Goal: Navigation & Orientation: Find specific page/section

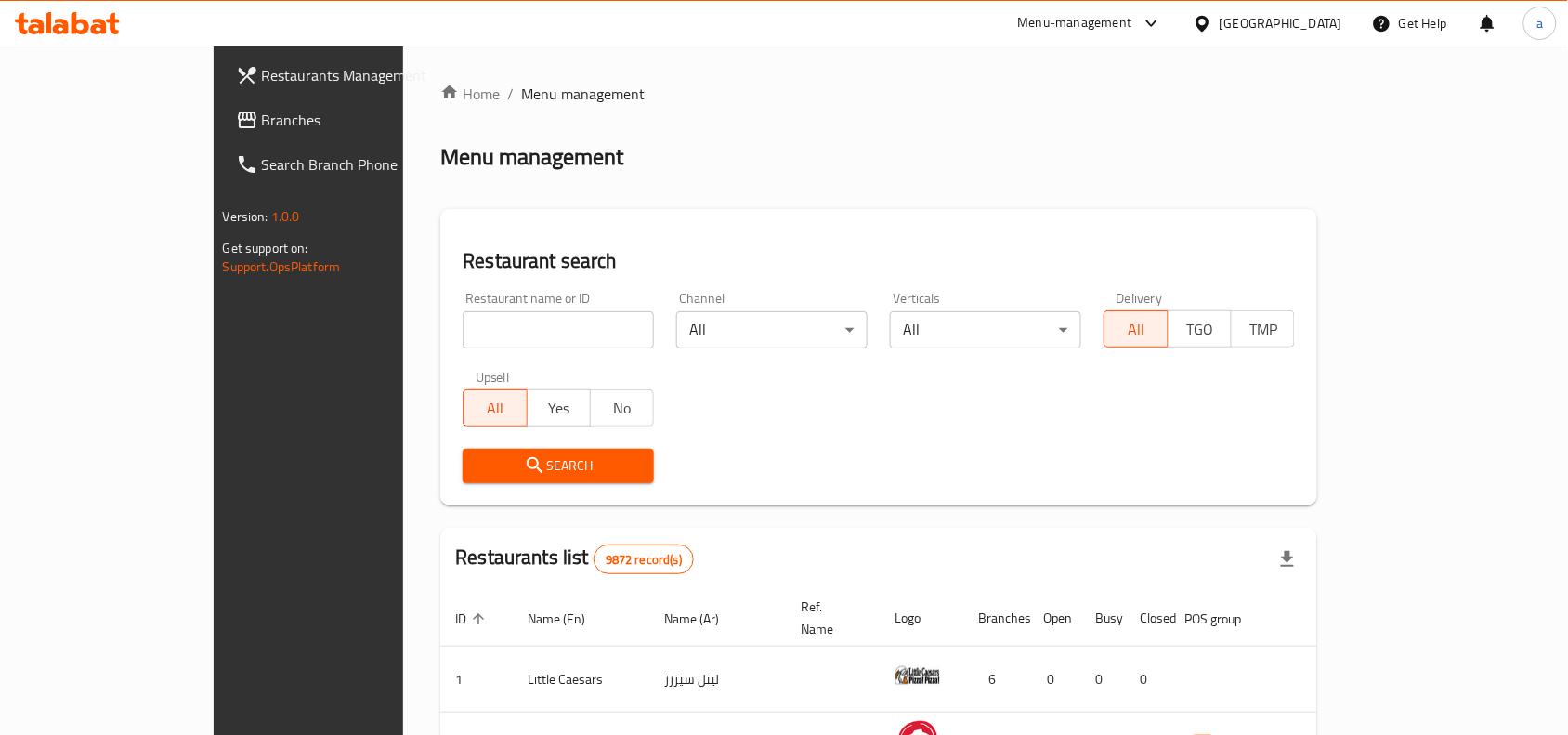
click at [1212, 26] on icon at bounding box center [1203, 23] width 19 height 19
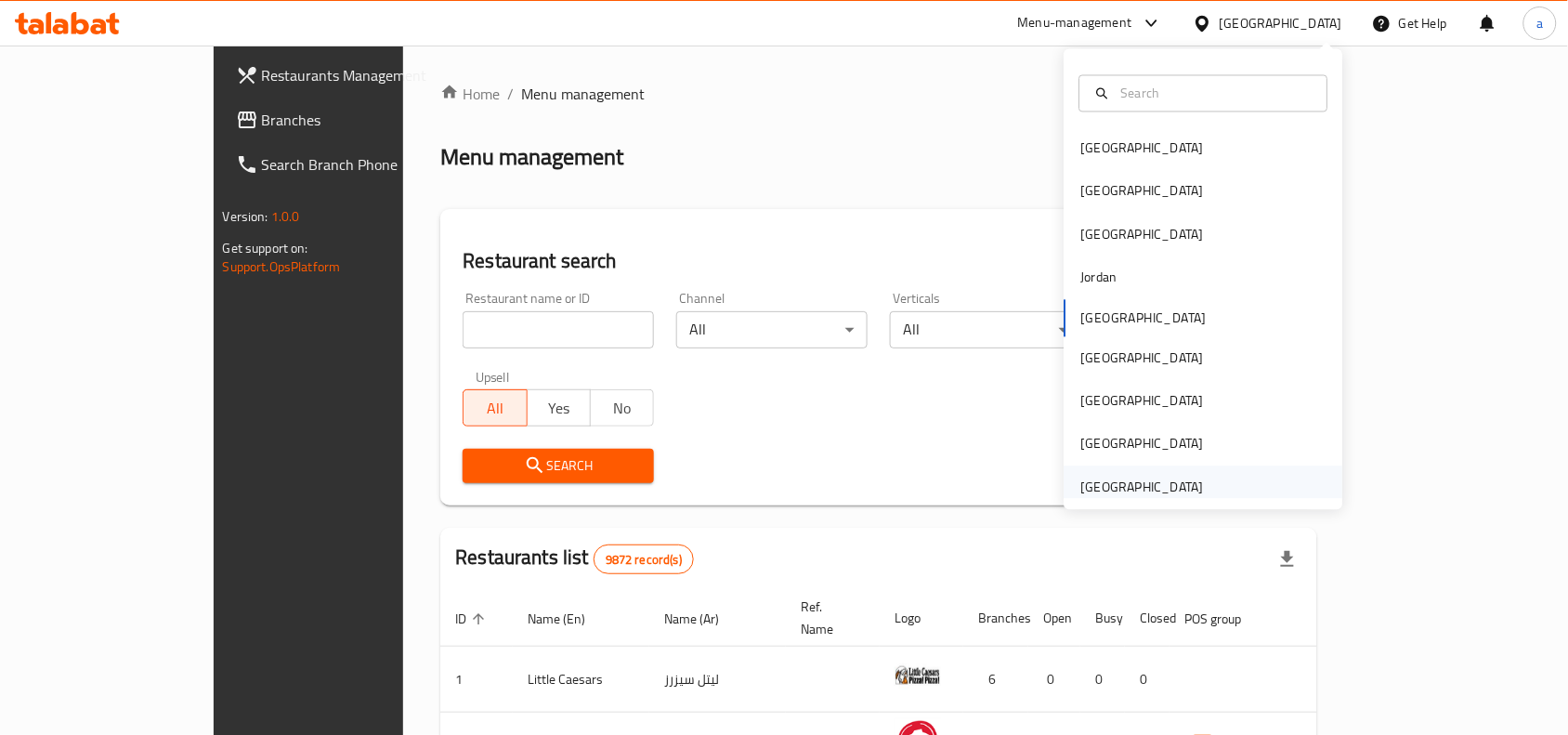
click at [1154, 496] on div "[GEOGRAPHIC_DATA]" at bounding box center [1142, 486] width 122 height 20
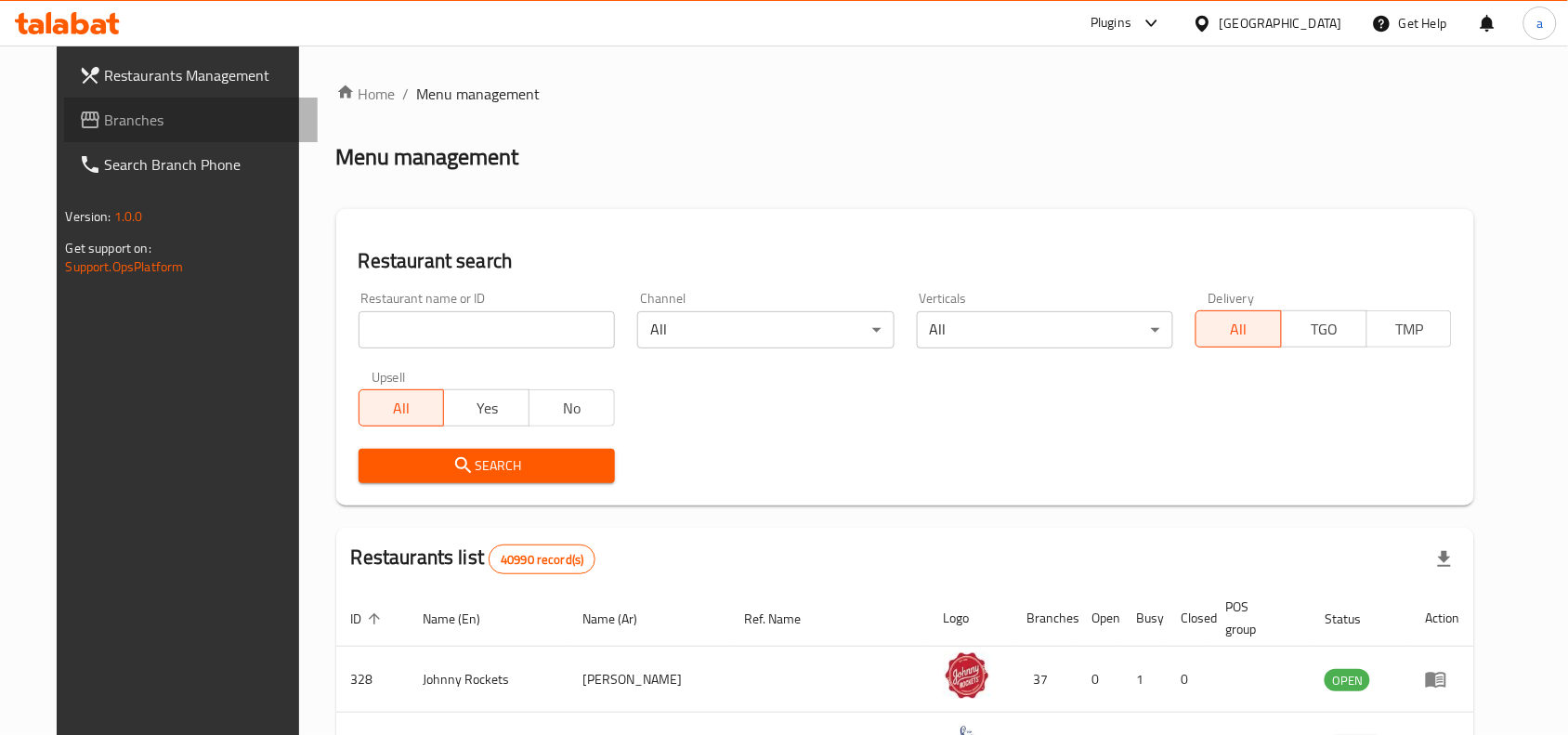
click at [136, 109] on span "Branches" at bounding box center [204, 120] width 199 height 22
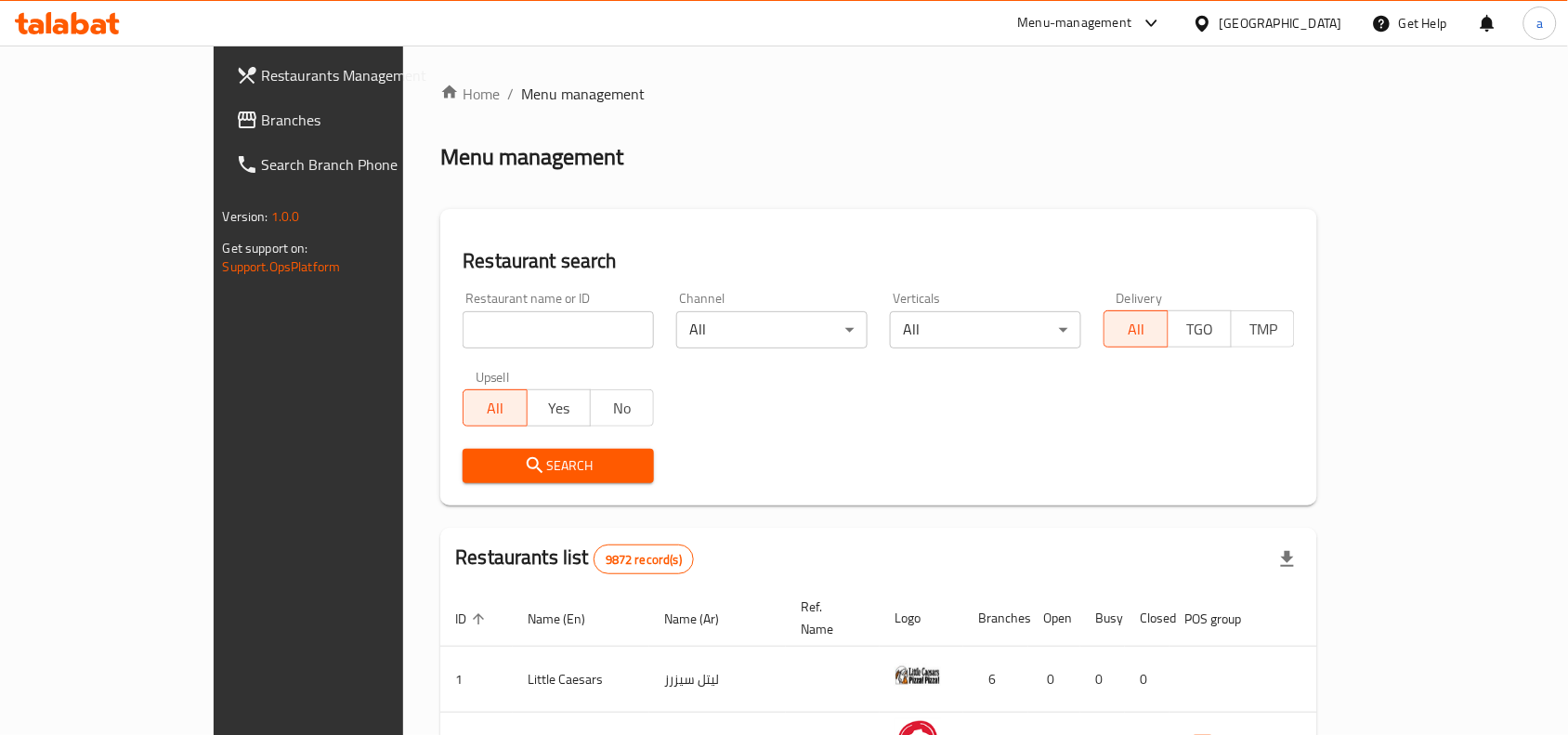
click at [1255, 25] on div "Kuwait" at bounding box center [1281, 22] width 122 height 20
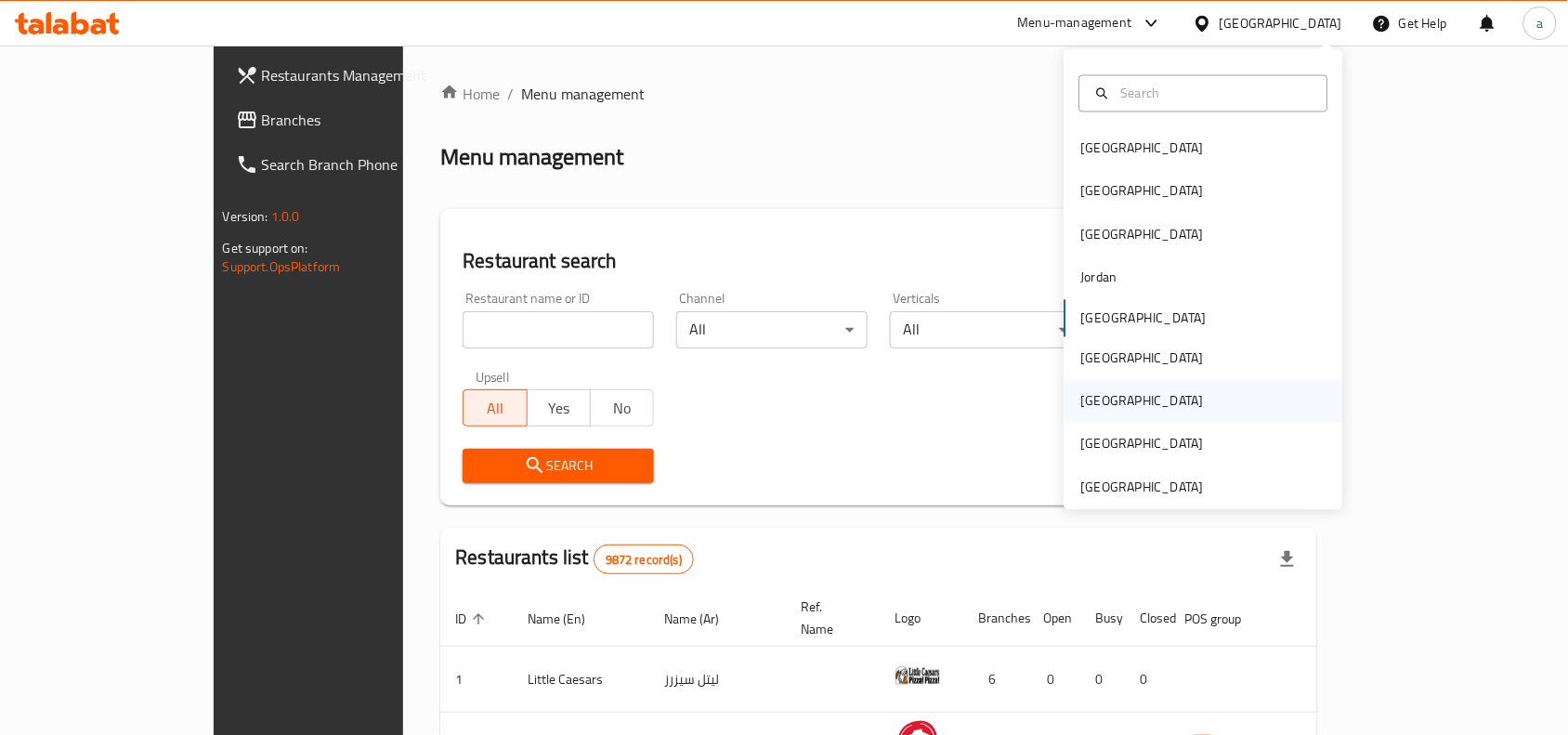
click at [1104, 397] on div "Qatar" at bounding box center [1143, 401] width 152 height 42
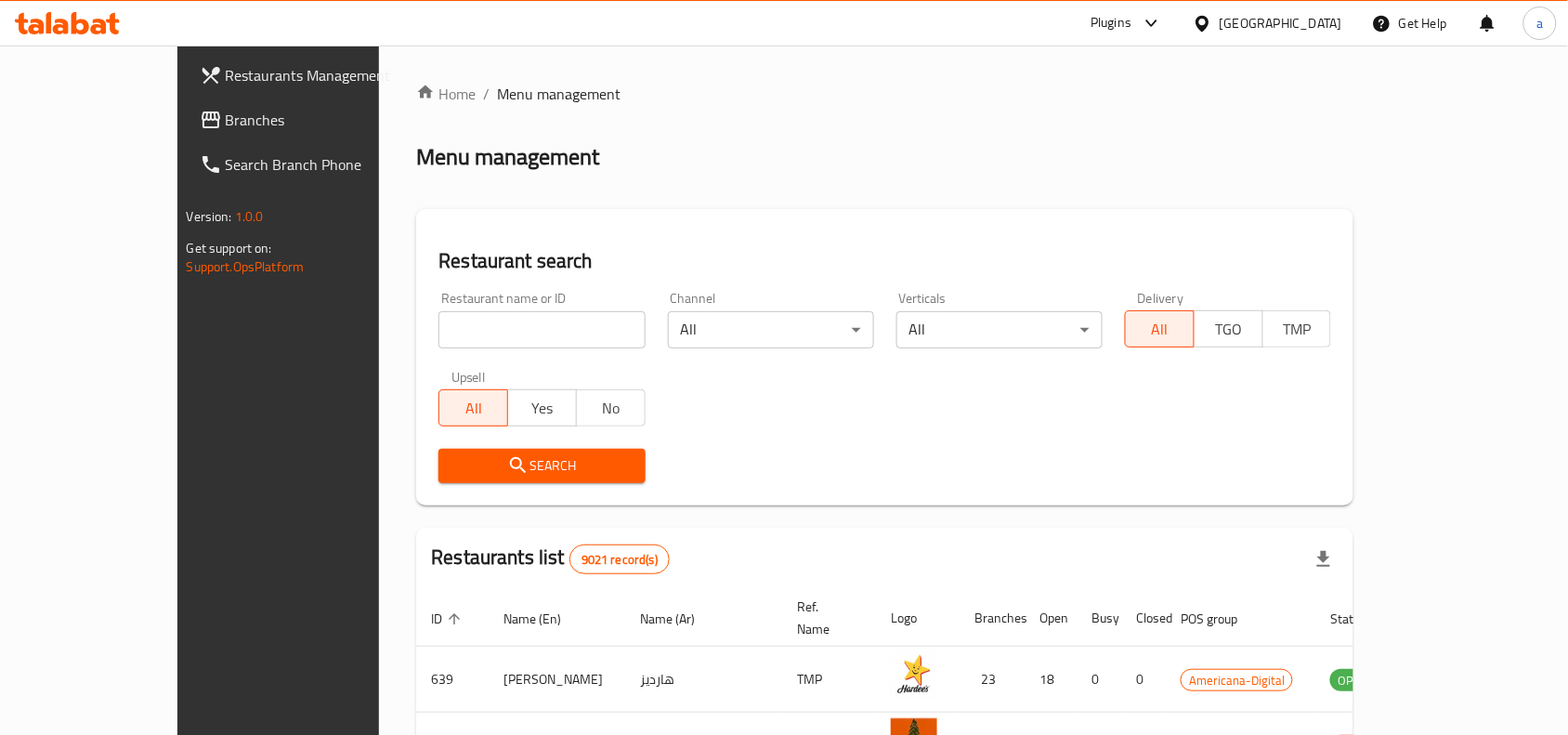
click at [226, 121] on span "Branches" at bounding box center [325, 120] width 199 height 22
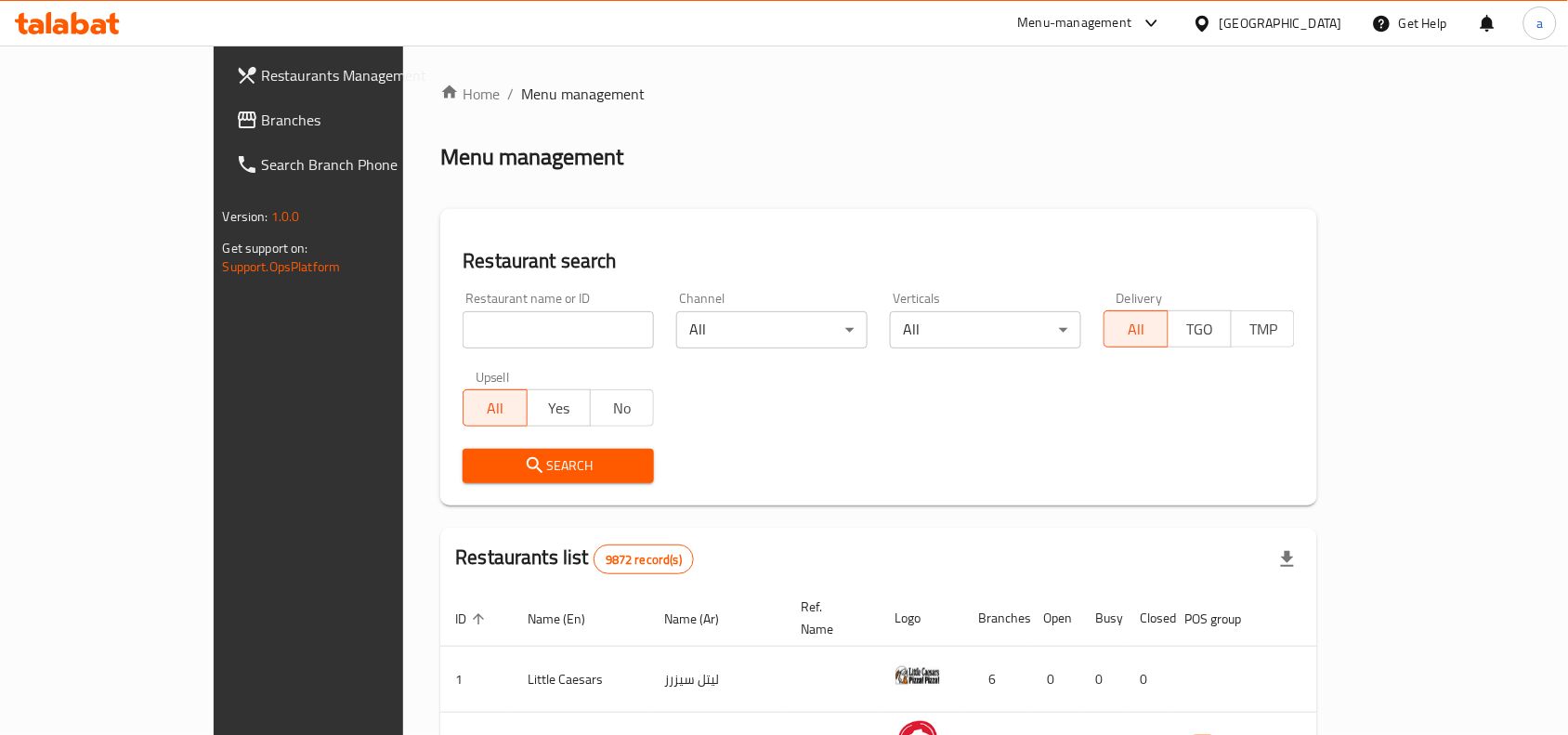
click at [1255, 16] on div "[GEOGRAPHIC_DATA]" at bounding box center [1281, 22] width 122 height 20
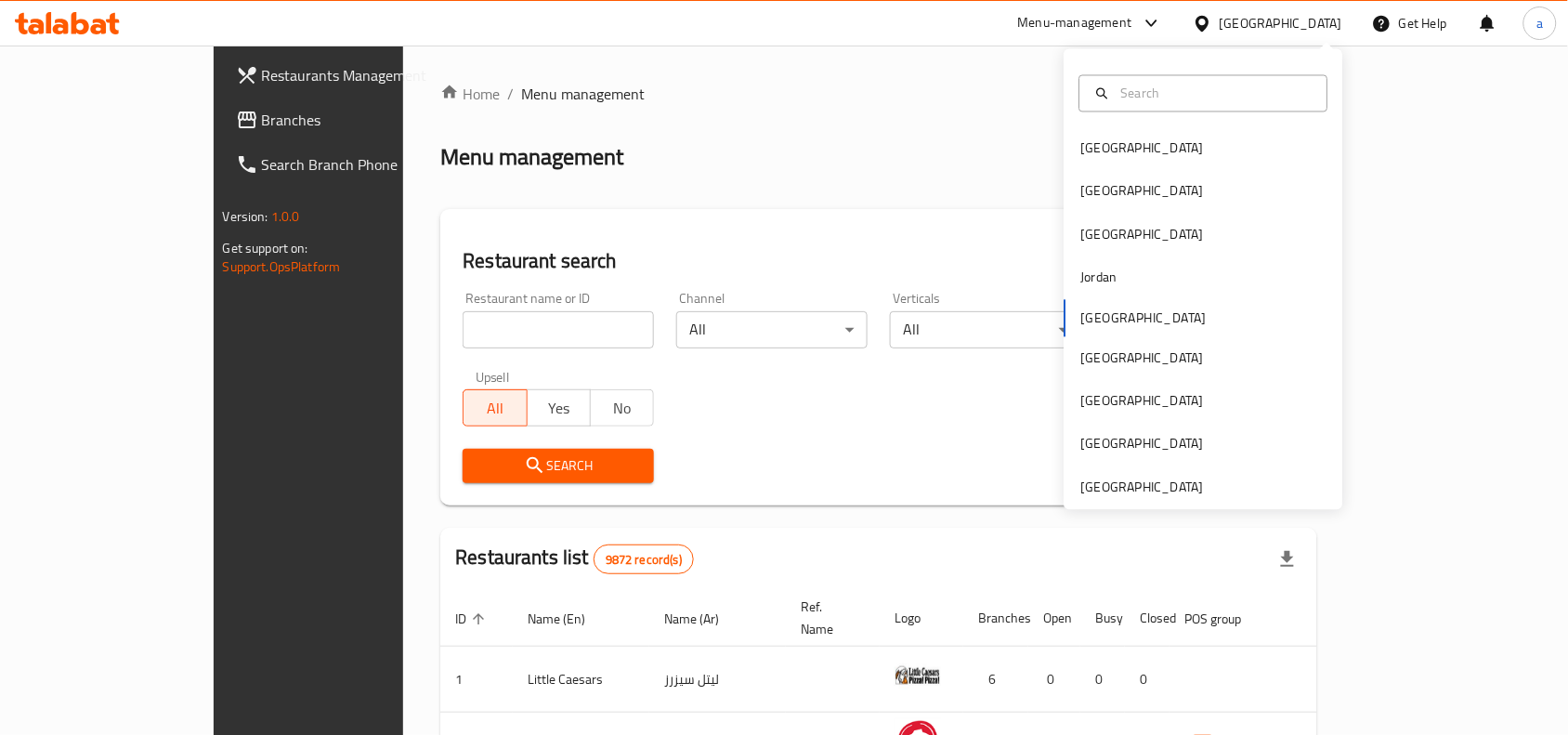
click at [1095, 308] on div "Bahrain Egypt Iraq Jordan Kuwait Oman Qatar Saudi Arabia United Arab Emirates" at bounding box center [1203, 318] width 279 height 382
click at [1098, 317] on div "Bahrain Egypt Iraq Jordan Kuwait Oman Qatar Saudi Arabia United Arab Emirates" at bounding box center [1203, 318] width 279 height 382
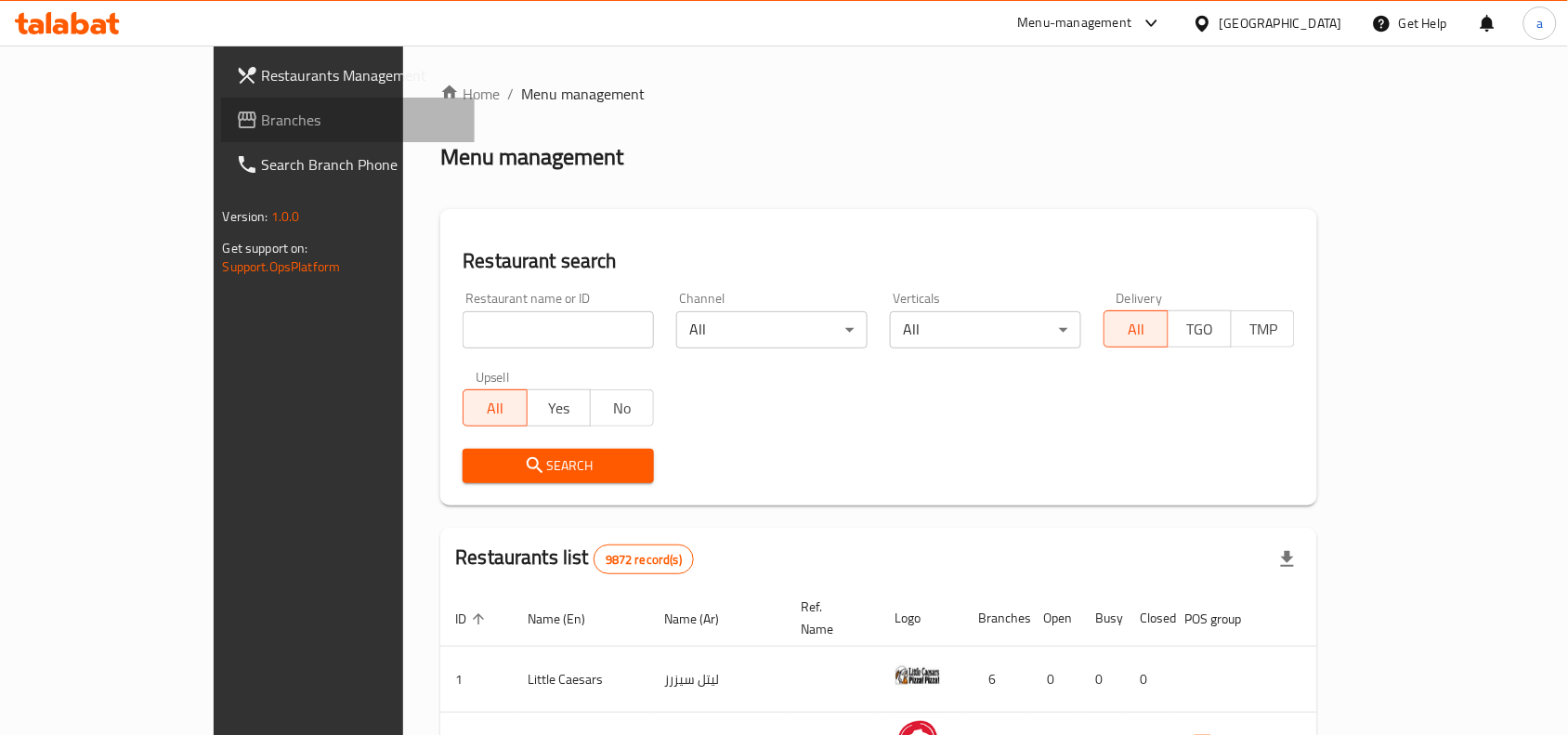
click at [262, 122] on span "Branches" at bounding box center [362, 120] width 199 height 22
click at [1255, 29] on div "[GEOGRAPHIC_DATA]" at bounding box center [1281, 22] width 122 height 20
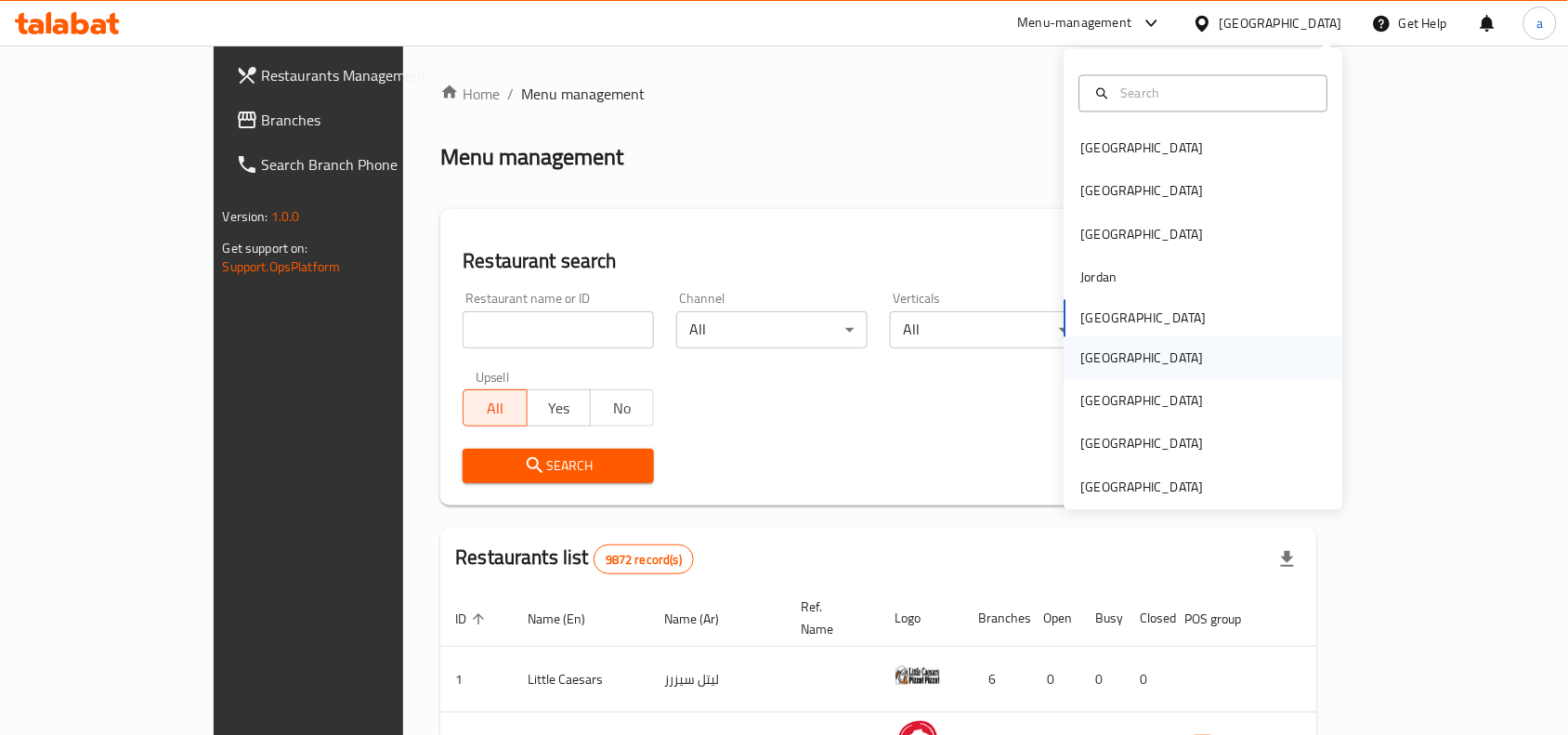
click at [1090, 361] on div "[GEOGRAPHIC_DATA]" at bounding box center [1142, 357] width 122 height 20
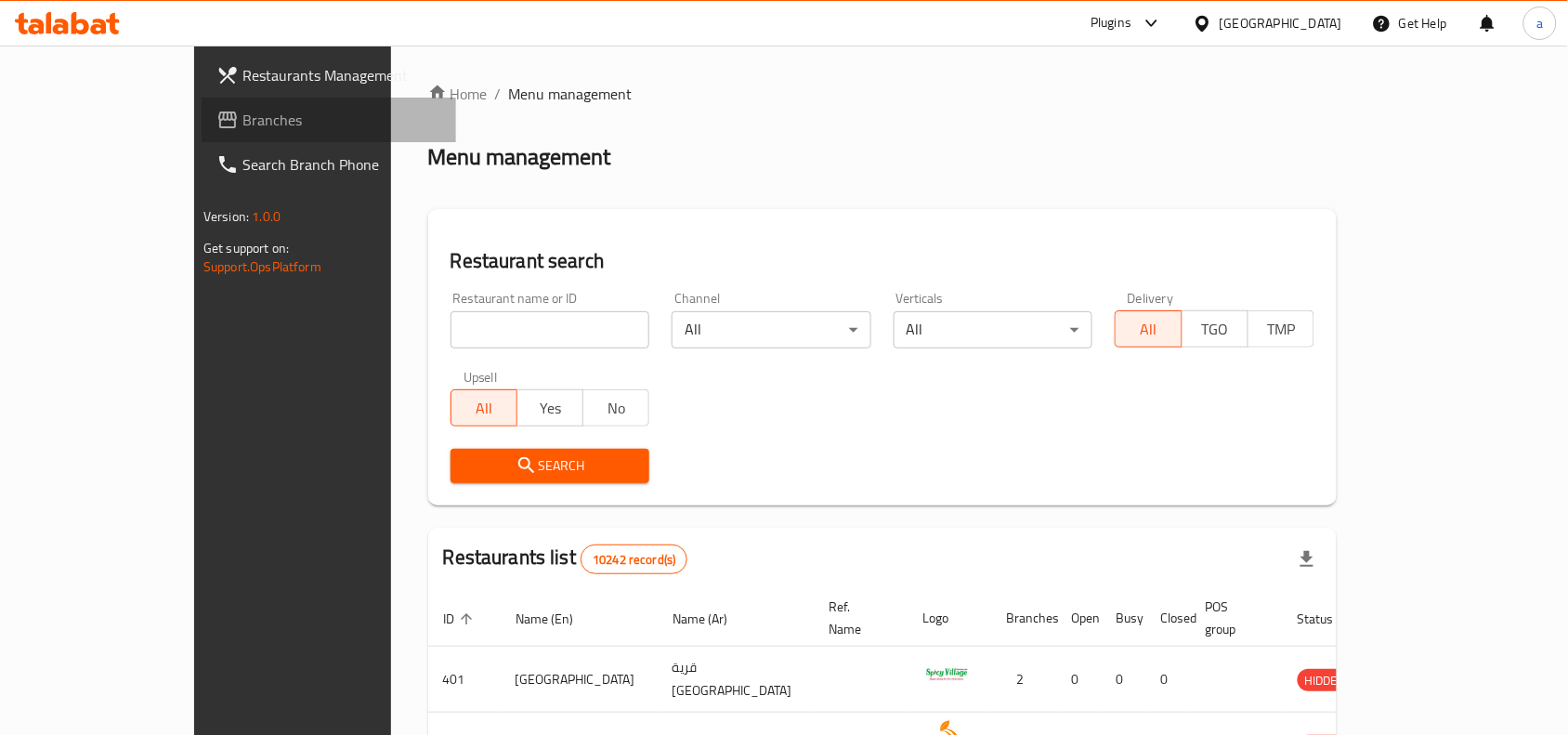
click at [242, 130] on span "Branches" at bounding box center [341, 120] width 199 height 22
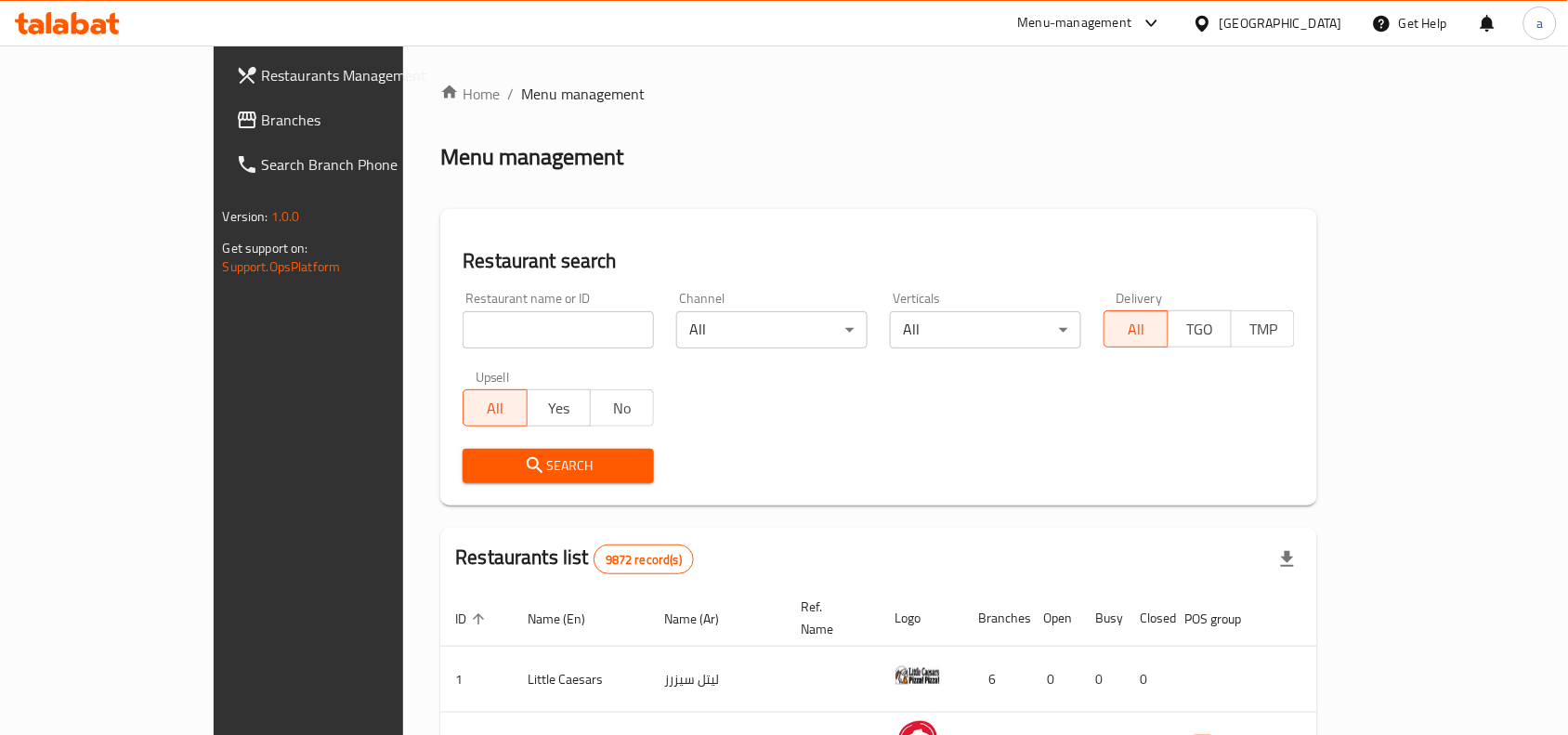
click at [1329, 0] on div "Menu-management Kuwait Get Help a" at bounding box center [784, 23] width 1568 height 46
click at [1329, 14] on div "Kuwait" at bounding box center [1281, 22] width 122 height 20
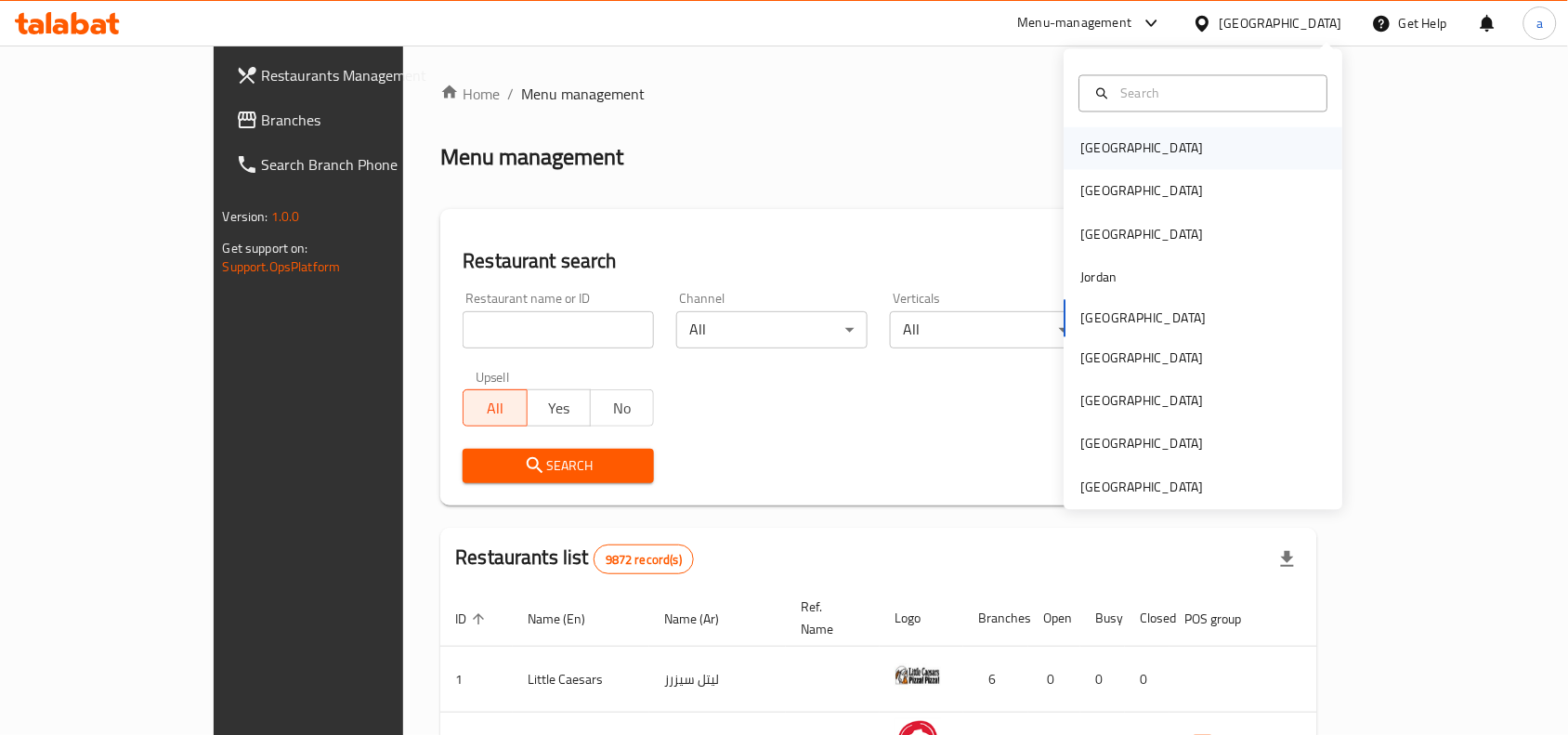
click at [1169, 151] on div "Bahrain" at bounding box center [1203, 149] width 279 height 42
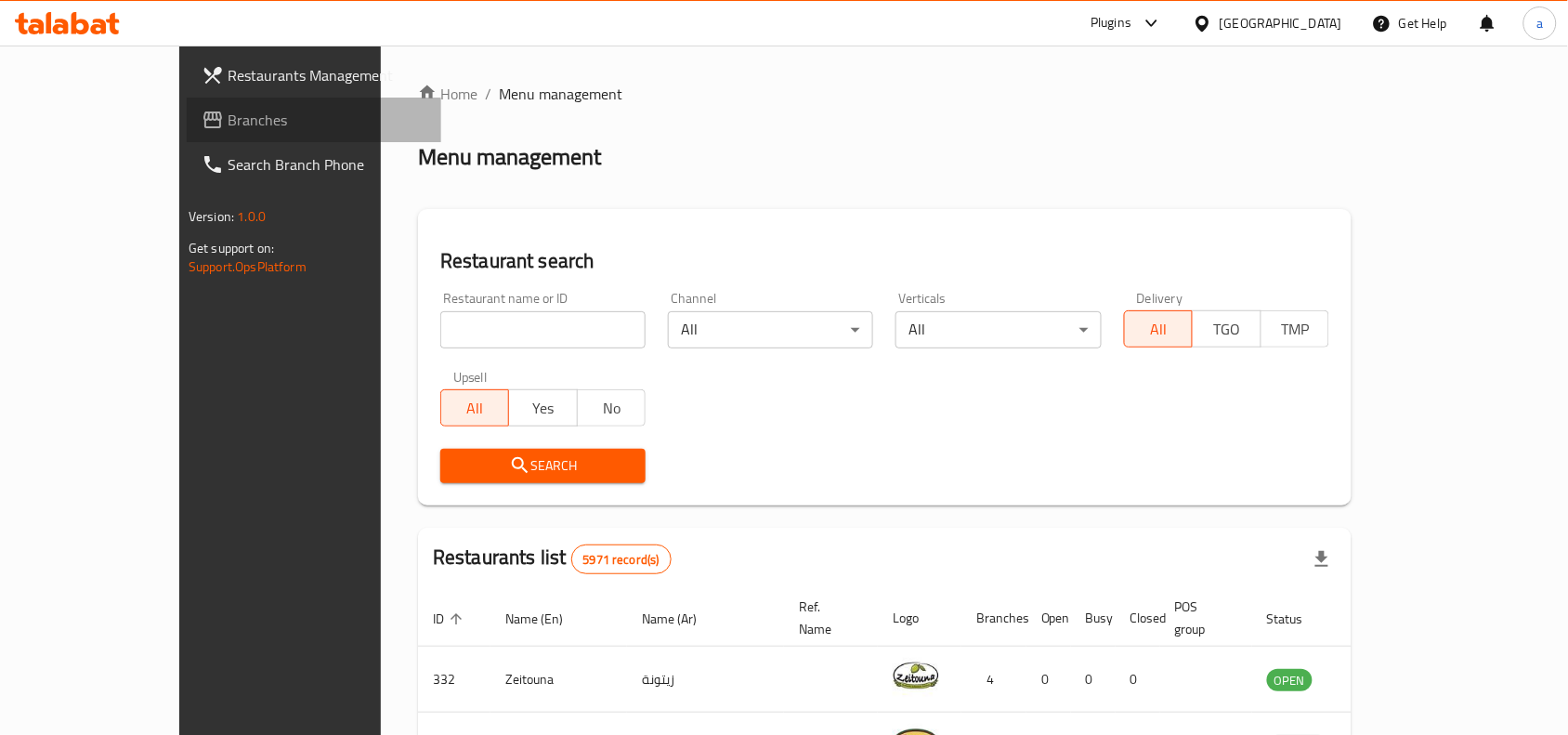
click at [228, 130] on span "Branches" at bounding box center [327, 120] width 199 height 22
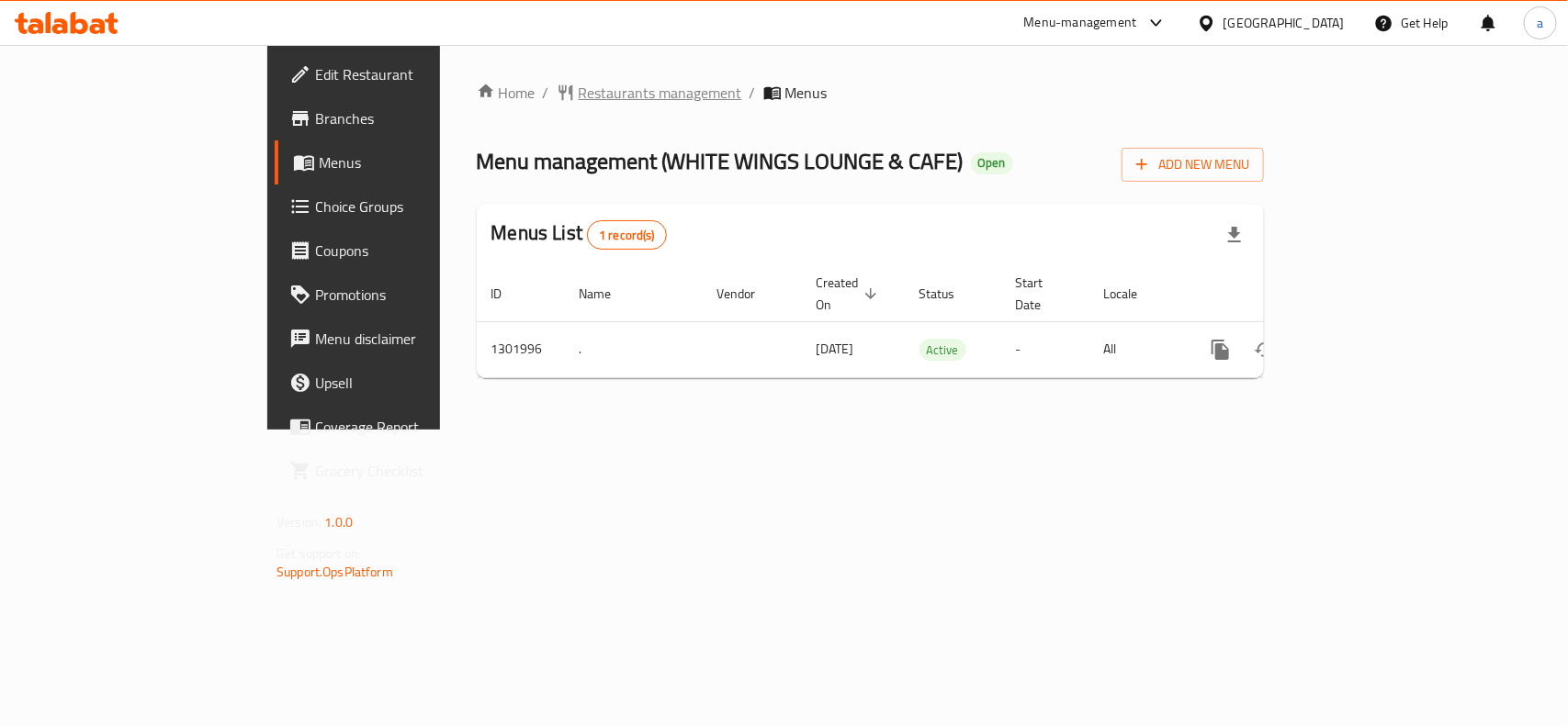
click at [579, 99] on span "Restaurants management" at bounding box center [660, 92] width 163 height 22
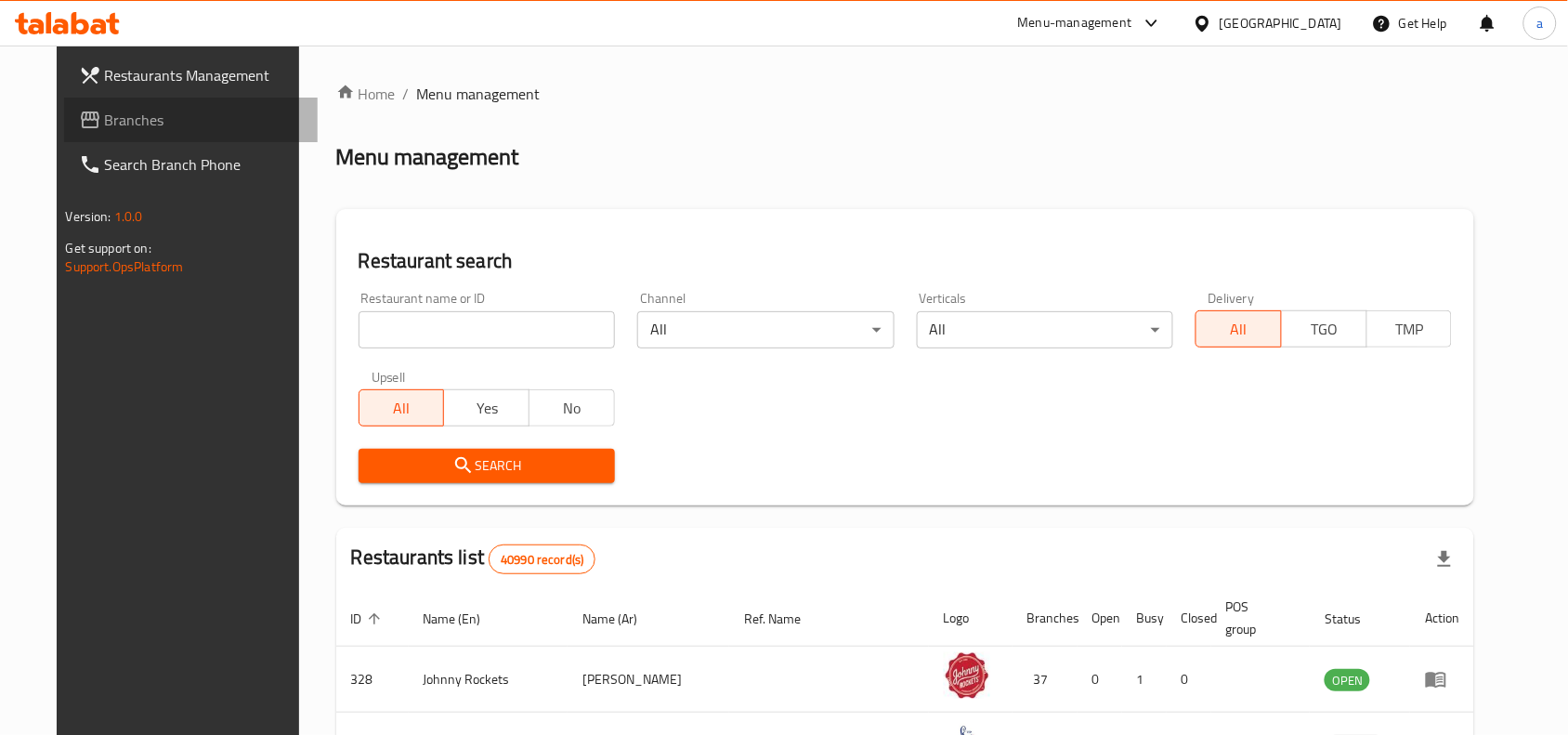
click at [133, 109] on span "Branches" at bounding box center [204, 120] width 199 height 22
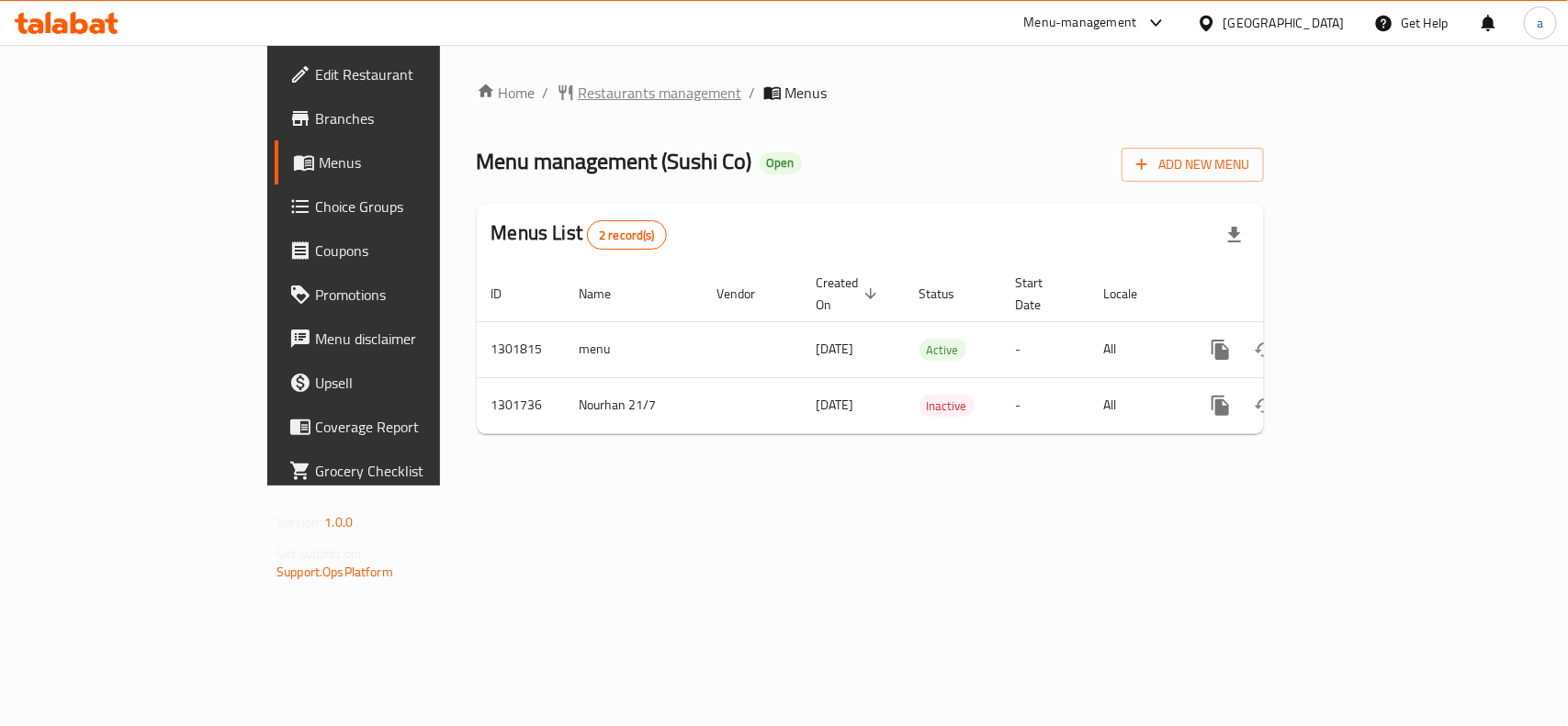
click at [579, 83] on span "Restaurants management" at bounding box center [660, 92] width 163 height 22
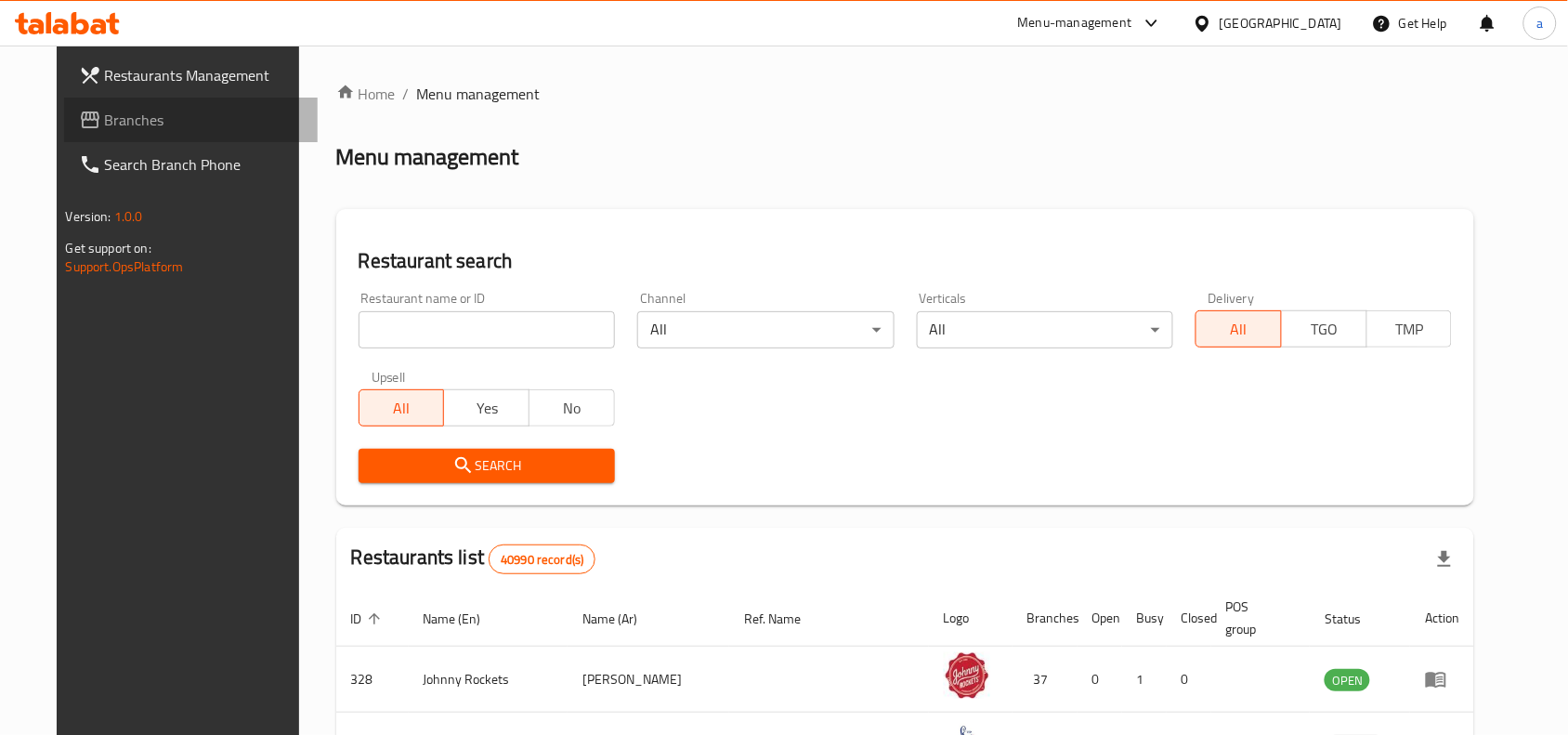
click at [105, 126] on span "Branches" at bounding box center [204, 120] width 199 height 22
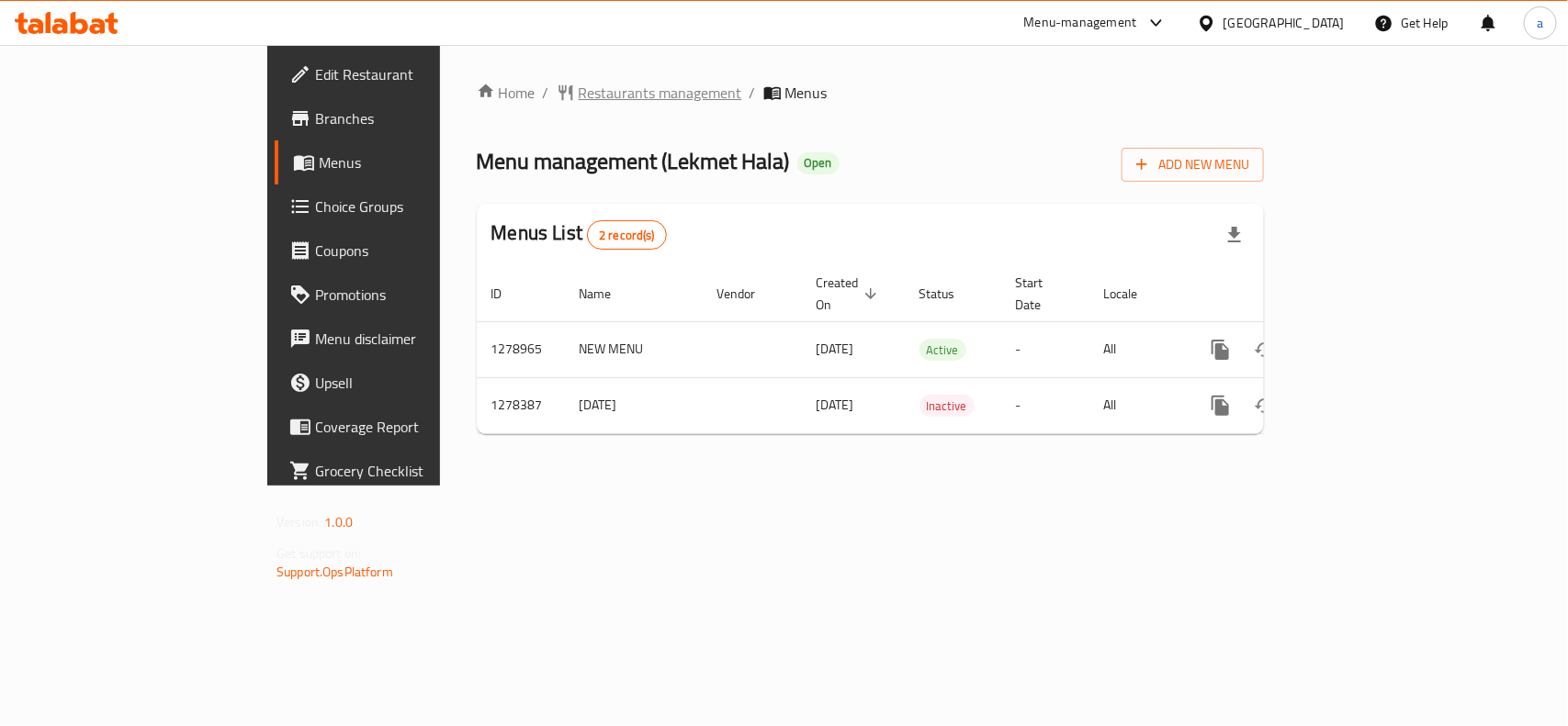
click at [579, 94] on span "Restaurants management" at bounding box center [660, 92] width 163 height 22
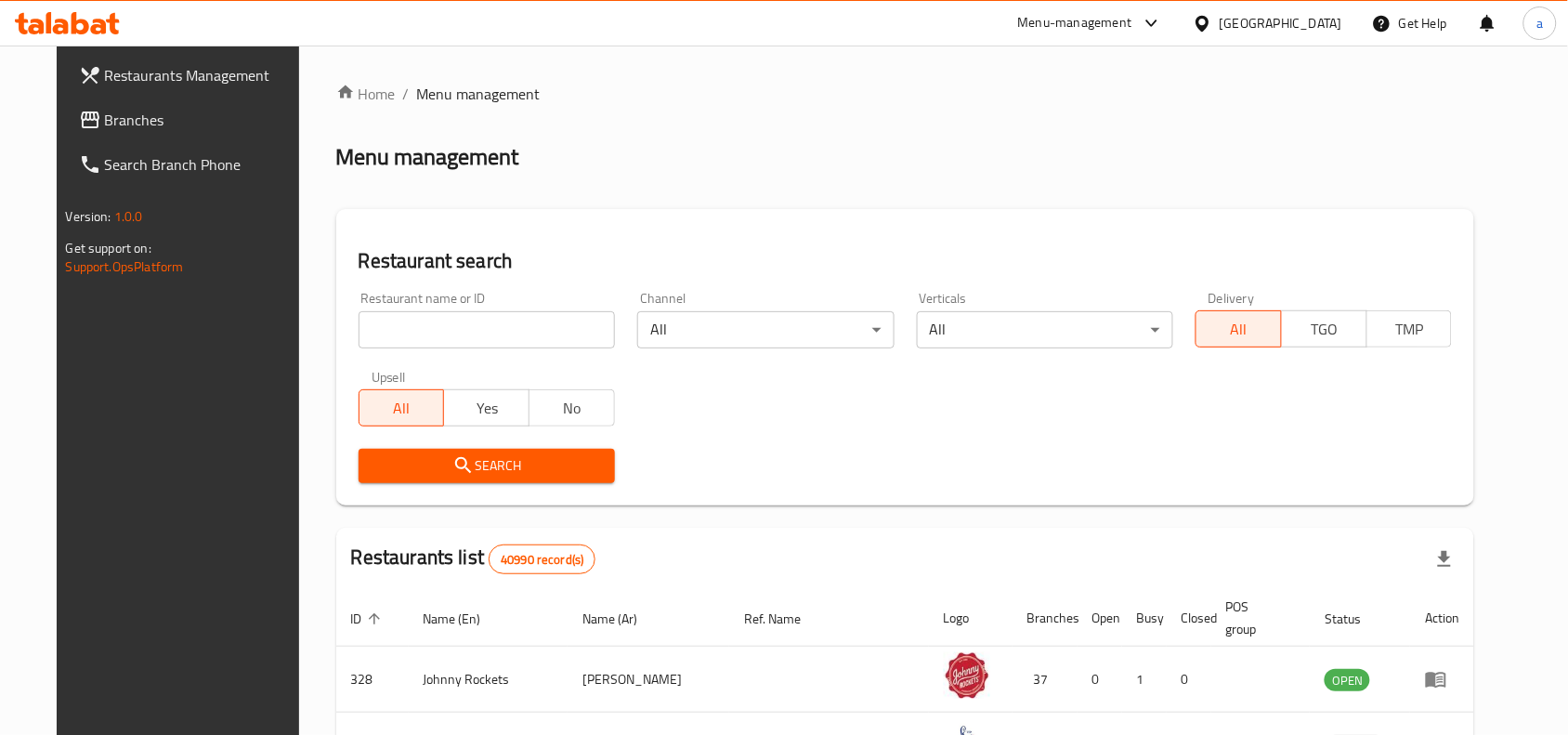
click at [178, 118] on span "Branches" at bounding box center [204, 120] width 199 height 22
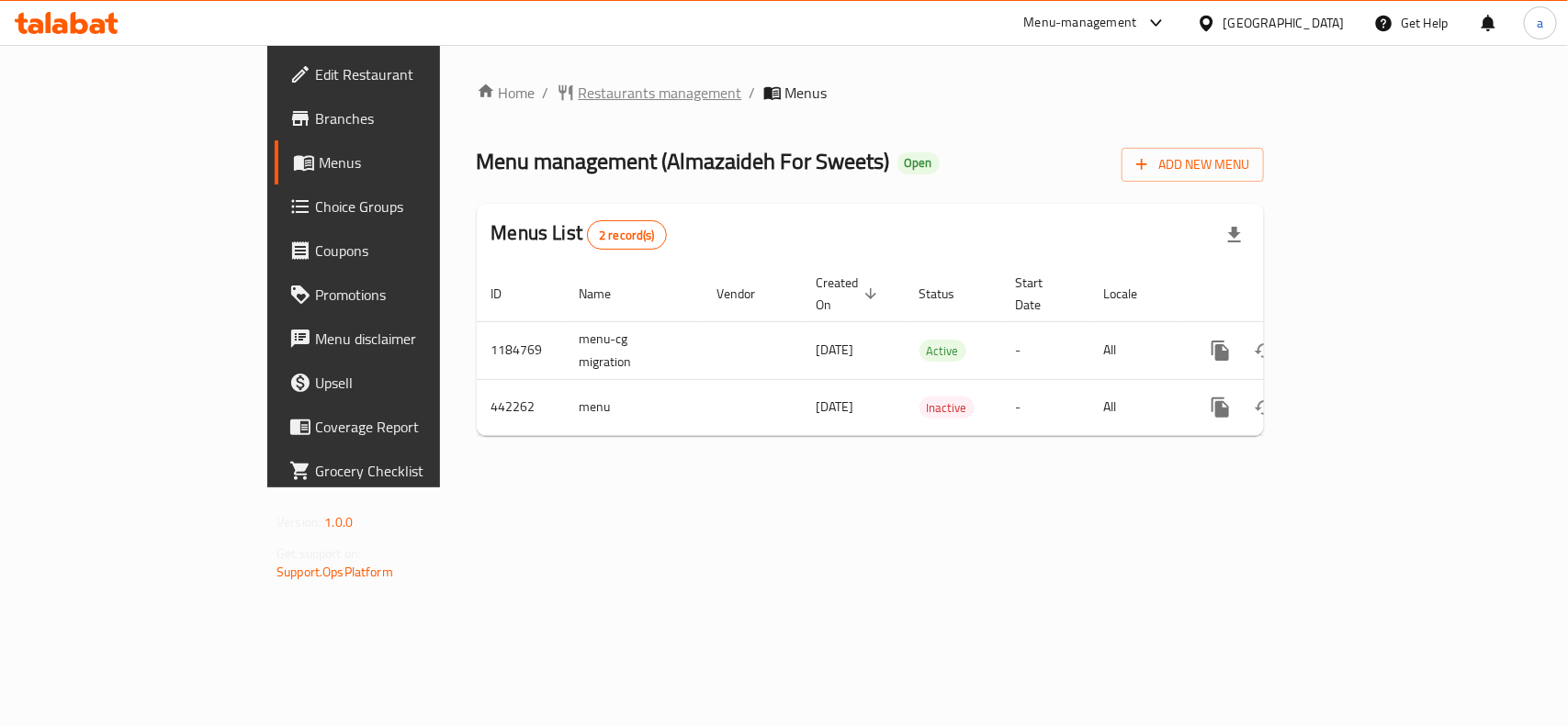
click at [579, 84] on span "Restaurants management" at bounding box center [660, 92] width 163 height 22
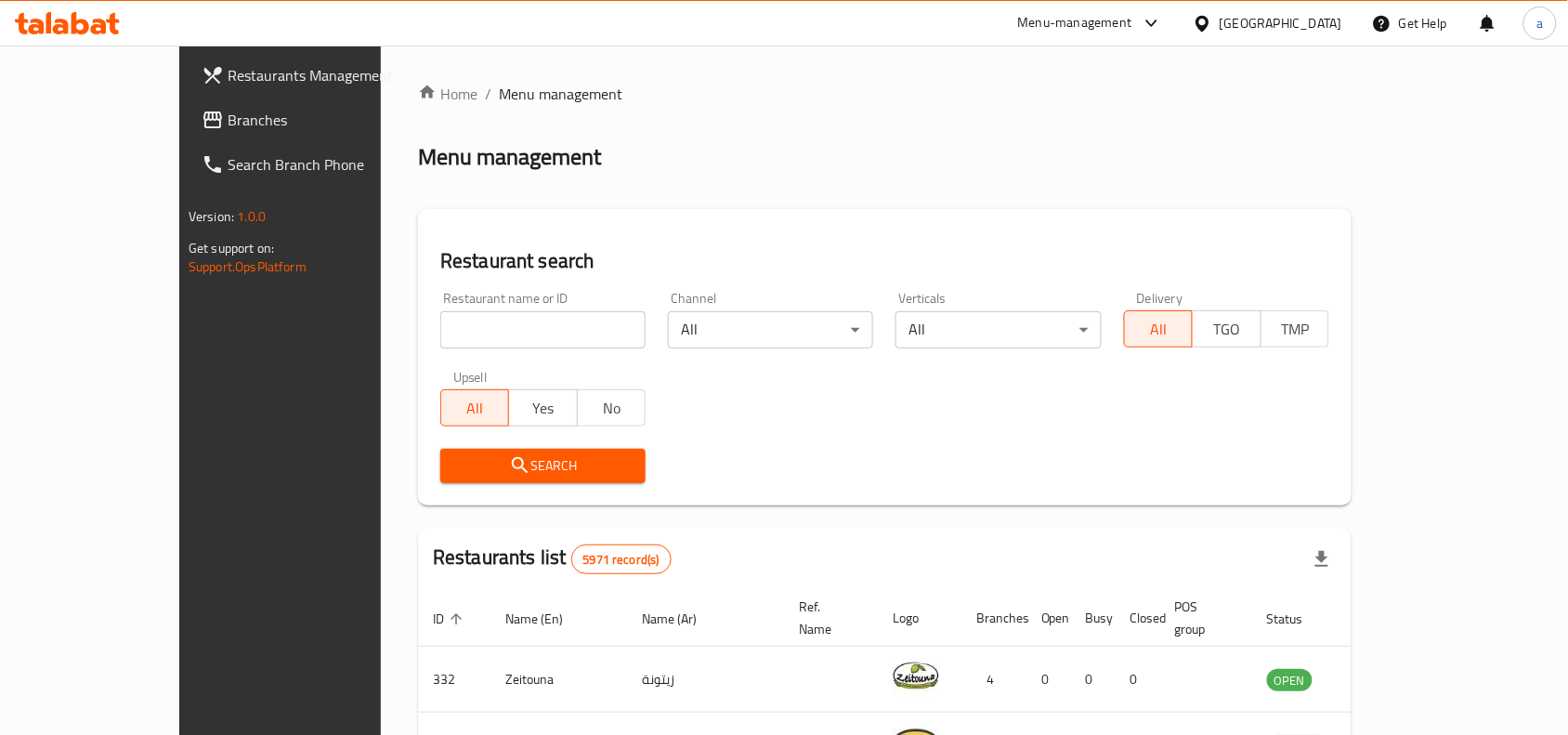
click at [228, 114] on span "Branches" at bounding box center [327, 120] width 199 height 22
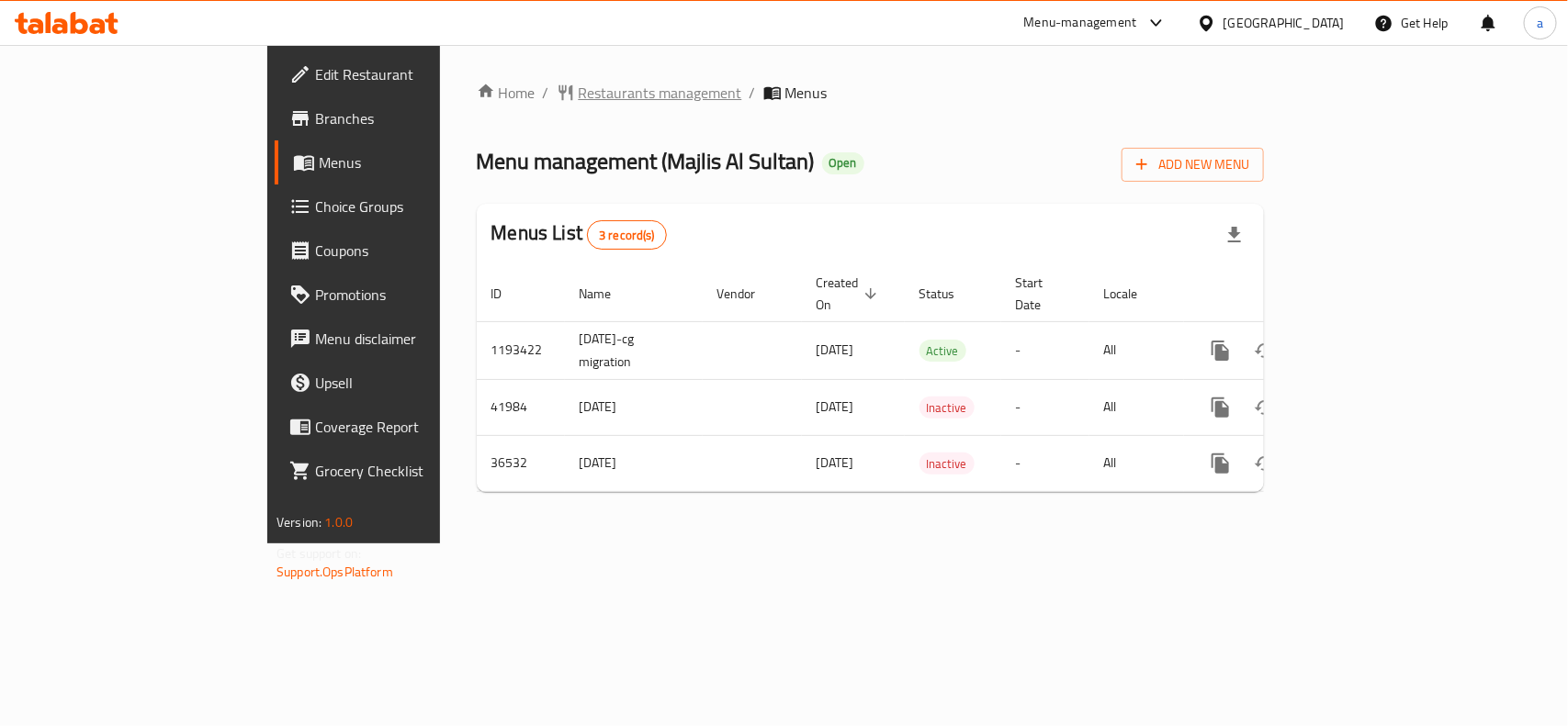
click at [579, 98] on span "Restaurants management" at bounding box center [660, 92] width 163 height 22
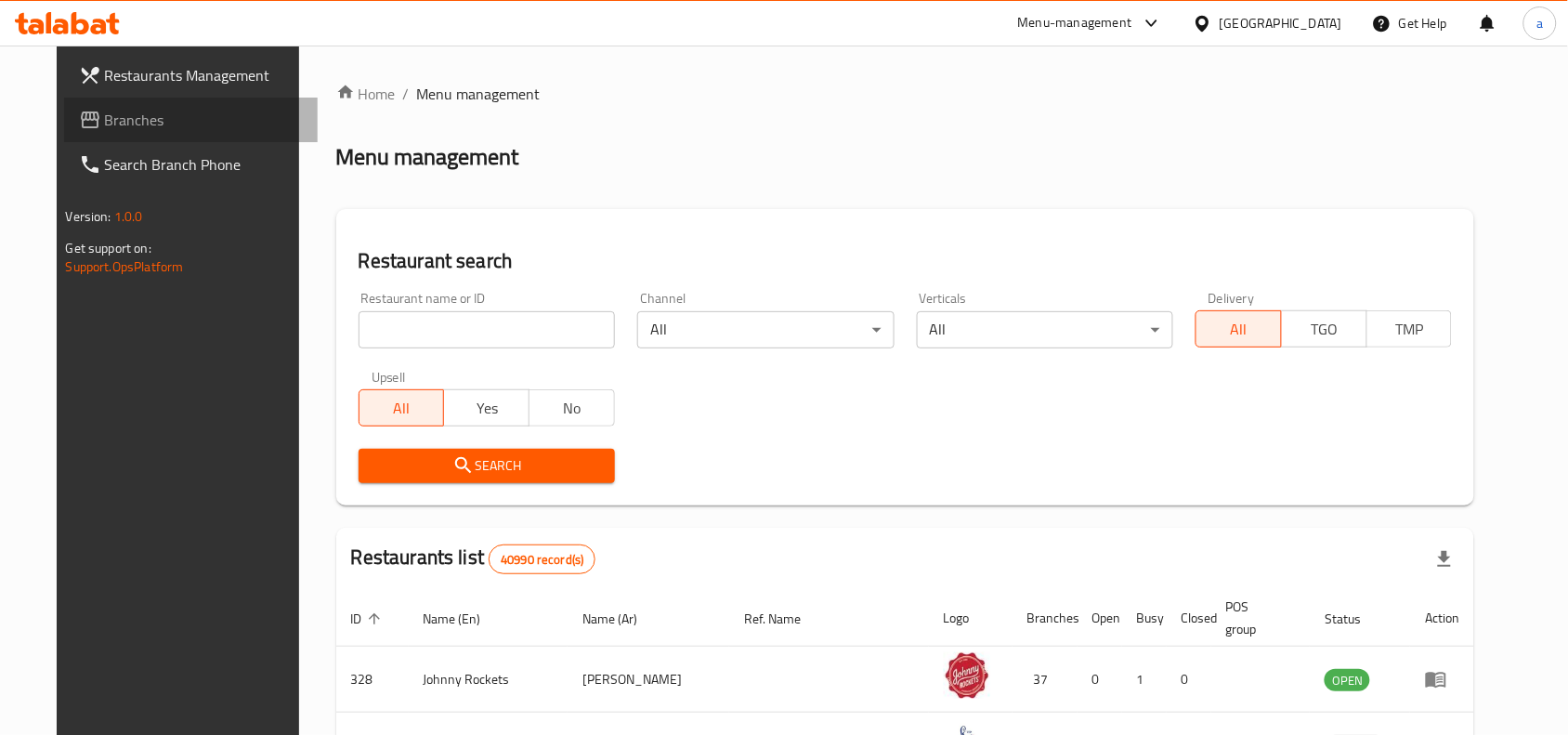
click at [146, 119] on span "Branches" at bounding box center [204, 120] width 199 height 22
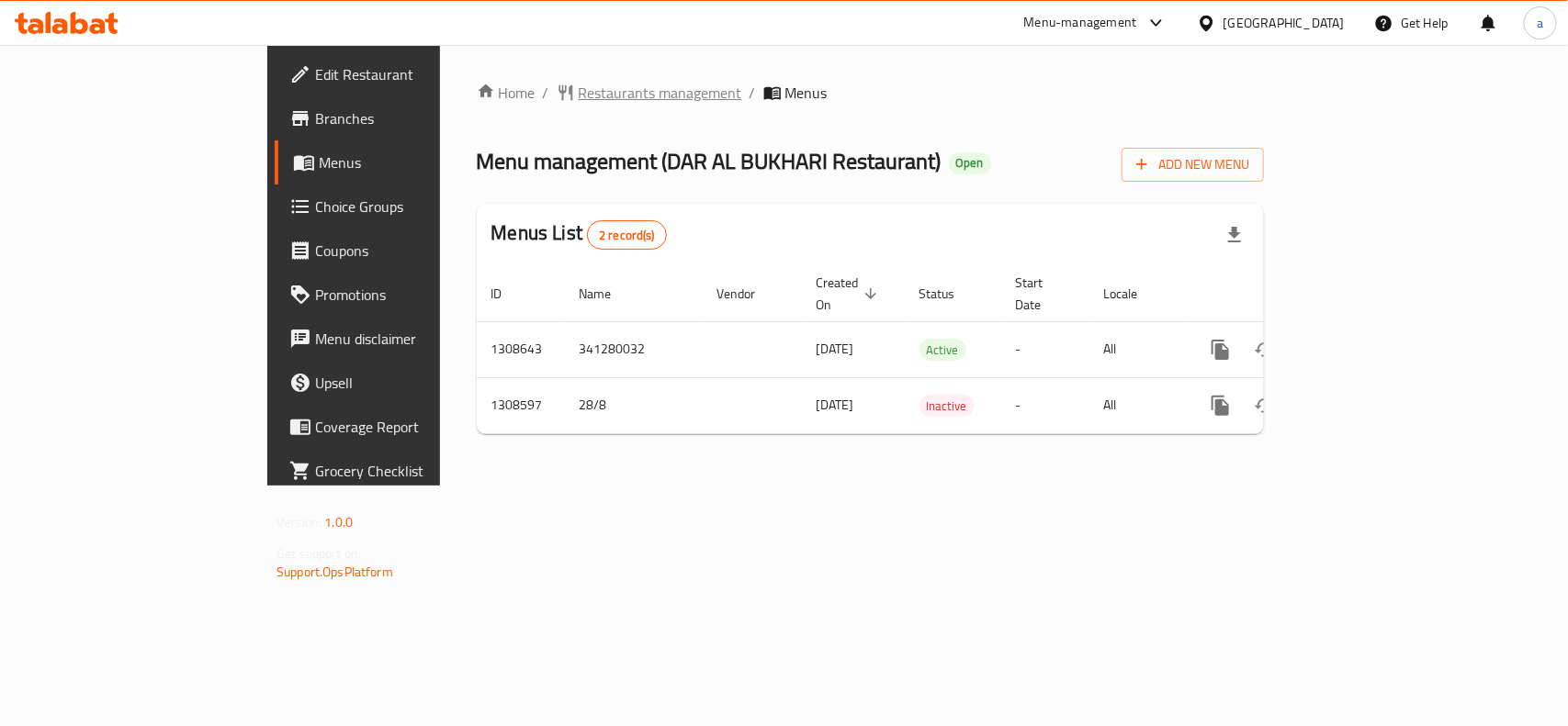
click at [579, 90] on span "Restaurants management" at bounding box center [660, 92] width 163 height 22
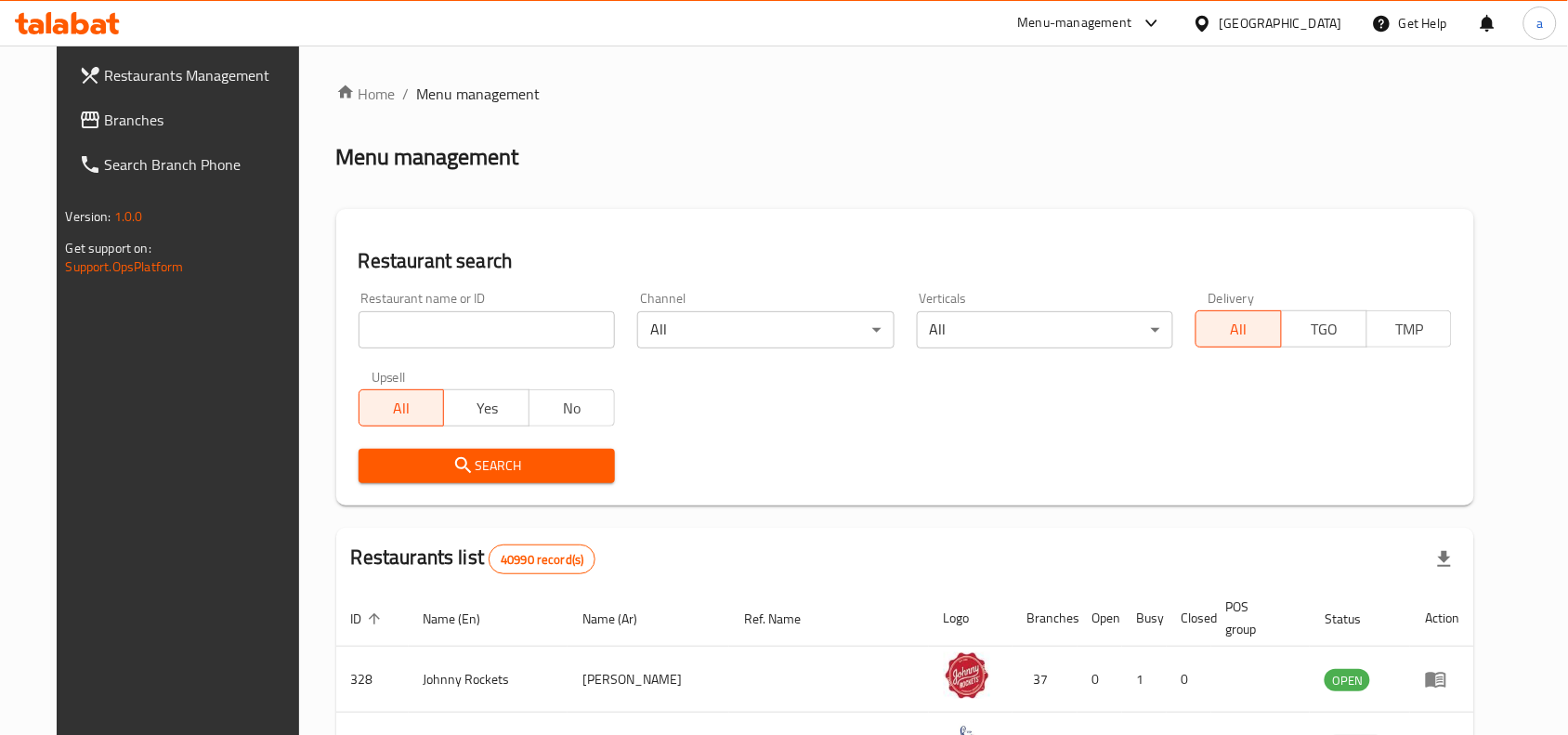
click at [135, 122] on span "Branches" at bounding box center [204, 120] width 199 height 22
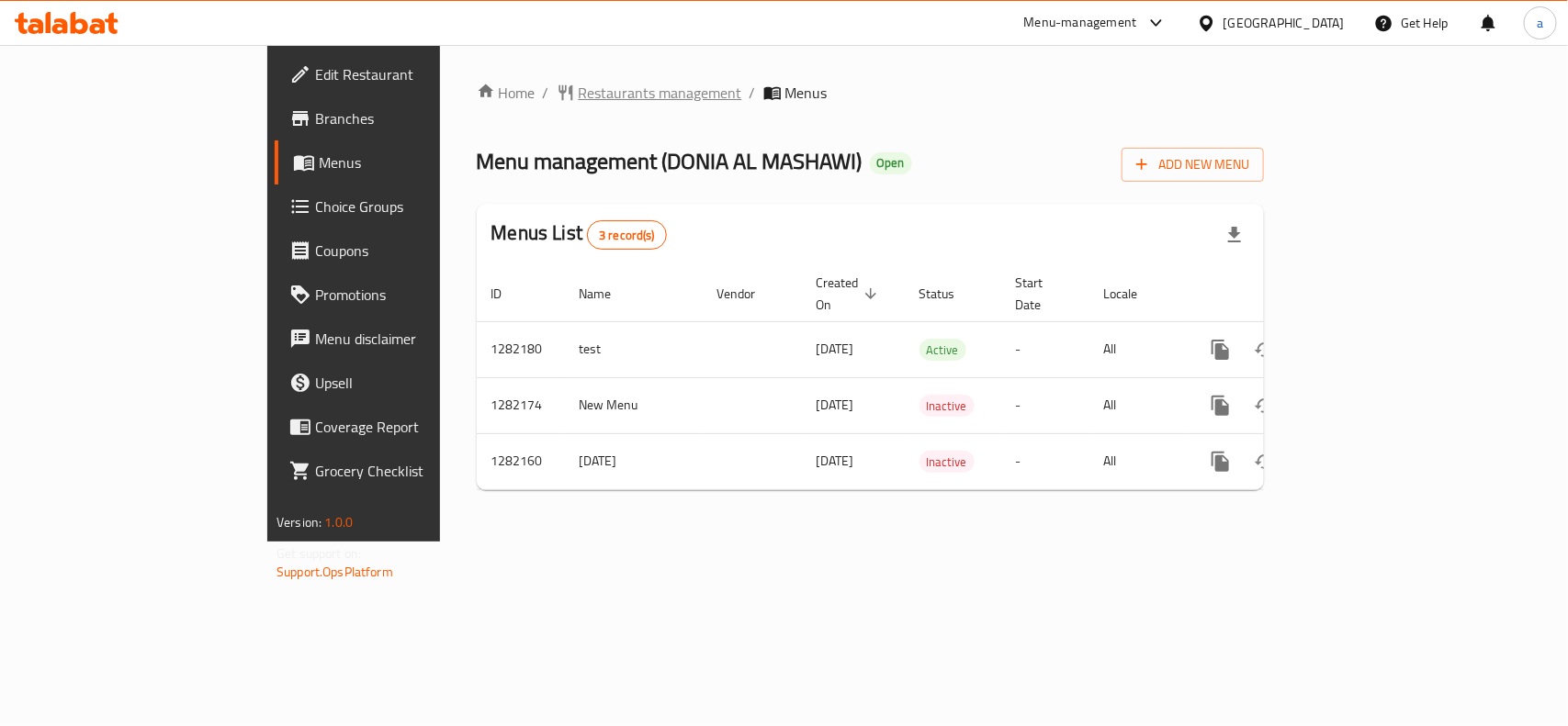
click at [579, 90] on span "Restaurants management" at bounding box center [660, 92] width 163 height 22
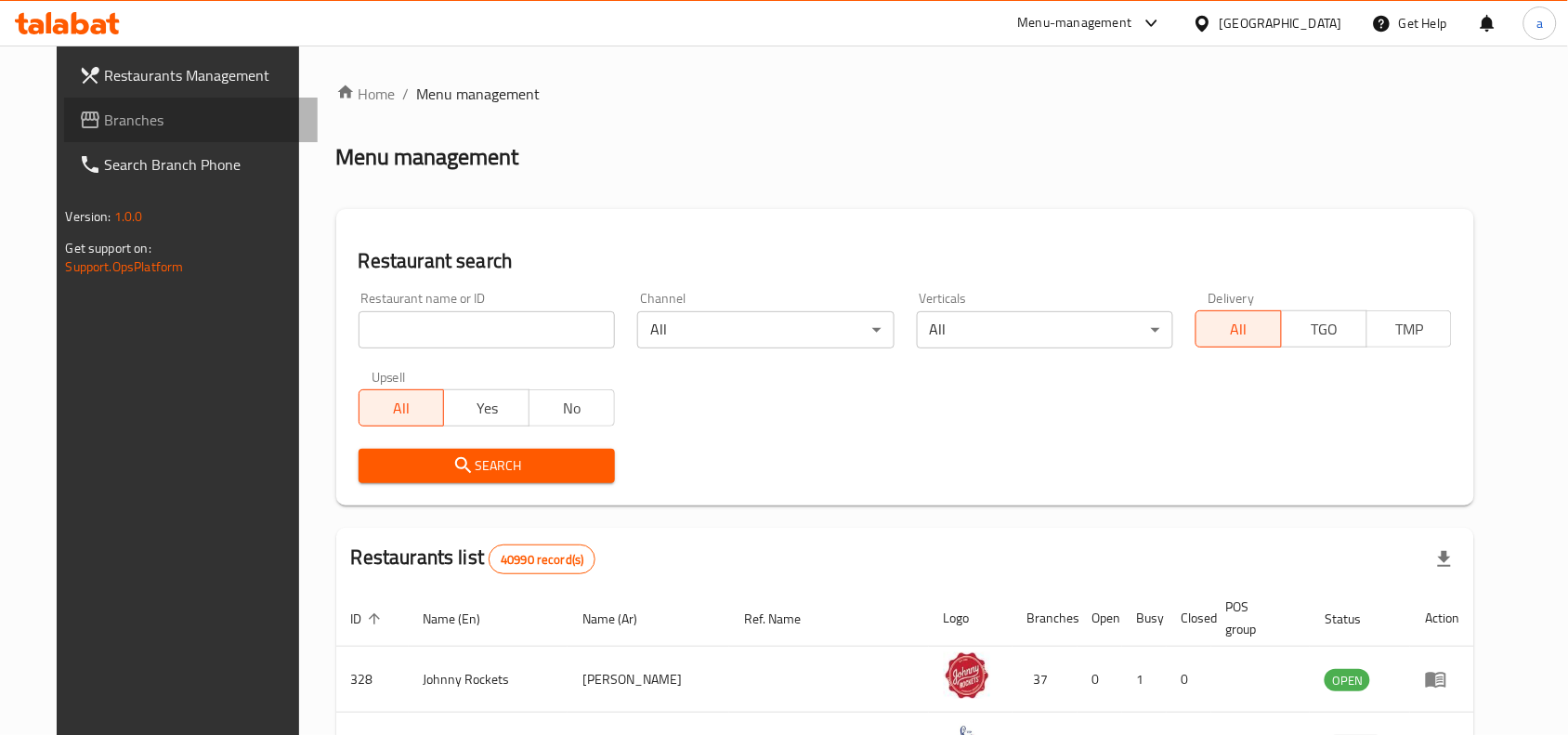
click at [105, 127] on span "Branches" at bounding box center [204, 120] width 199 height 22
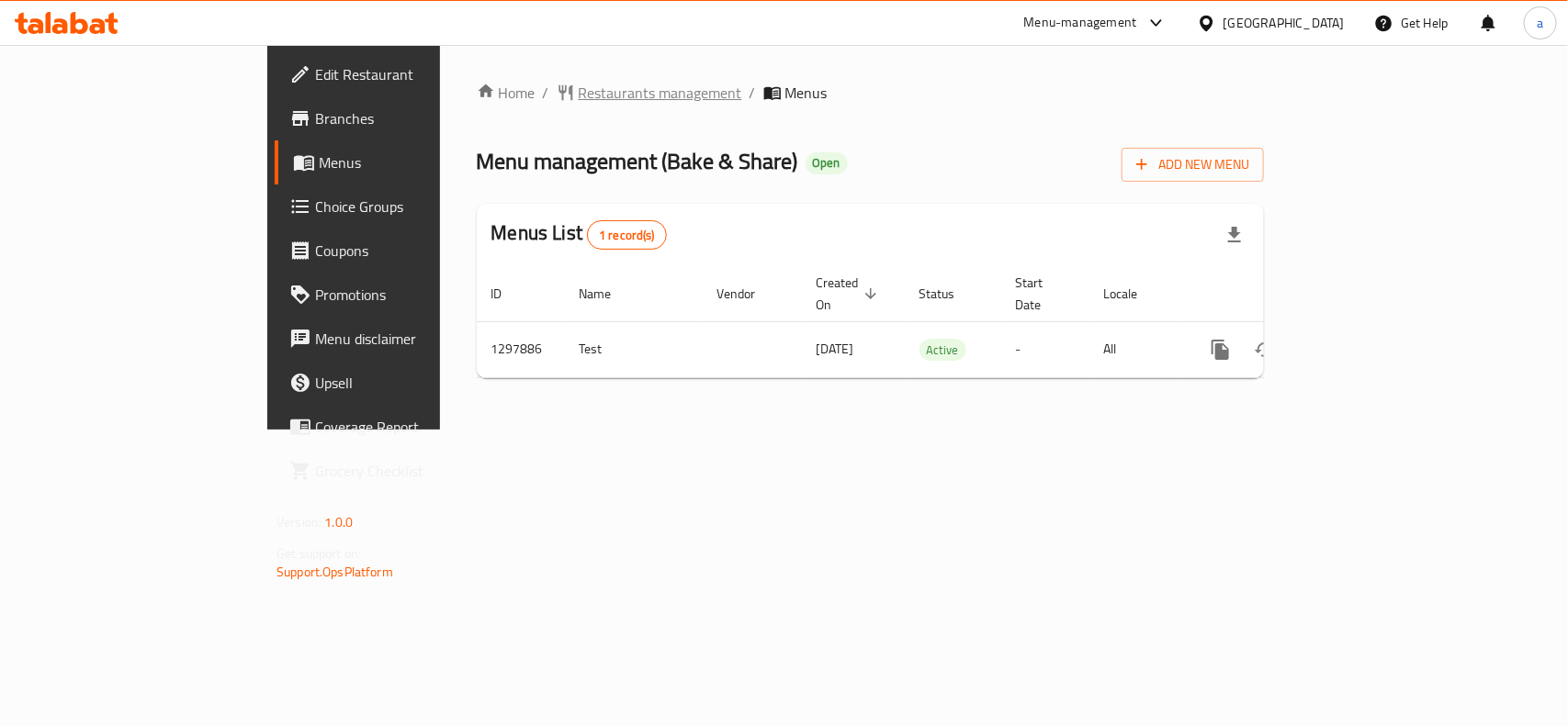
click at [579, 88] on span "Restaurants management" at bounding box center [660, 92] width 163 height 22
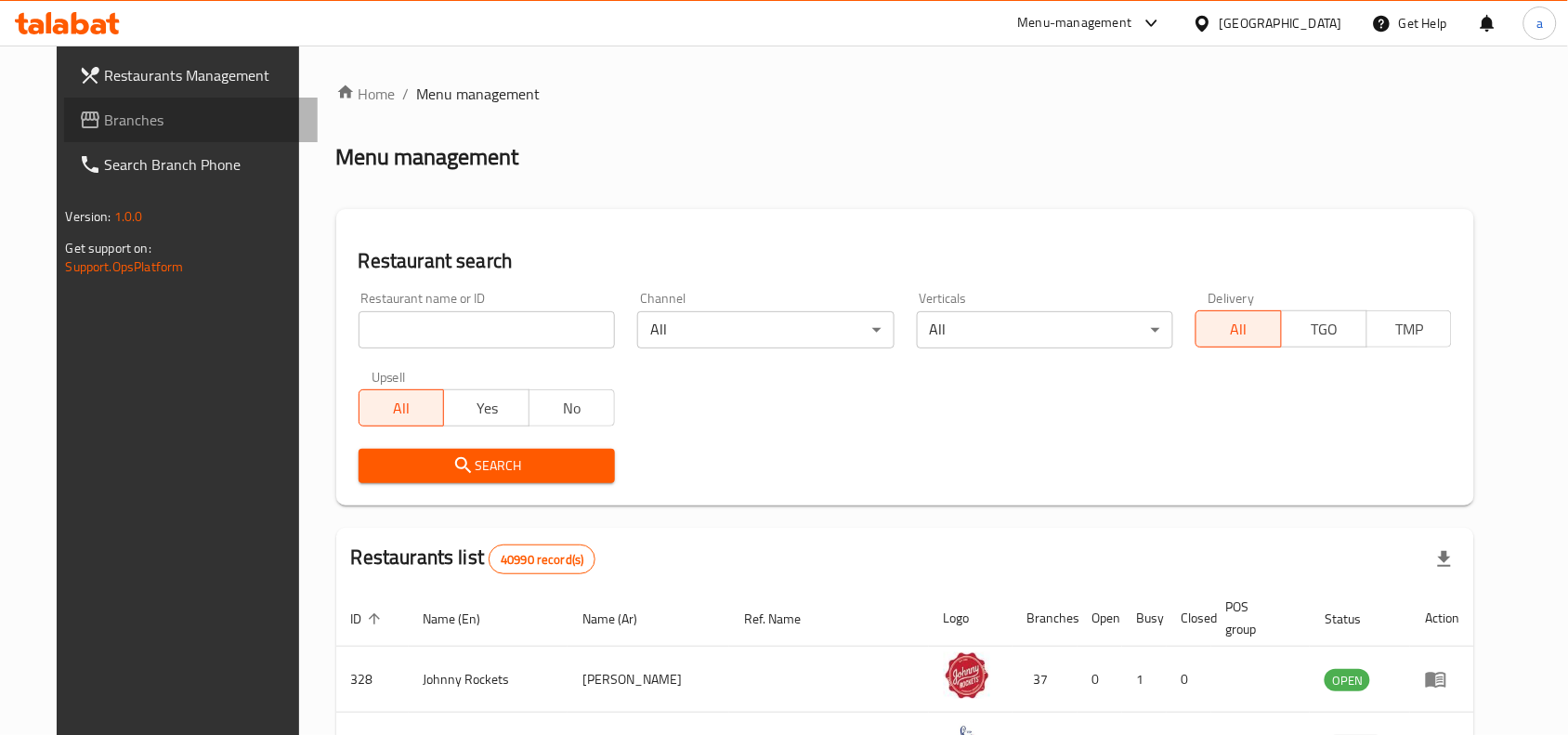
click at [105, 118] on span "Branches" at bounding box center [204, 120] width 199 height 22
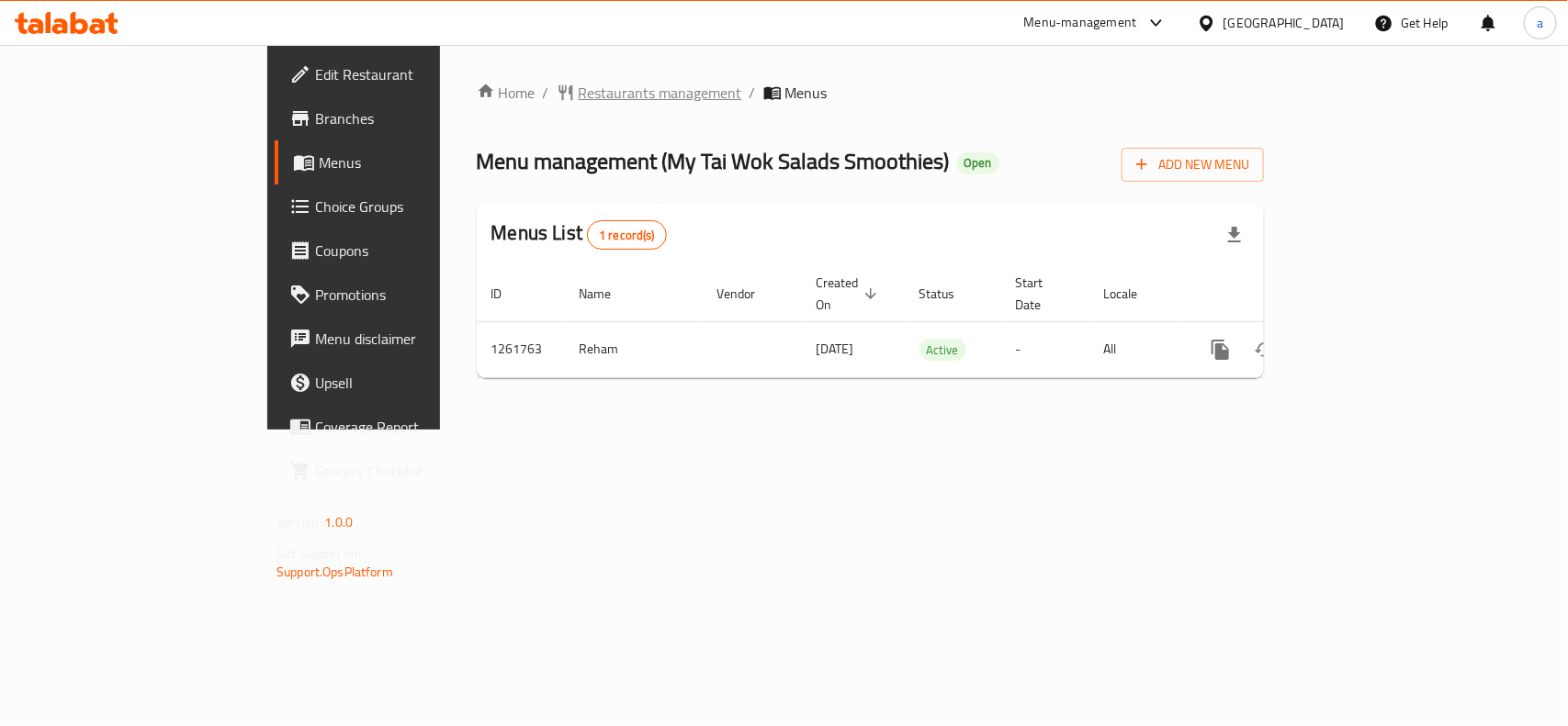
click at [579, 91] on span "Restaurants management" at bounding box center [660, 92] width 163 height 22
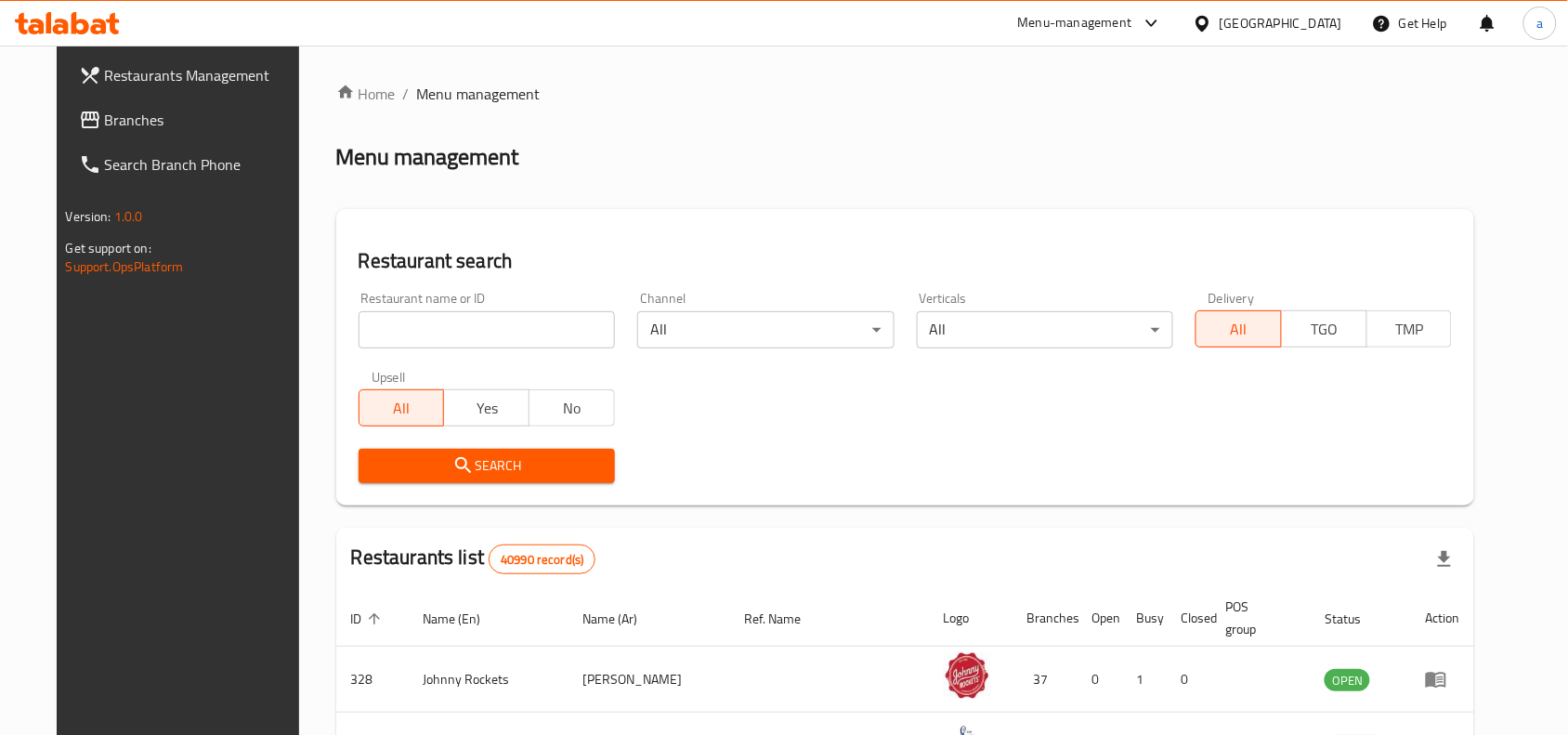
click at [105, 113] on span "Branches" at bounding box center [204, 120] width 199 height 22
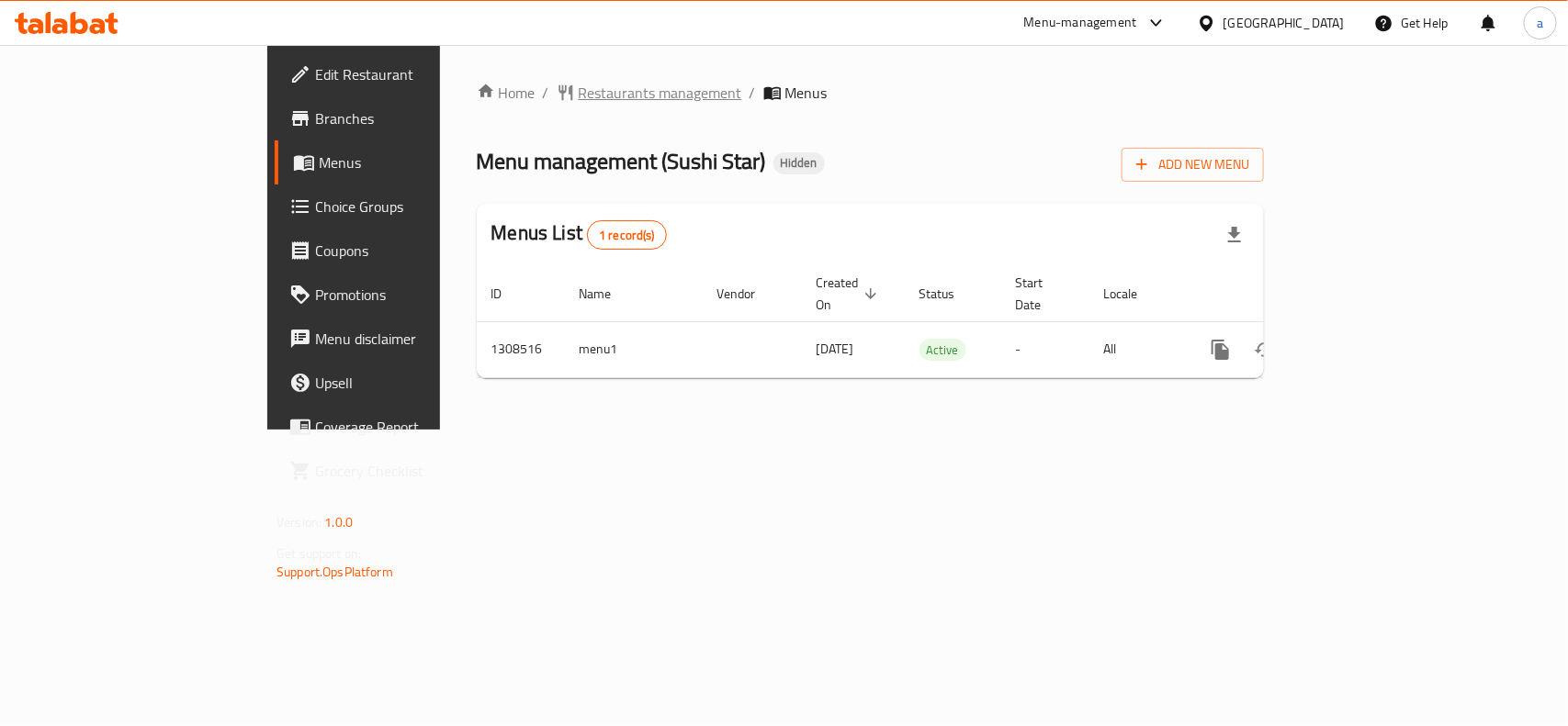
click at [579, 91] on span "Restaurants management" at bounding box center [660, 92] width 163 height 22
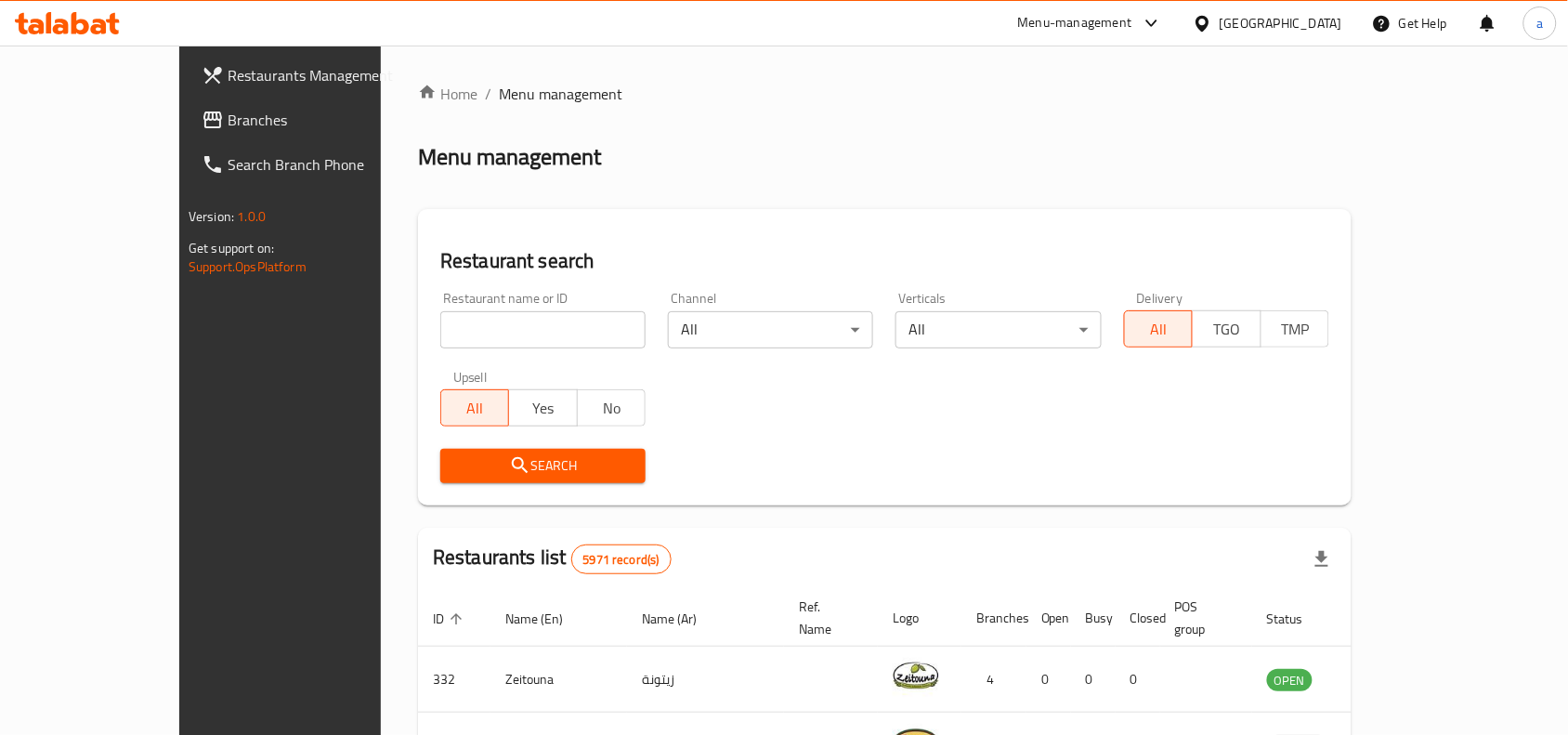
click at [228, 118] on span "Branches" at bounding box center [327, 120] width 199 height 22
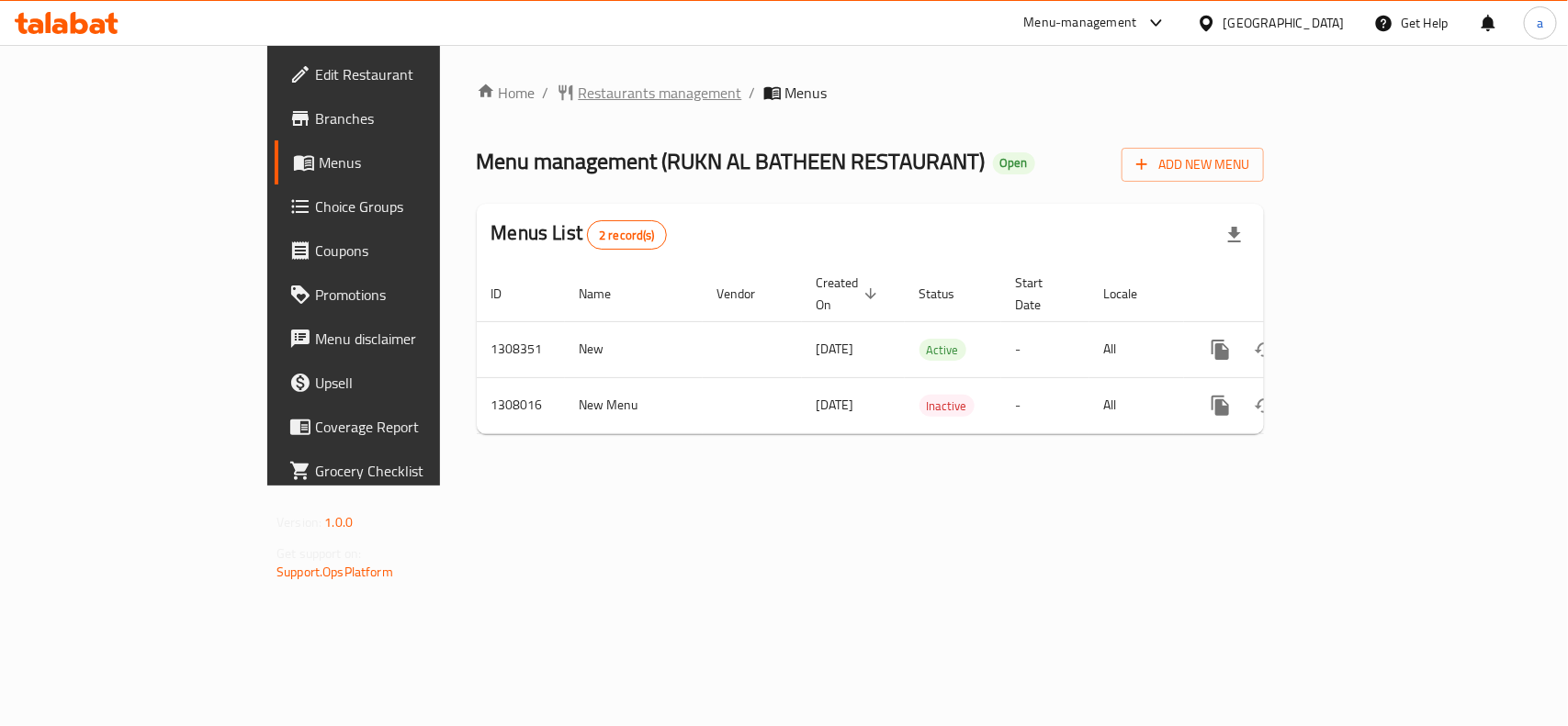
click at [579, 99] on span "Restaurants management" at bounding box center [660, 92] width 163 height 22
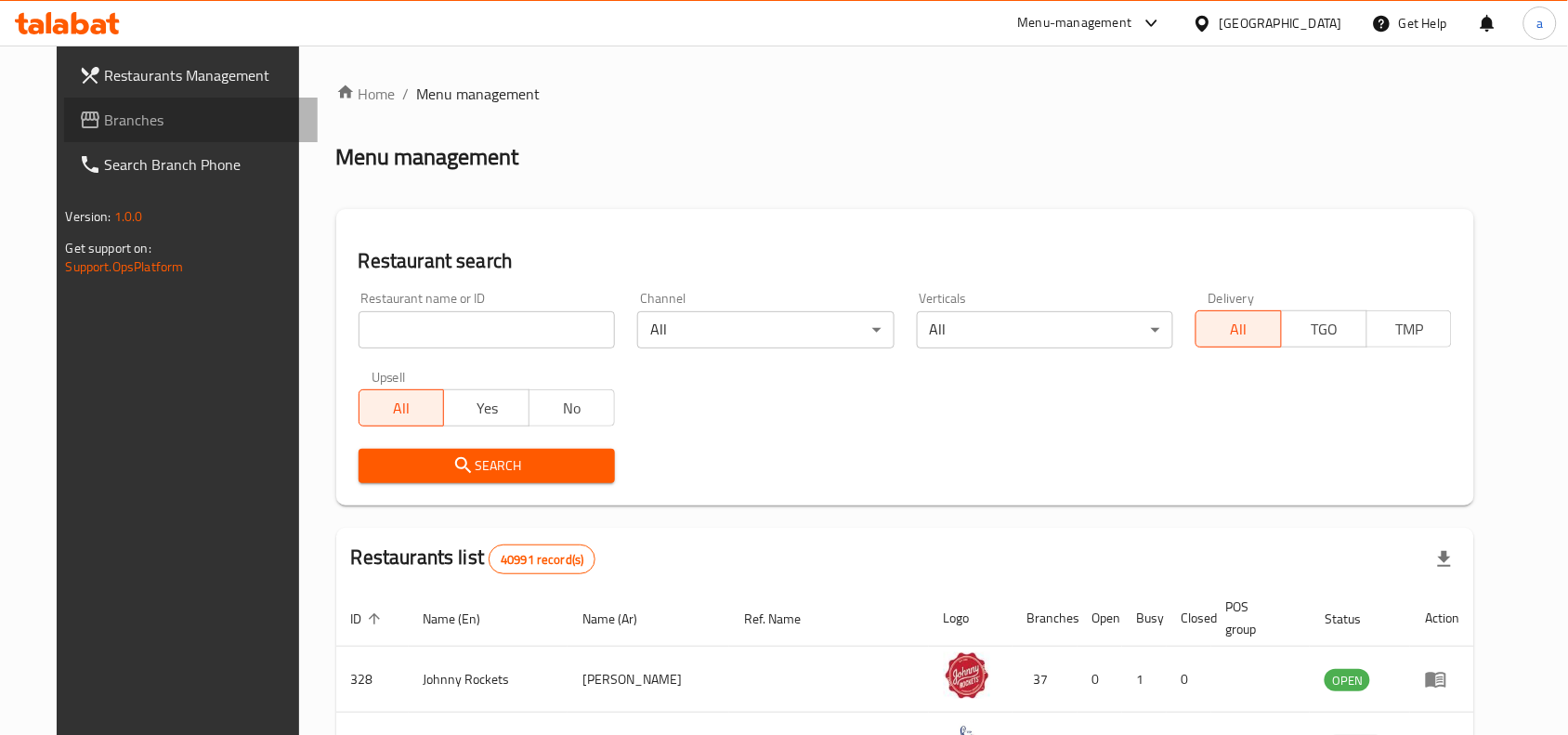
click at [117, 121] on span "Branches" at bounding box center [204, 120] width 199 height 22
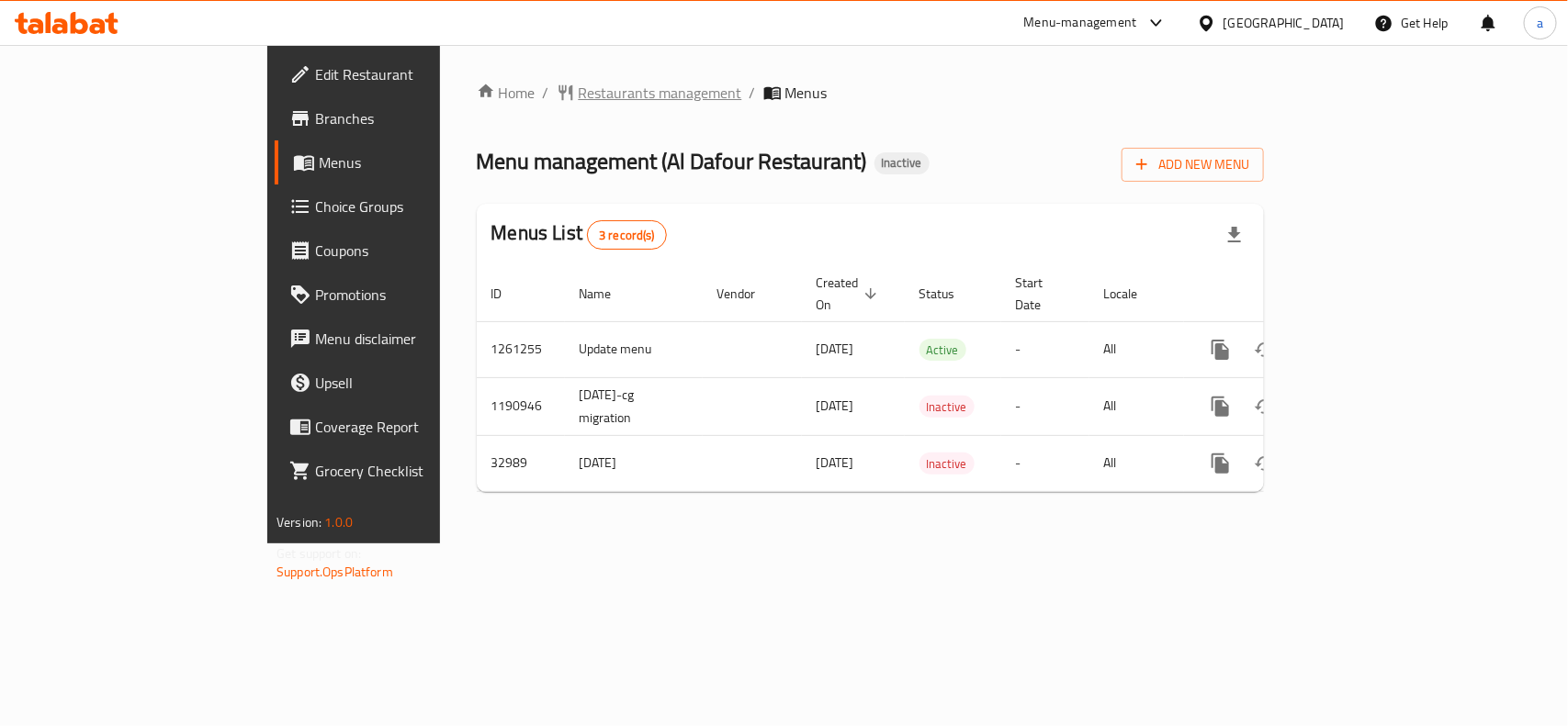
click at [579, 93] on span "Restaurants management" at bounding box center [660, 92] width 163 height 22
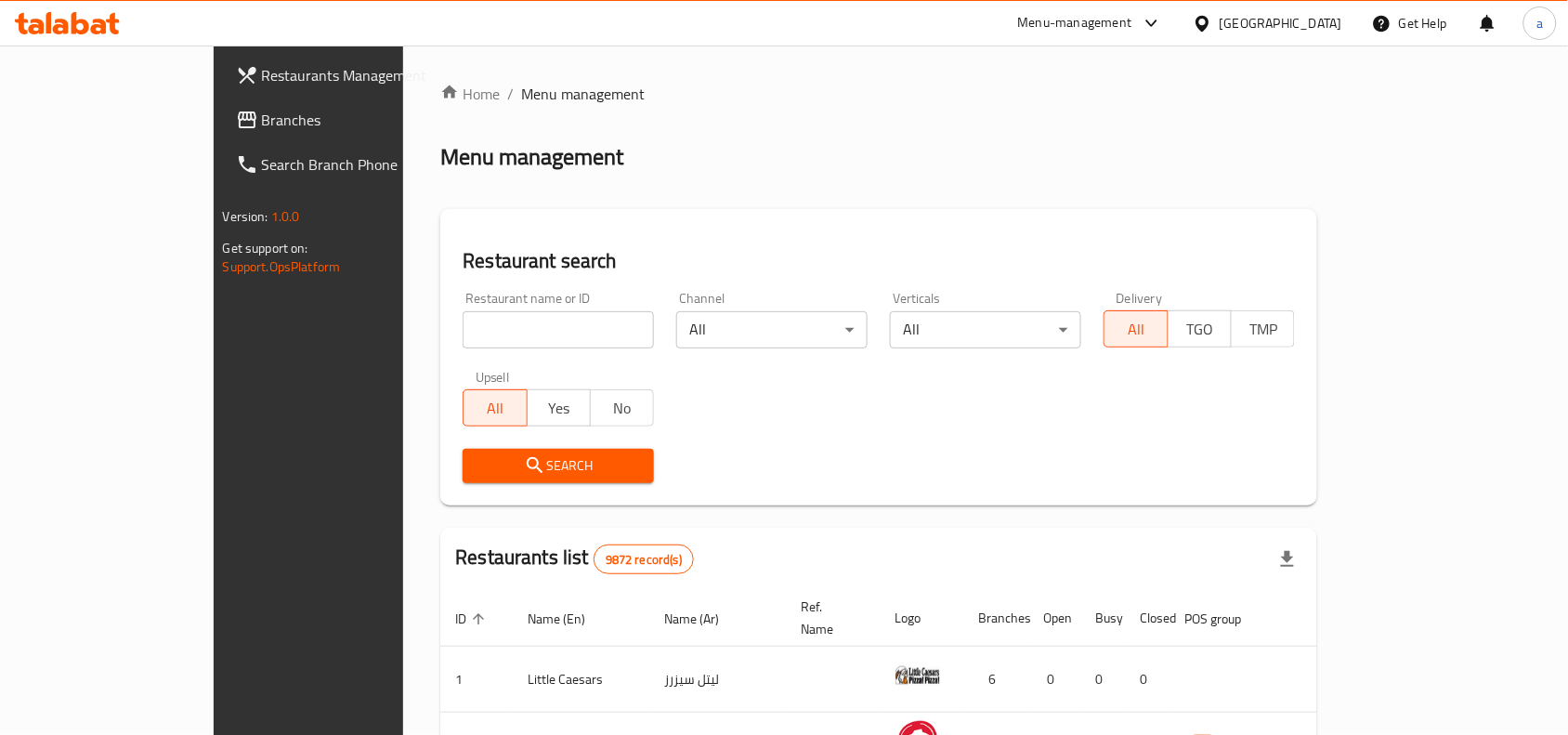
click at [221, 107] on link "Branches" at bounding box center [348, 120] width 255 height 44
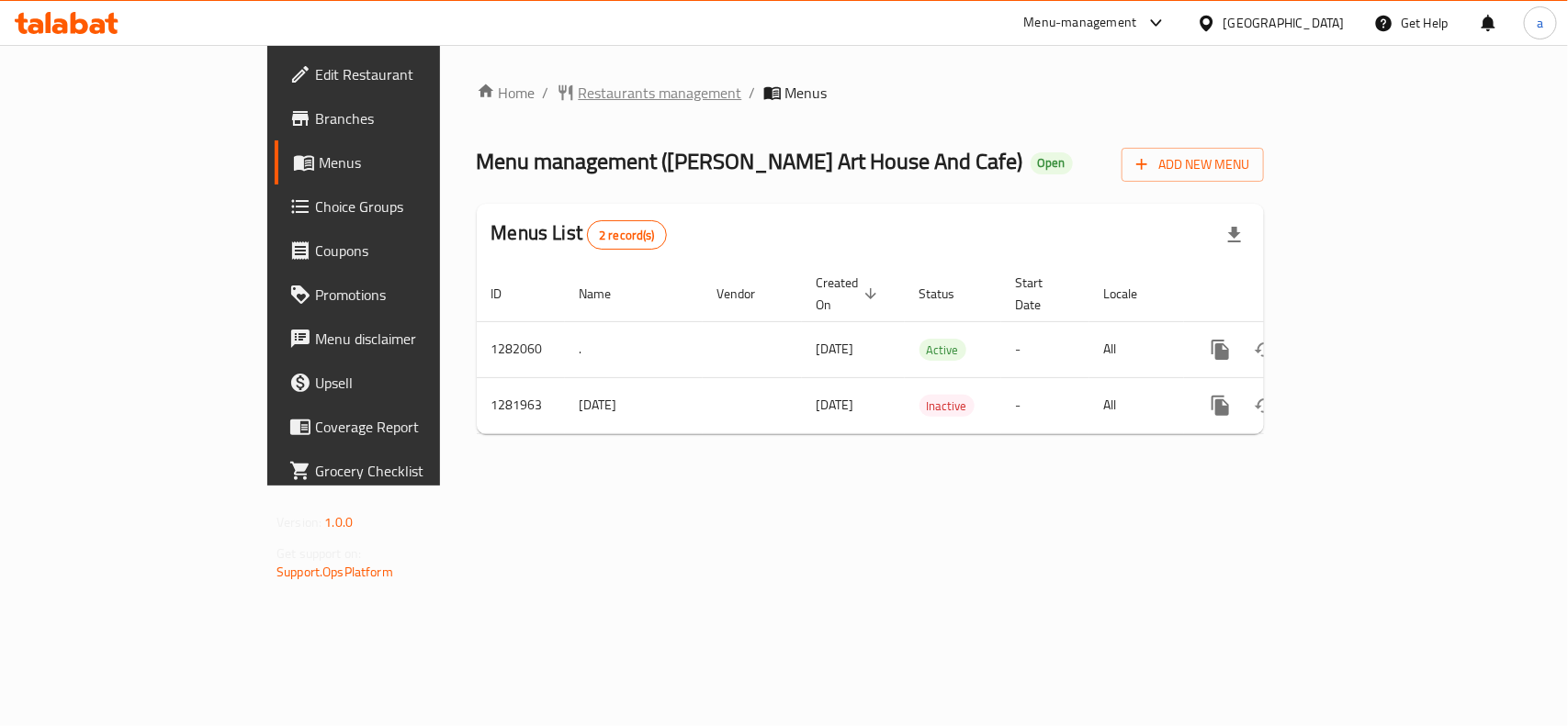
click at [579, 91] on span "Restaurants management" at bounding box center [660, 92] width 163 height 22
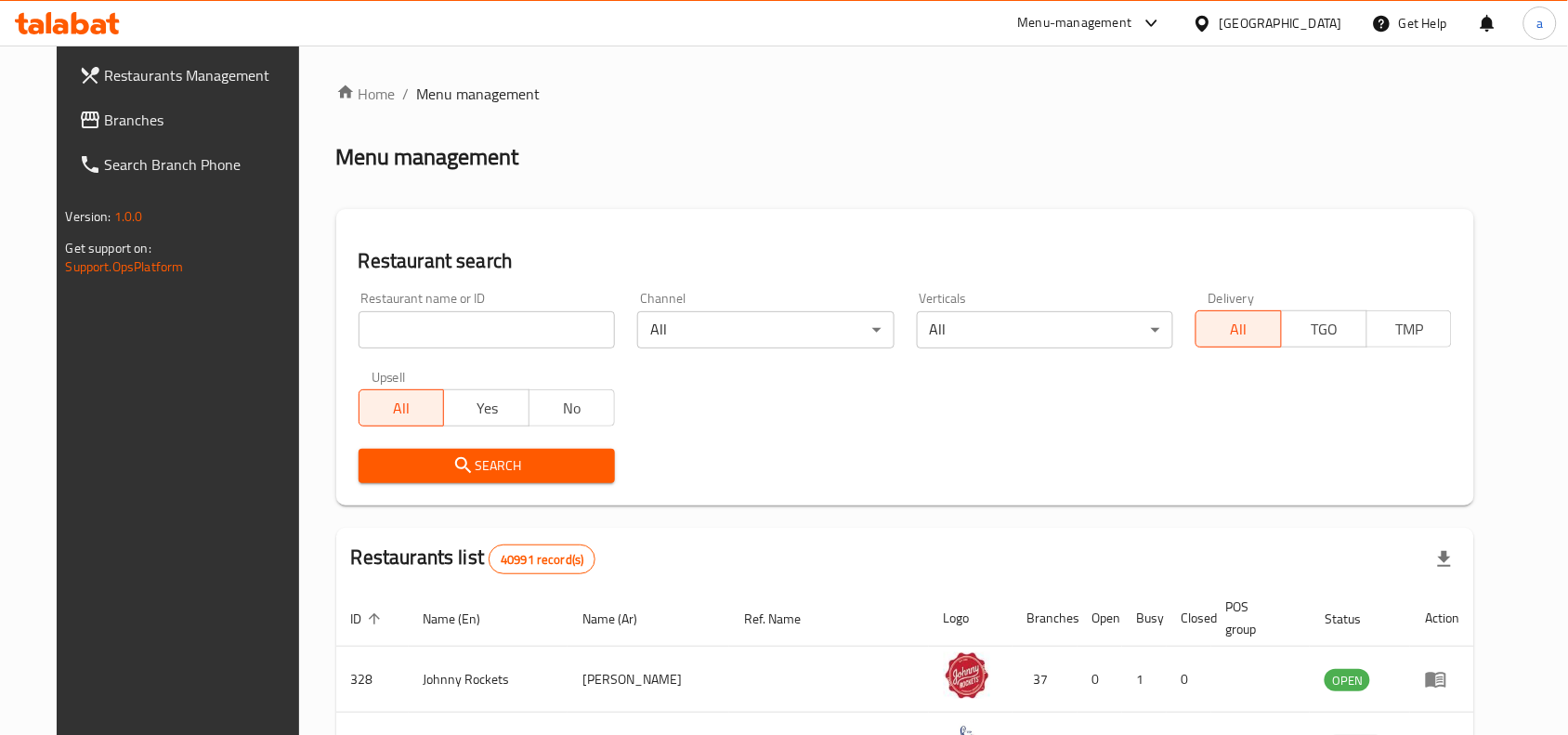
click at [128, 112] on span "Branches" at bounding box center [204, 120] width 199 height 22
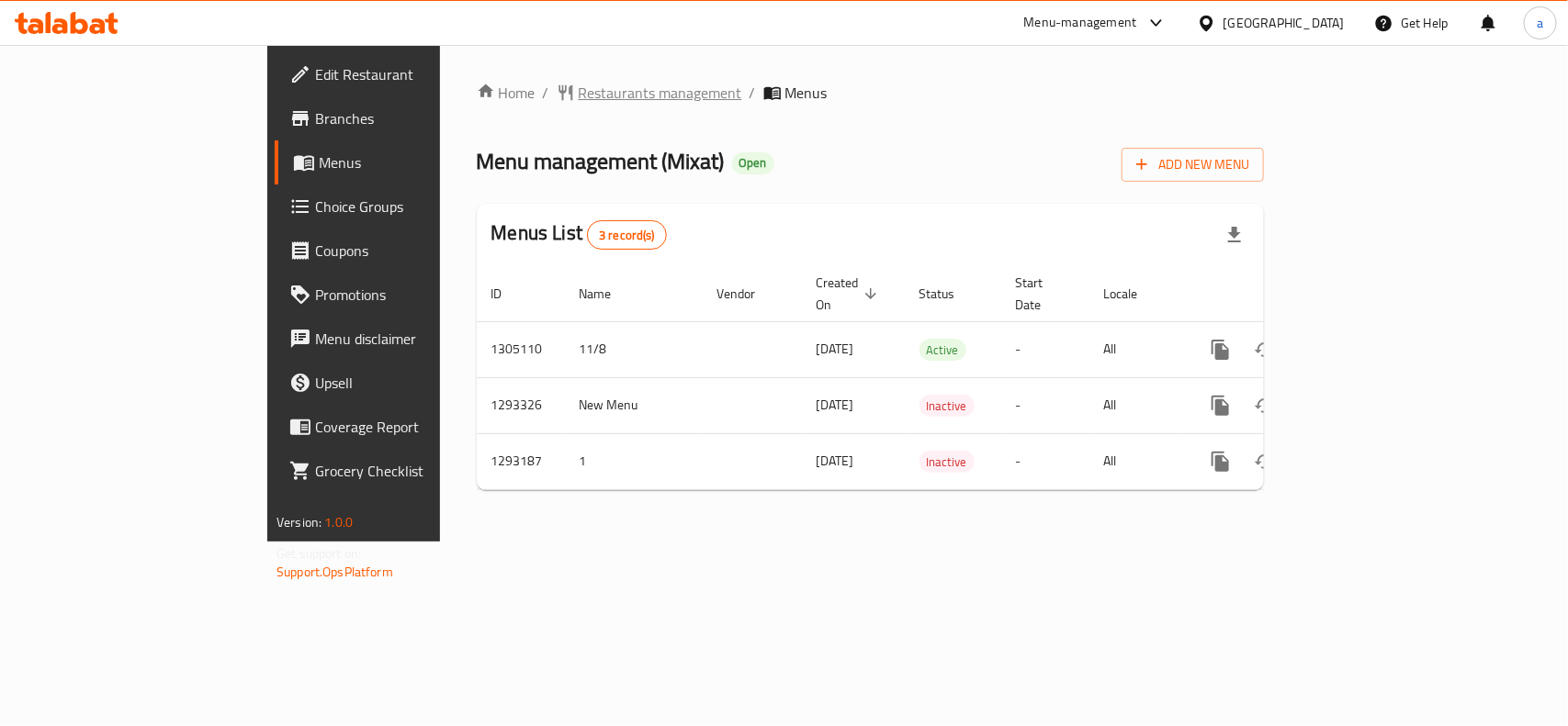
click at [579, 91] on span "Restaurants management" at bounding box center [660, 92] width 163 height 22
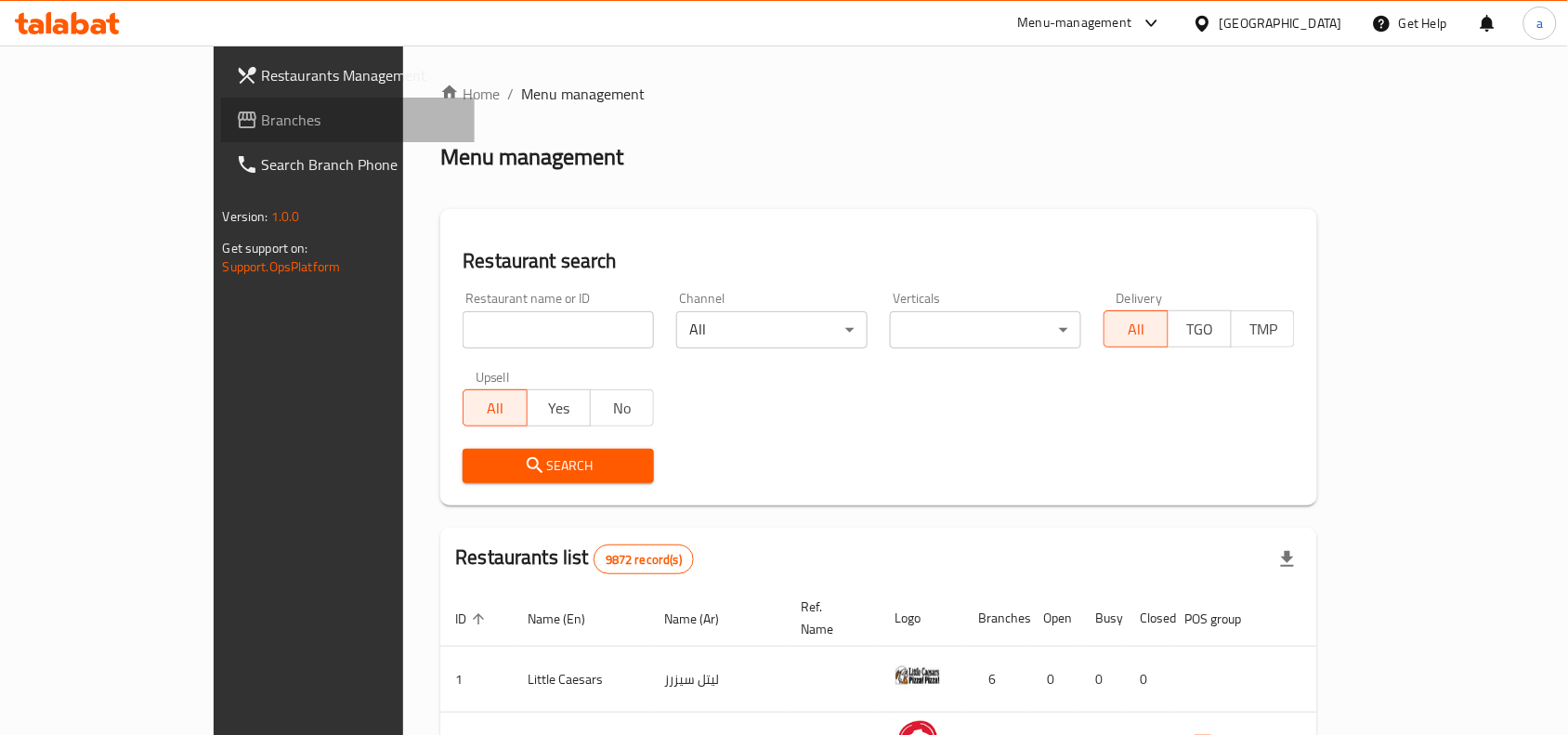
click at [262, 122] on span "Branches" at bounding box center [362, 120] width 199 height 22
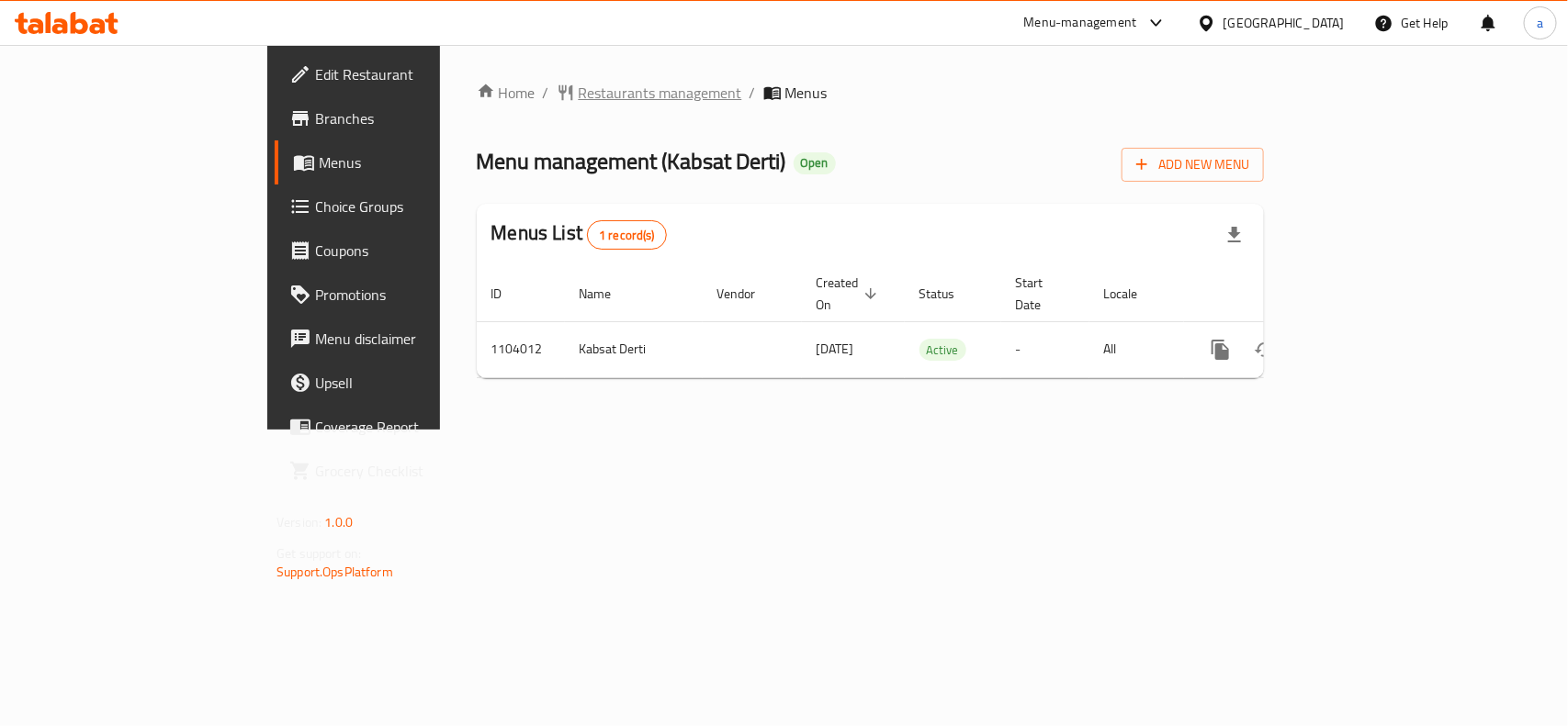
click at [579, 91] on span "Restaurants management" at bounding box center [660, 92] width 163 height 22
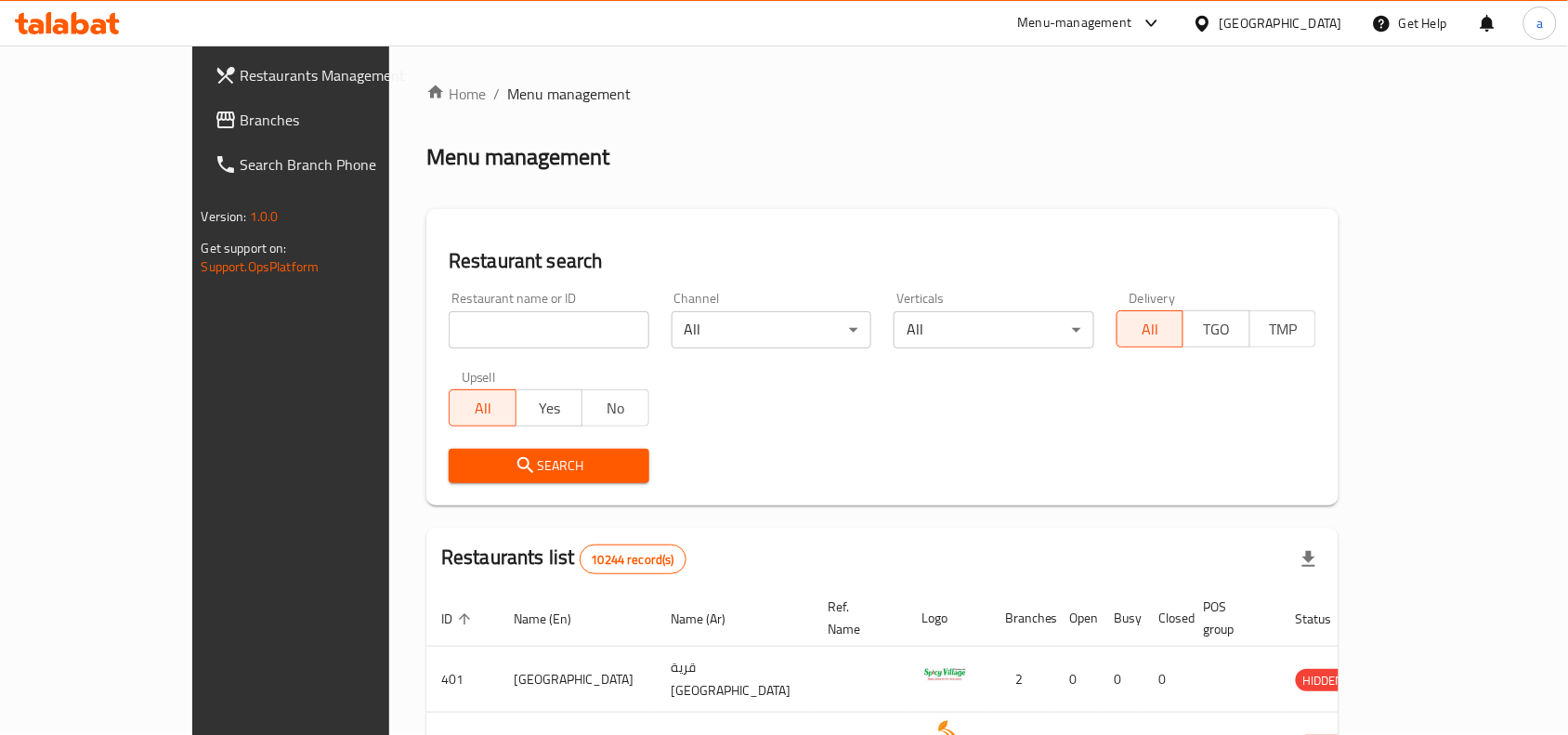
click at [241, 121] on span "Branches" at bounding box center [340, 120] width 199 height 22
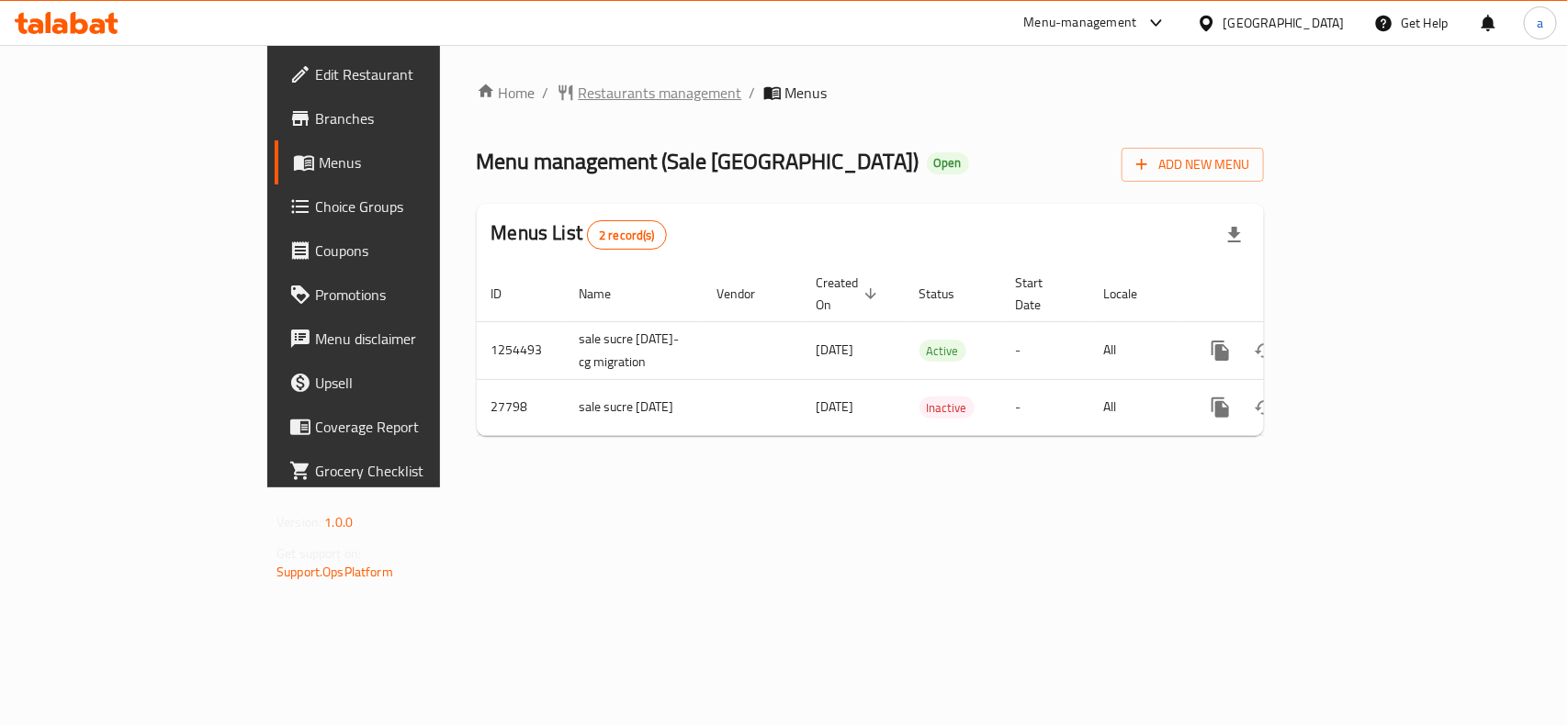
click at [579, 90] on span "Restaurants management" at bounding box center [660, 92] width 163 height 22
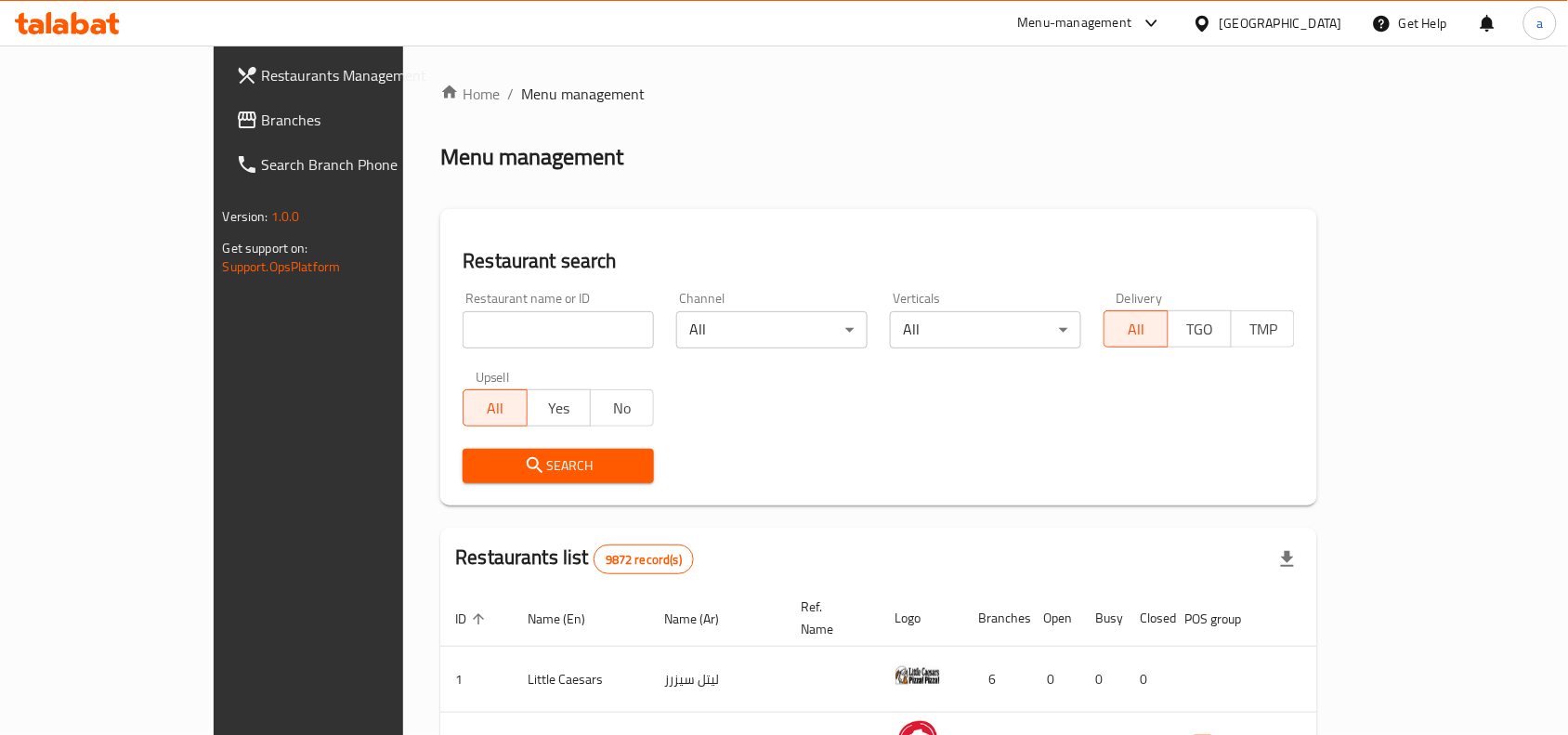
click at [221, 107] on link "Branches" at bounding box center [348, 120] width 255 height 44
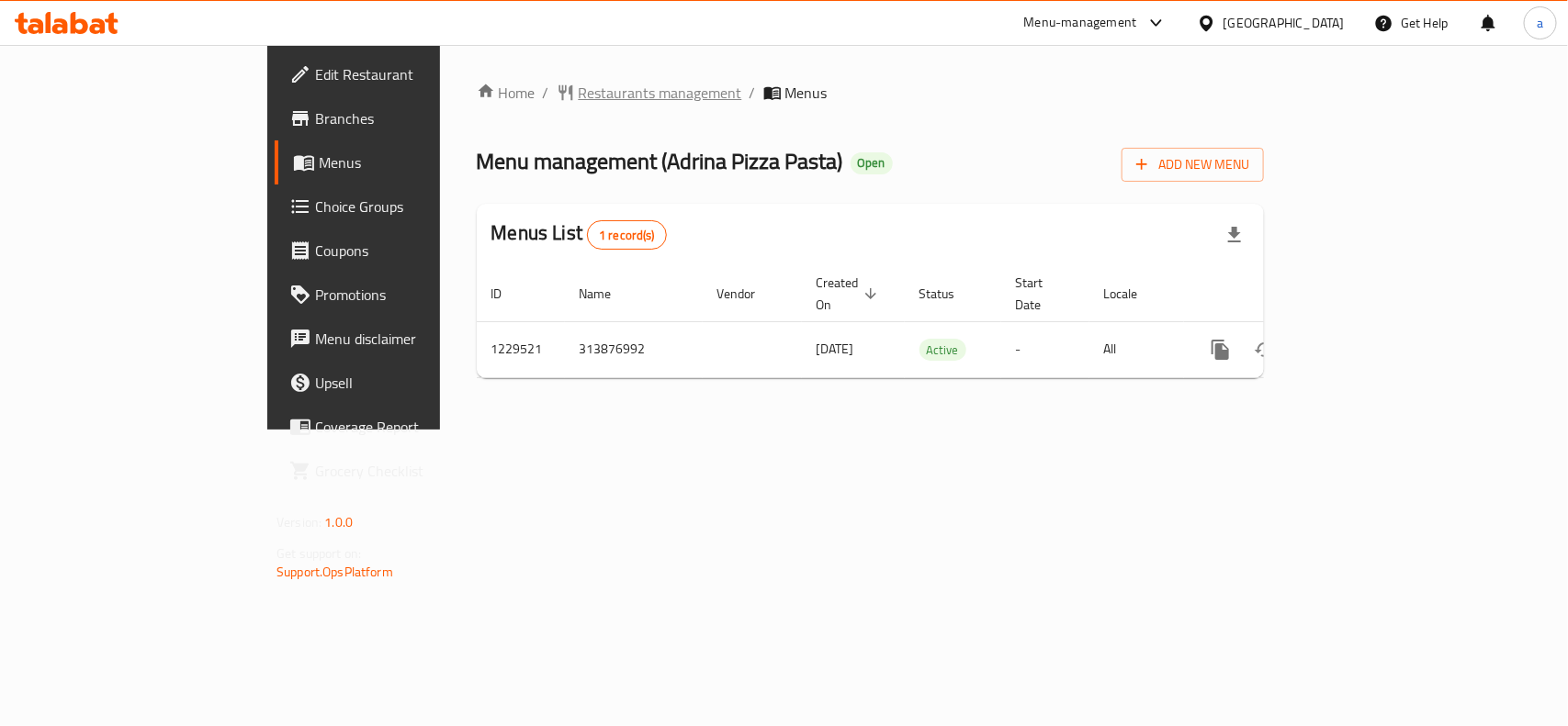
click at [579, 90] on span "Restaurants management" at bounding box center [660, 92] width 163 height 22
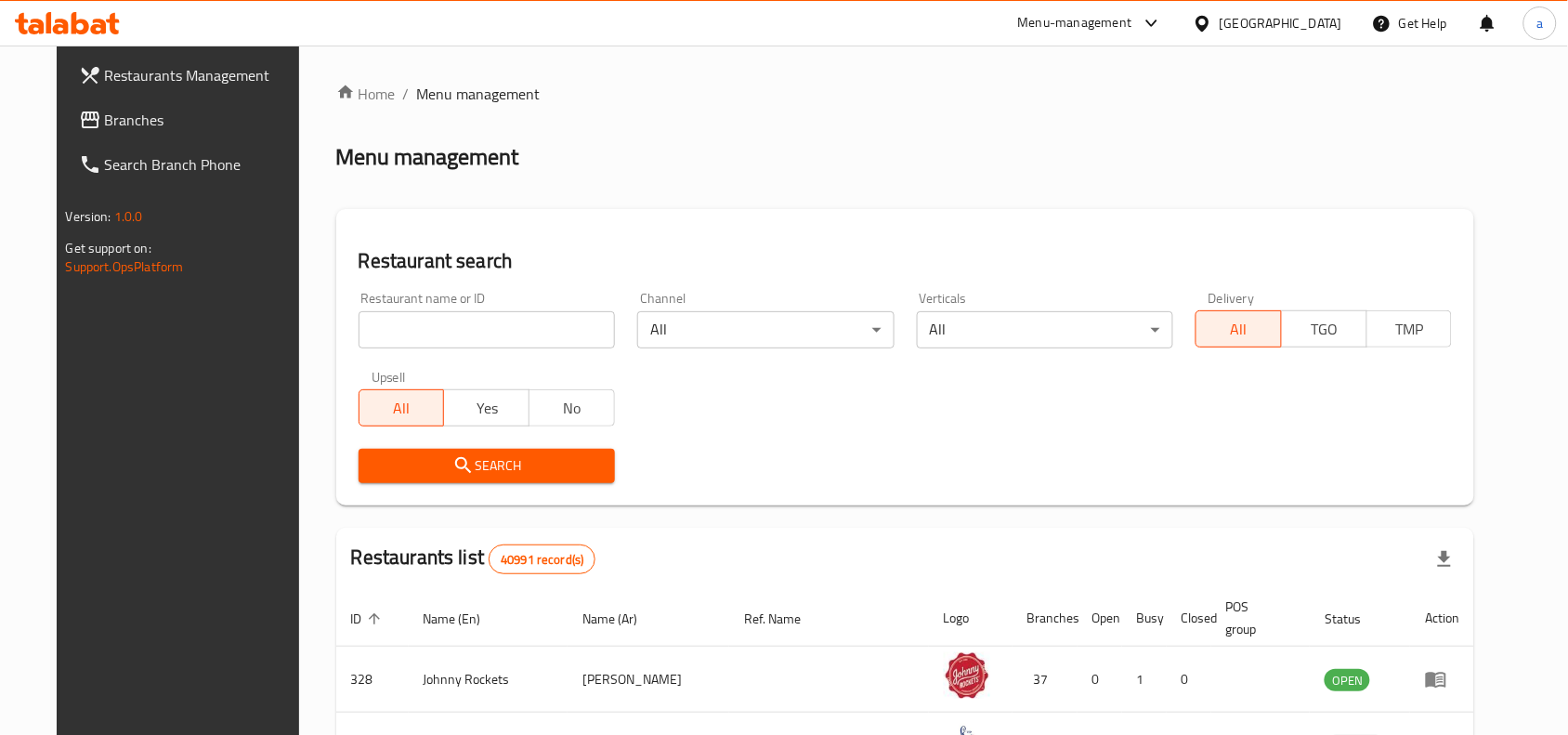
click at [116, 127] on span "Branches" at bounding box center [204, 120] width 199 height 22
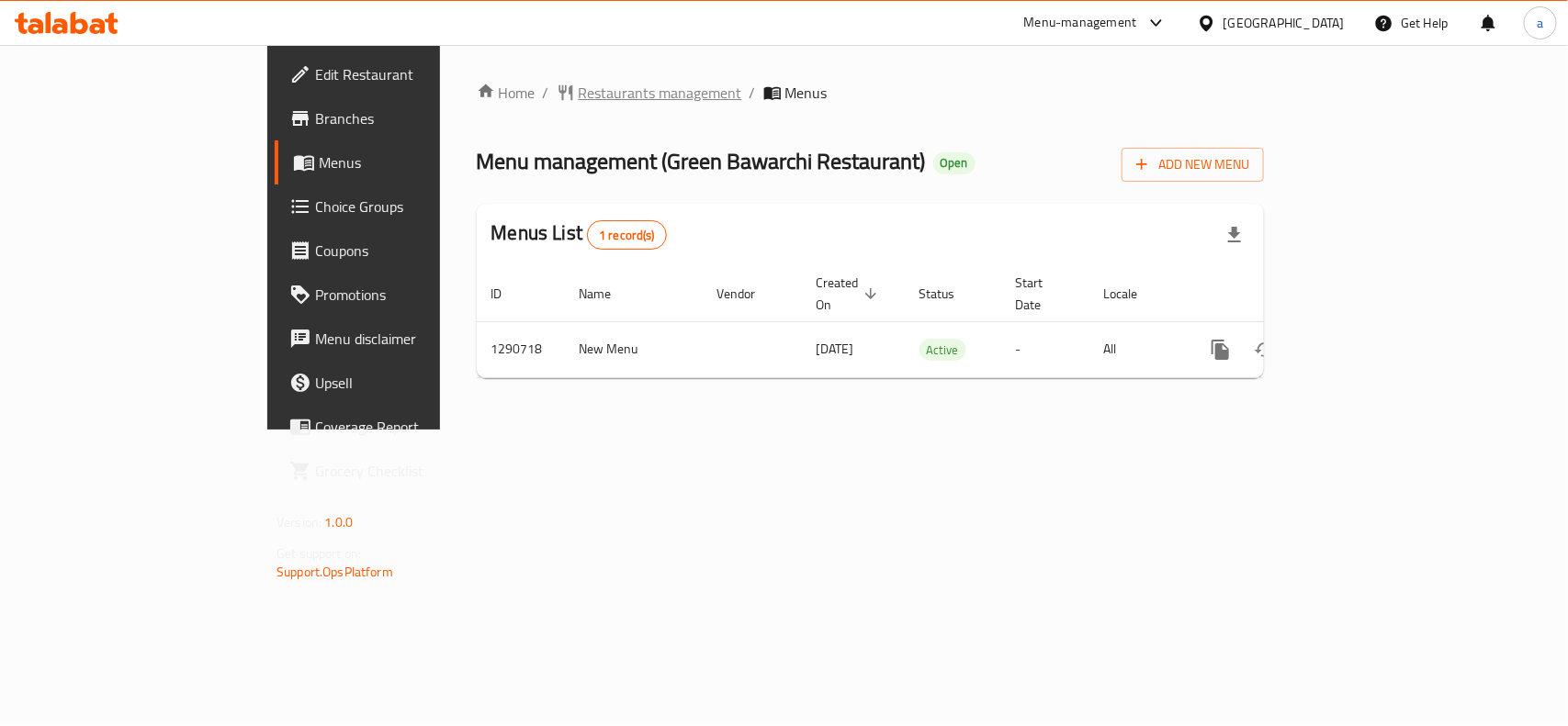
drag, startPoint x: 0, startPoint y: 0, endPoint x: 462, endPoint y: 96, distance: 471.9
click at [579, 96] on span "Restaurants management" at bounding box center [660, 92] width 163 height 22
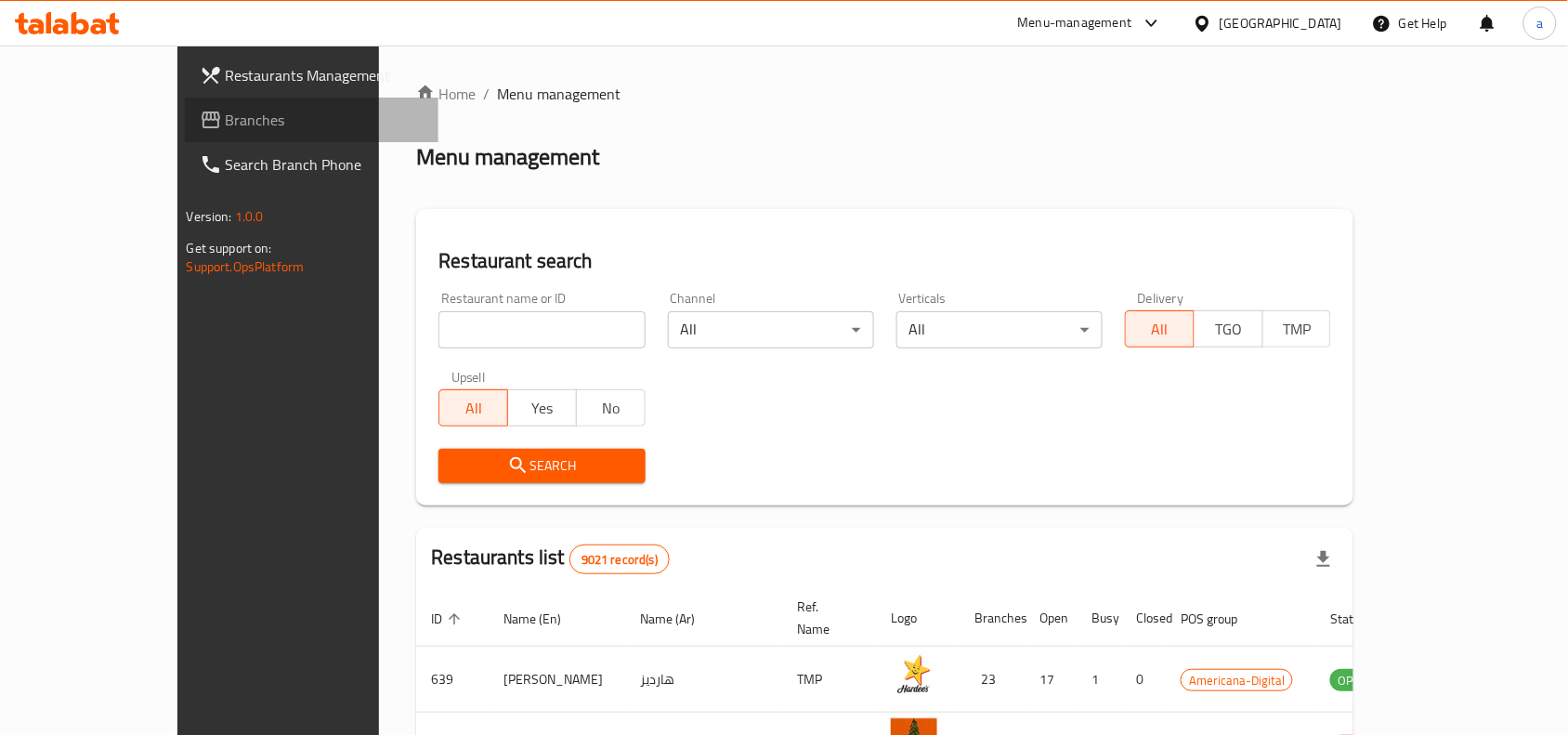
click at [226, 123] on span "Branches" at bounding box center [325, 120] width 199 height 22
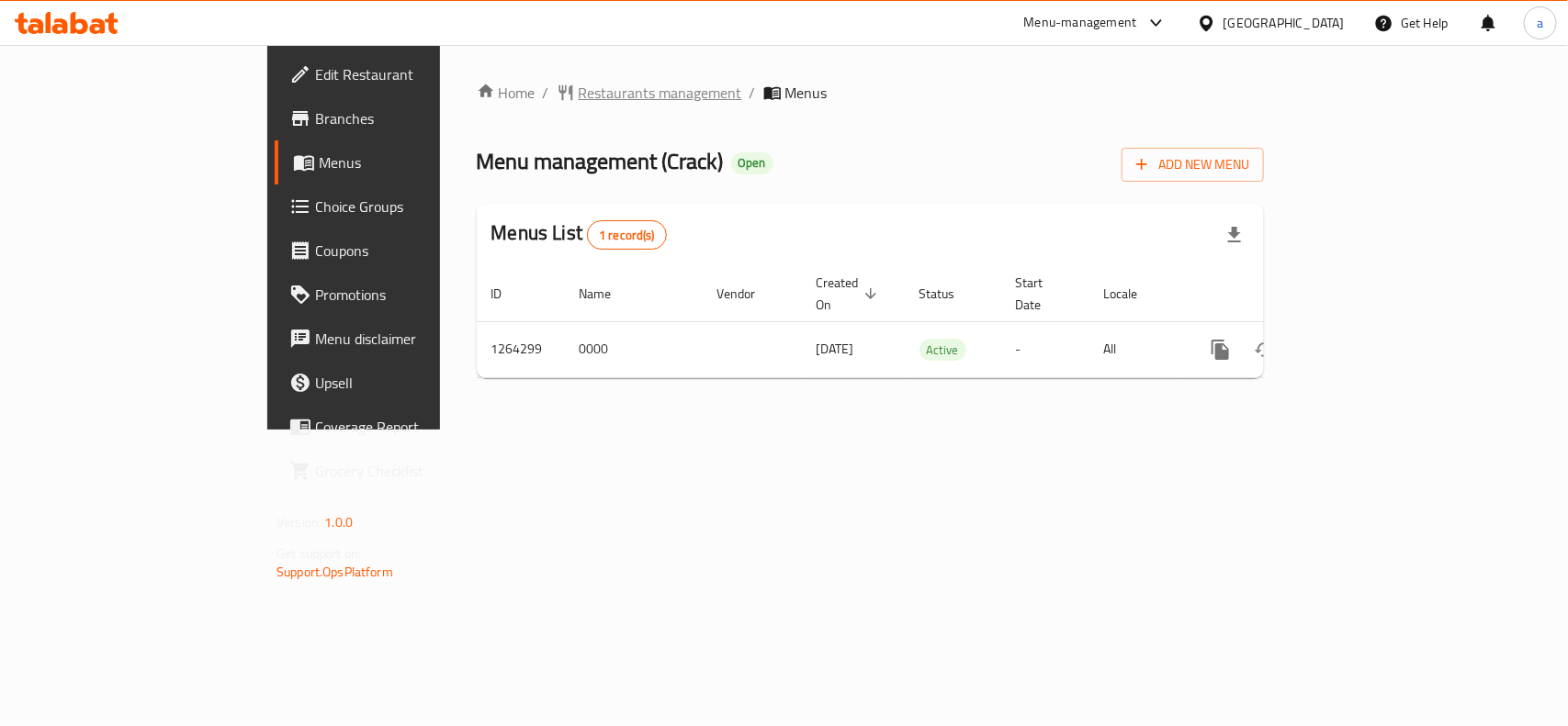
click at [579, 97] on span "Restaurants management" at bounding box center [660, 92] width 163 height 22
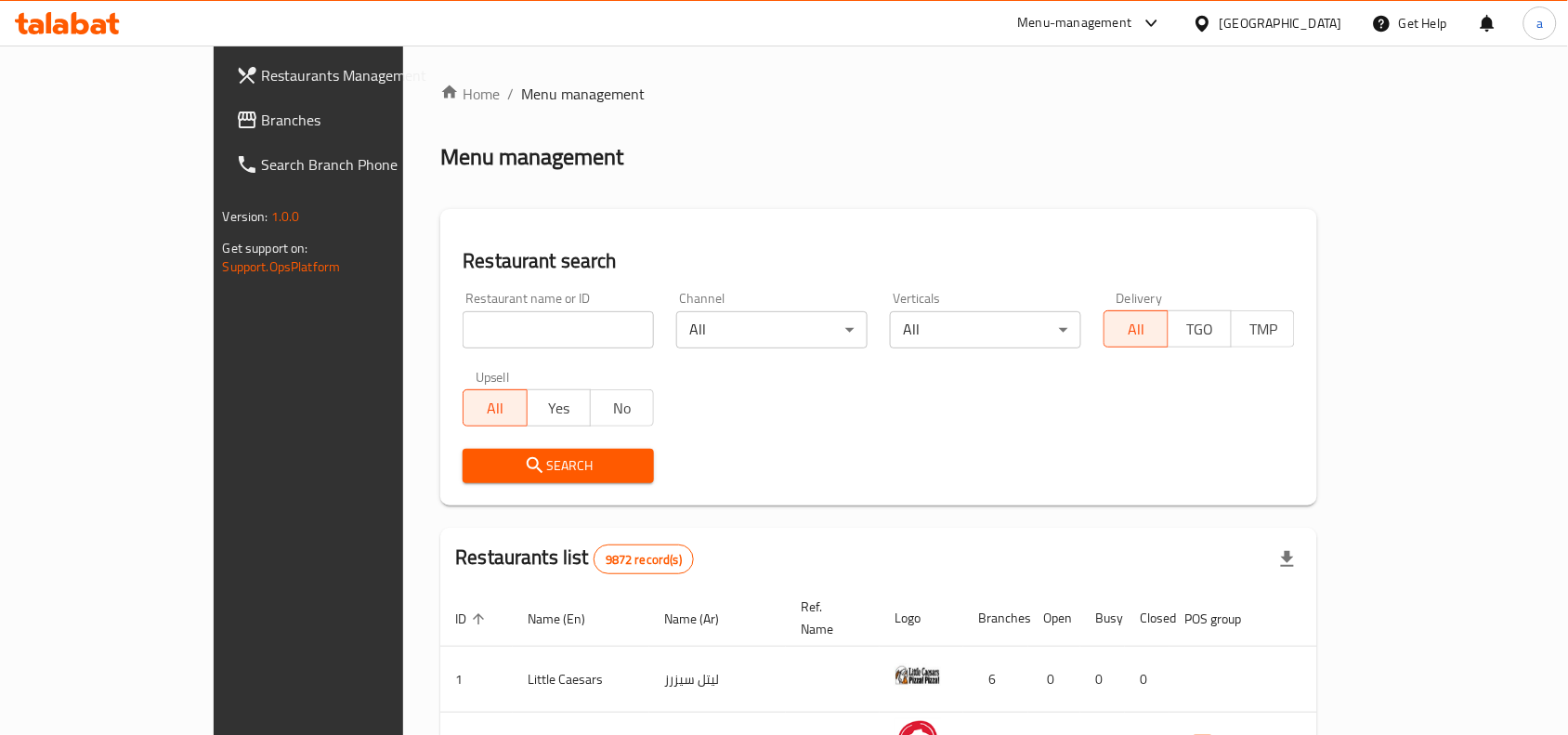
click at [463, 340] on input "search" at bounding box center [558, 330] width 191 height 38
paste input "686311"
type input "686311"
click button "Search" at bounding box center [558, 466] width 191 height 35
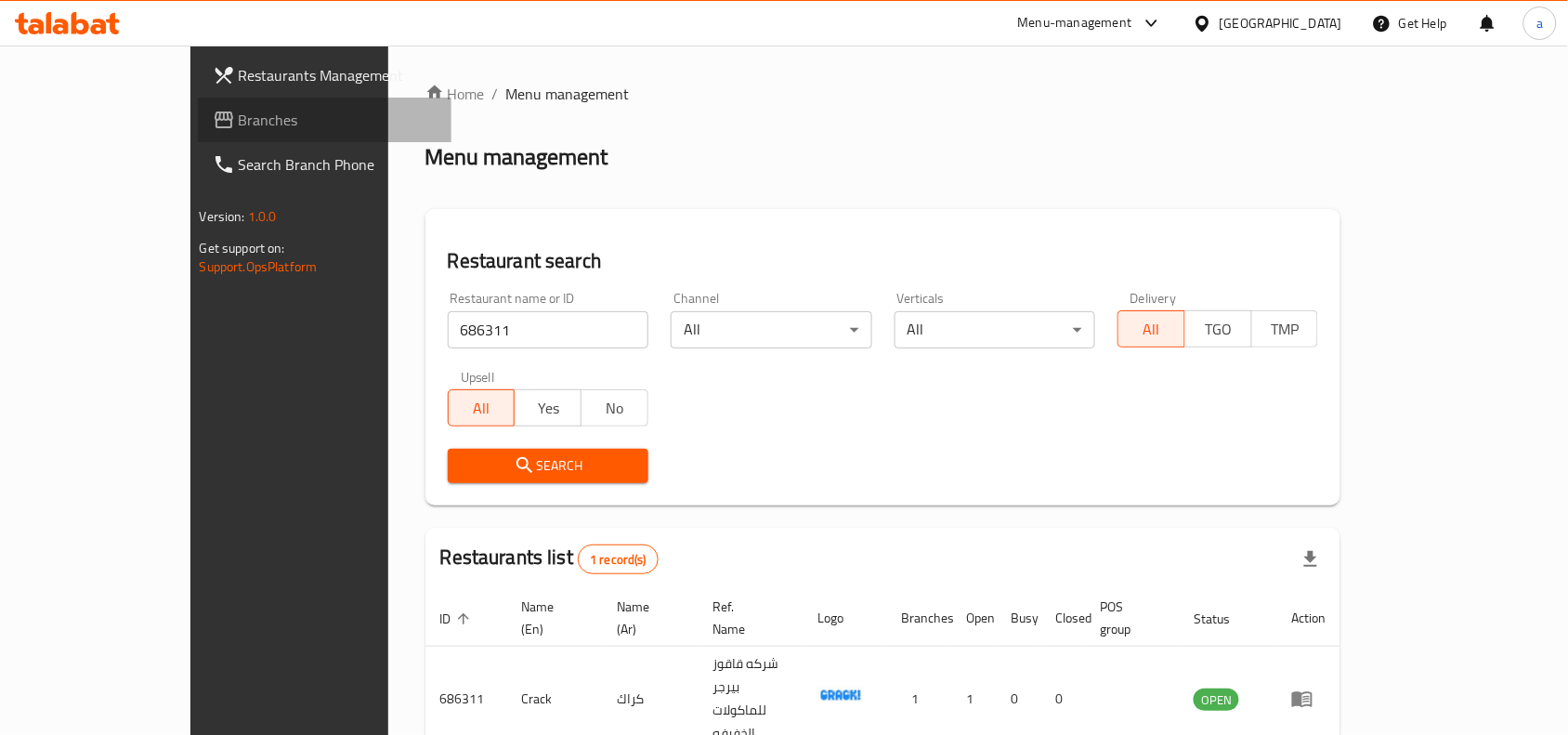
click at [239, 130] on span "Branches" at bounding box center [338, 120] width 199 height 22
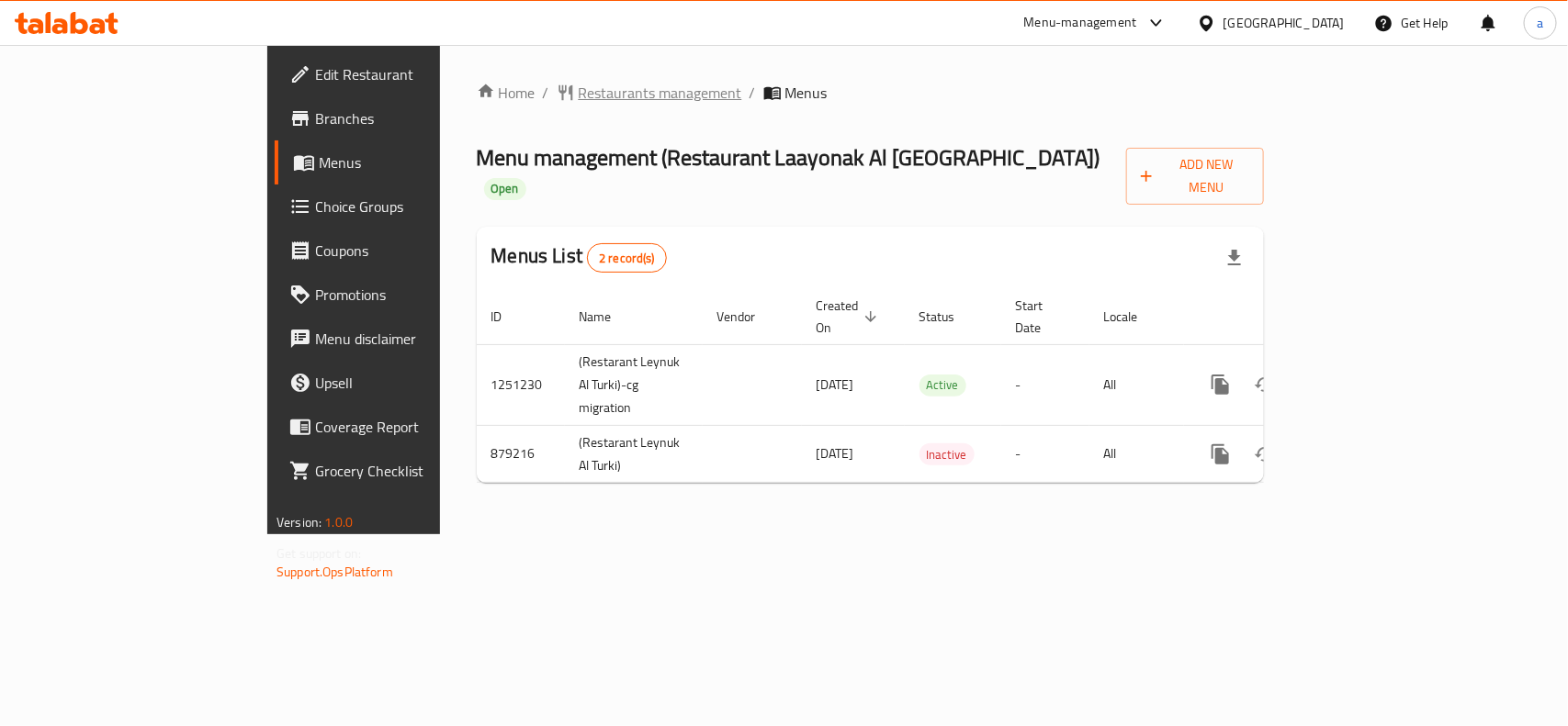
click at [579, 84] on span "Restaurants management" at bounding box center [660, 92] width 163 height 22
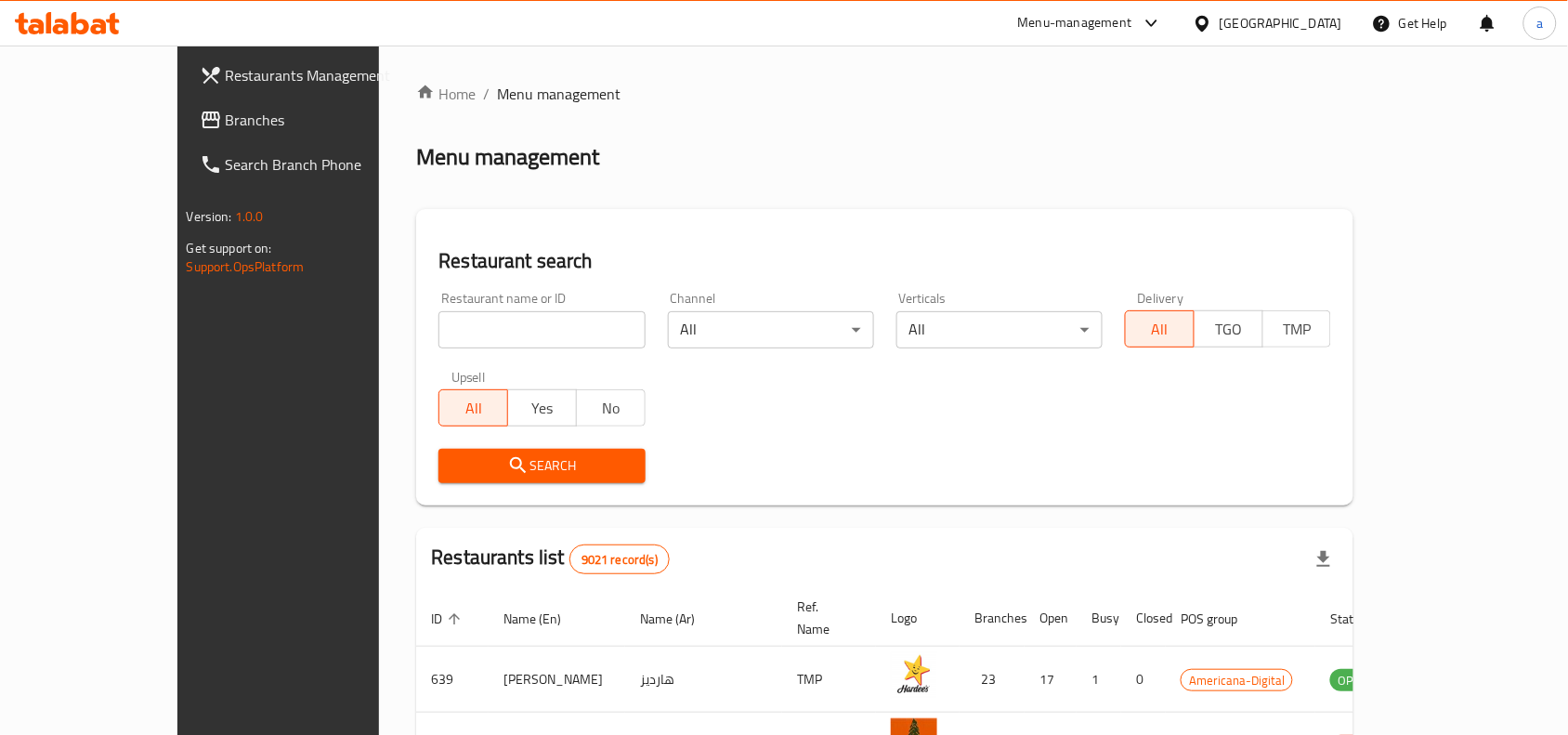
click at [226, 115] on span "Branches" at bounding box center [325, 120] width 199 height 22
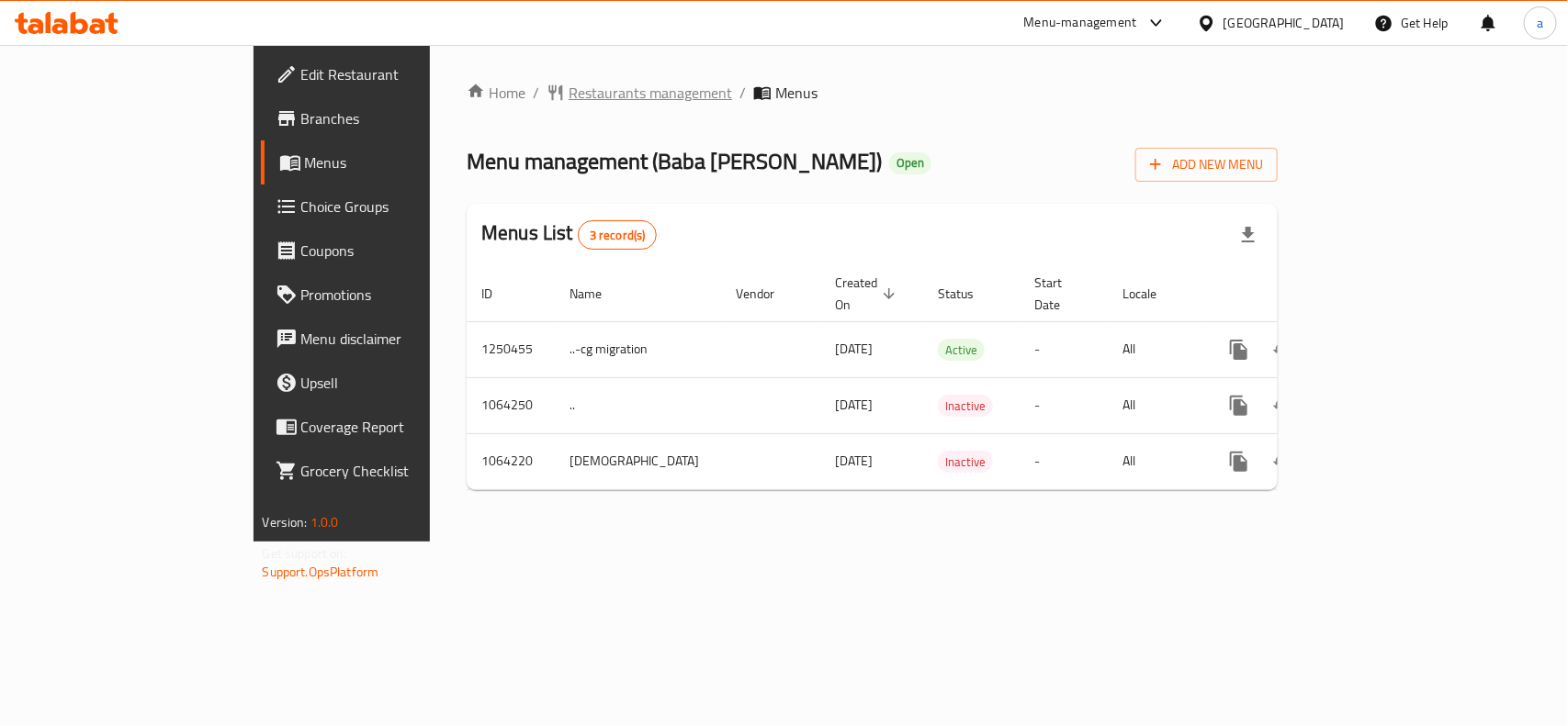
click at [568, 88] on span "Restaurants management" at bounding box center [649, 92] width 163 height 22
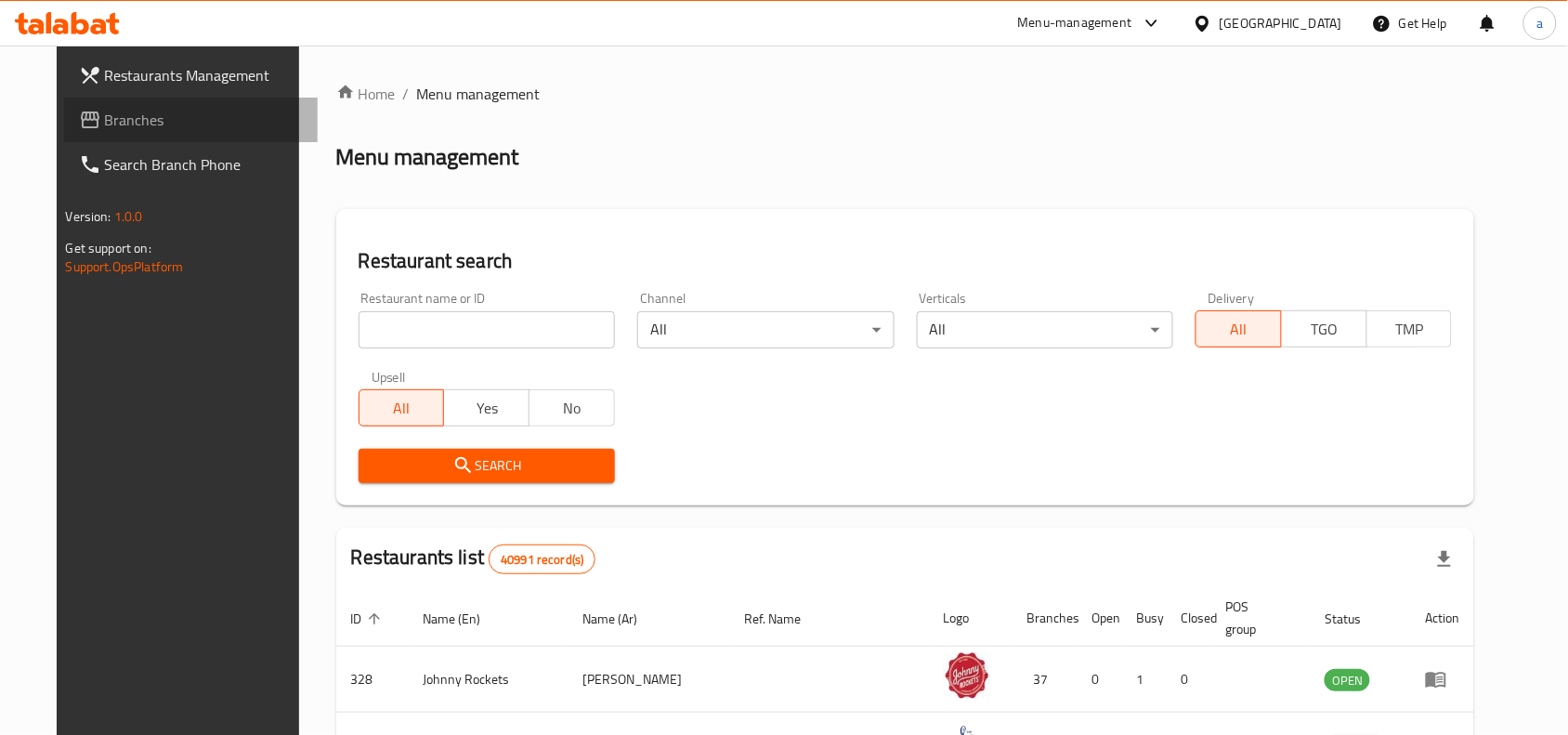
click at [105, 112] on span "Branches" at bounding box center [204, 120] width 199 height 22
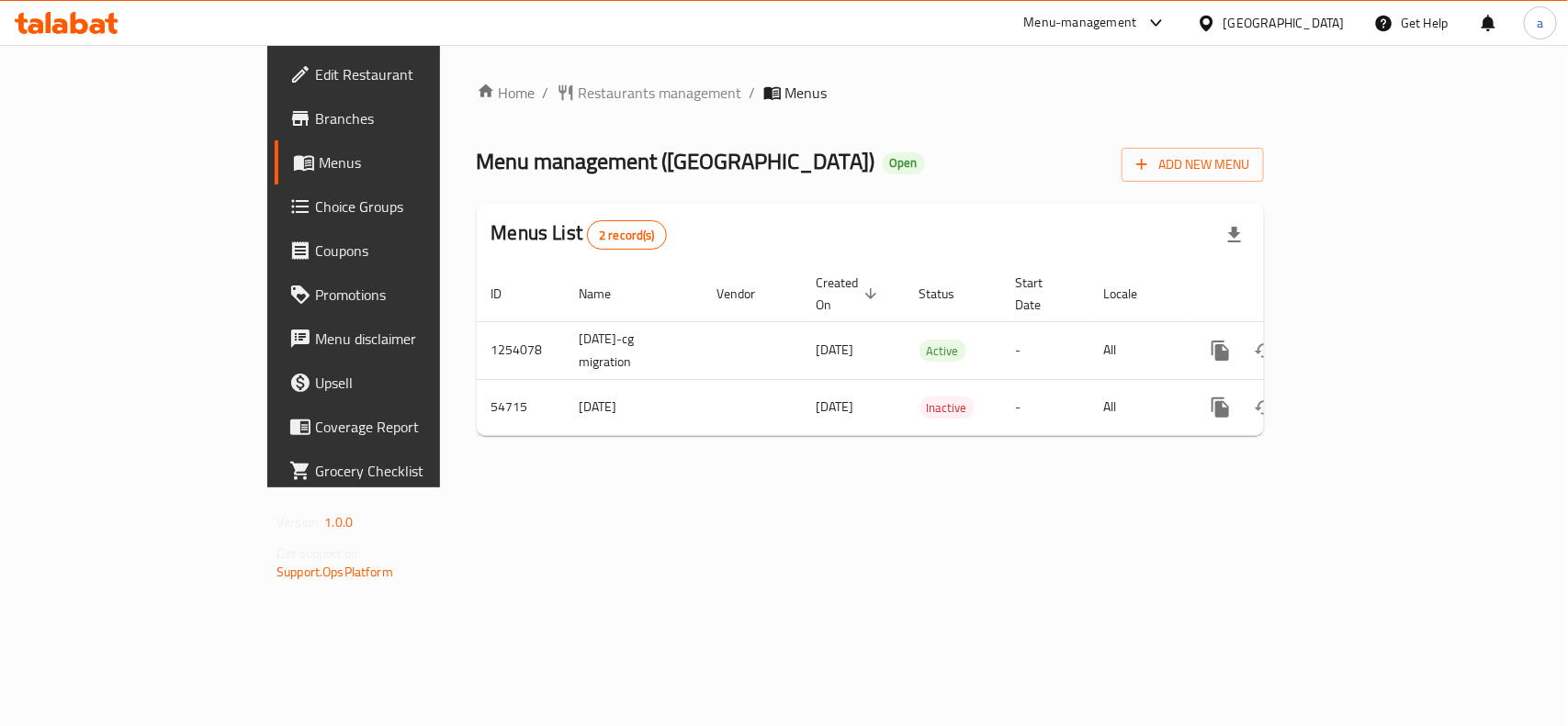
click at [484, 75] on div "Home / Restaurants management / Menus Menu management ( BBQ Station ) Open Add …" at bounding box center [869, 266] width 861 height 442
click at [579, 85] on span "Restaurants management" at bounding box center [660, 92] width 163 height 22
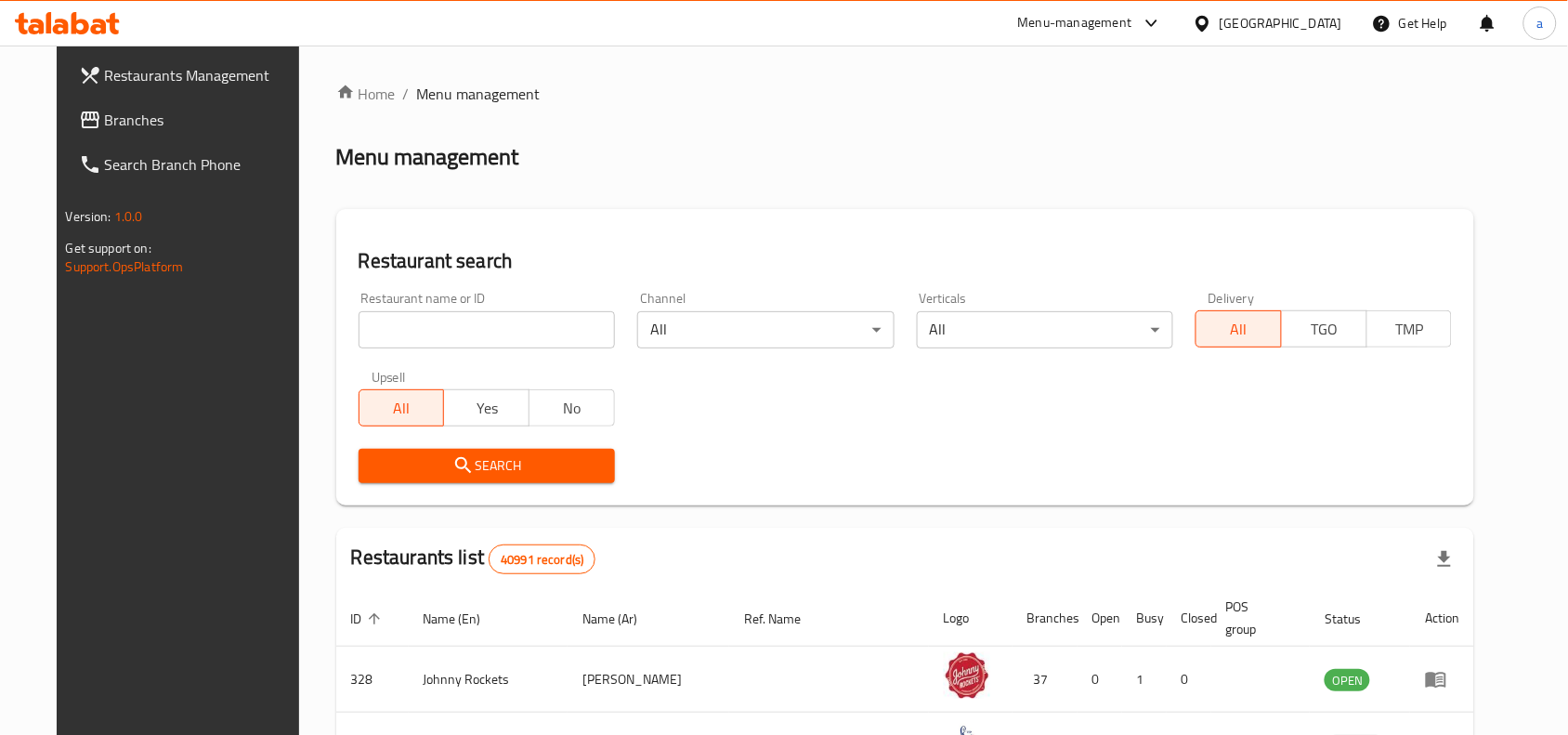
click at [146, 128] on span "Branches" at bounding box center [204, 120] width 199 height 22
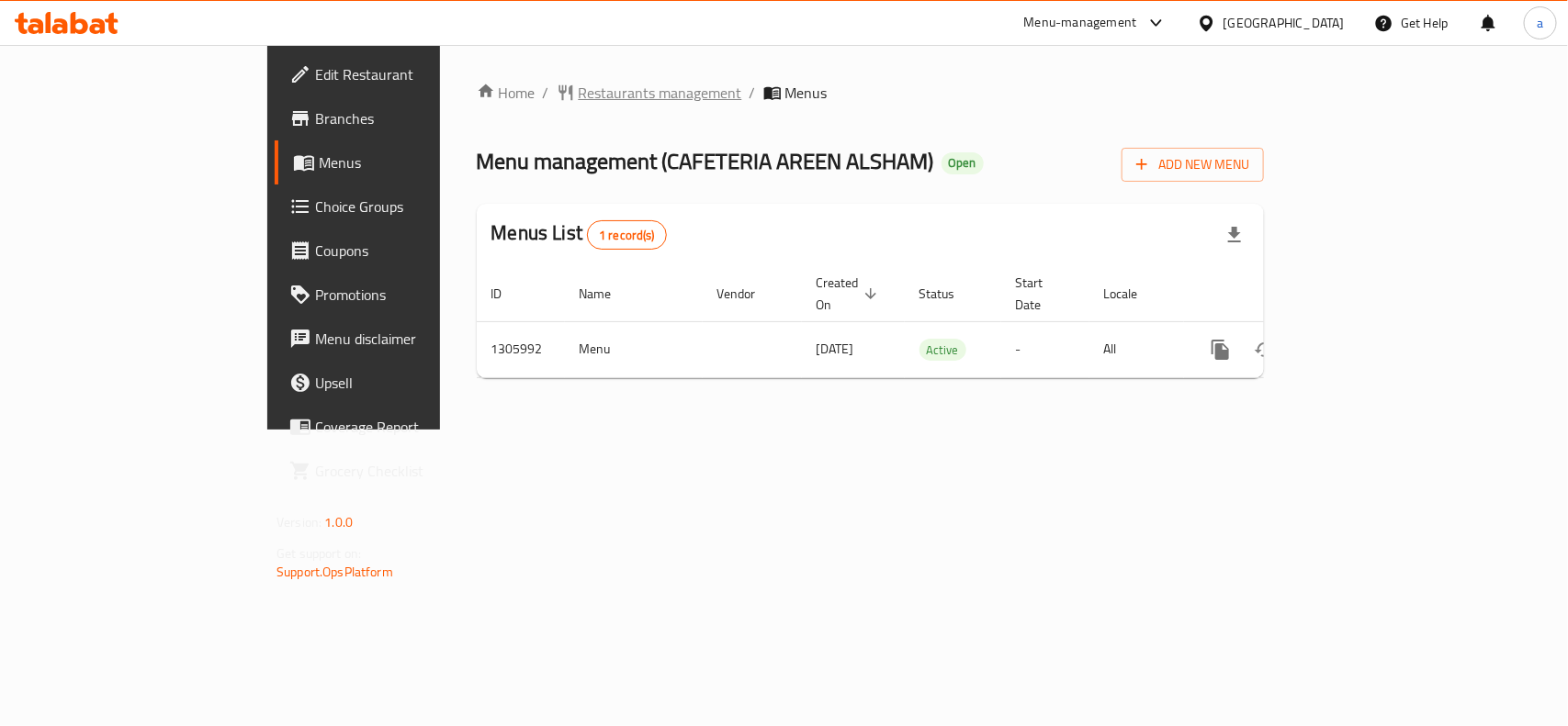
click at [579, 90] on span "Restaurants management" at bounding box center [660, 92] width 163 height 22
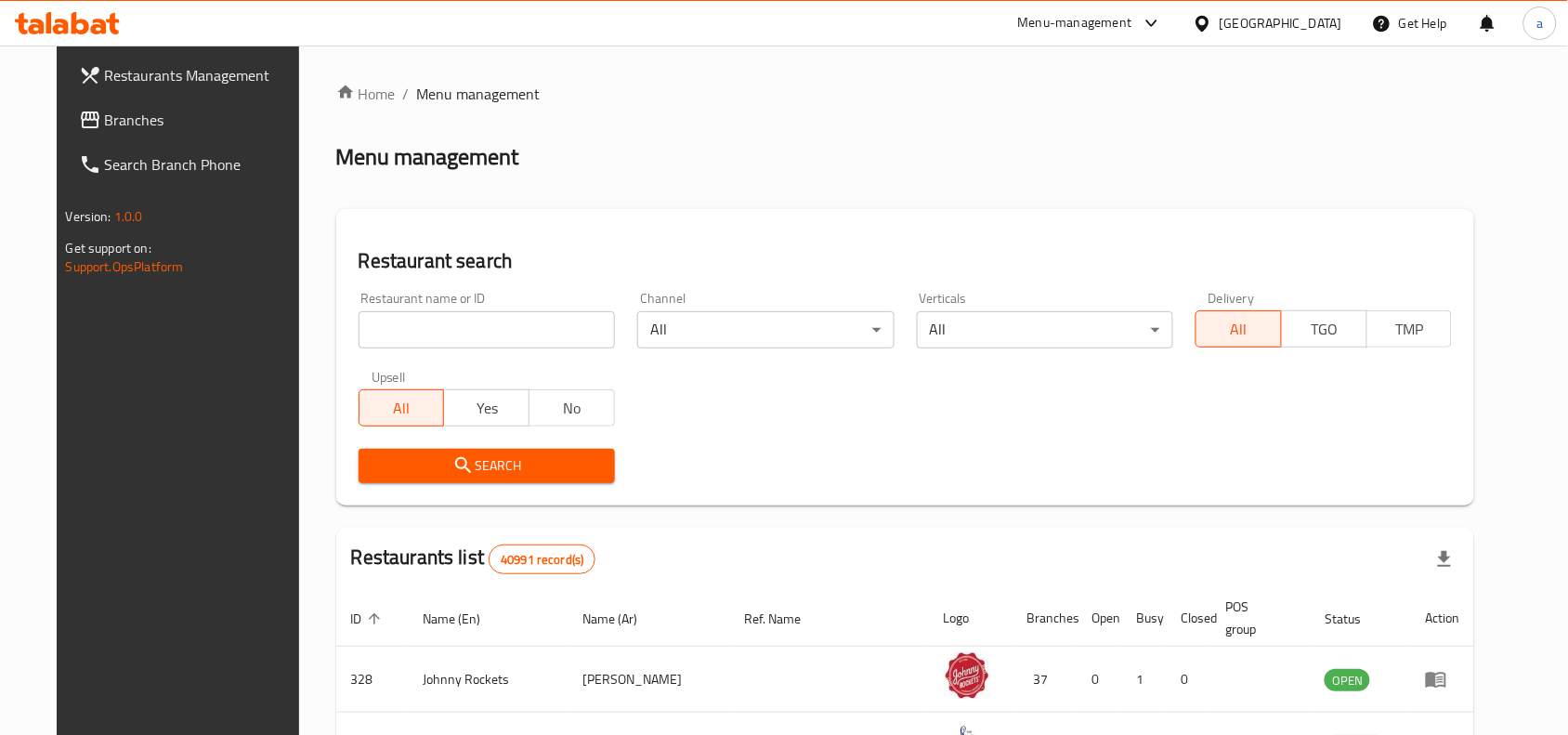
click at [165, 114] on span "Branches" at bounding box center [204, 120] width 199 height 22
